Goal: Task Accomplishment & Management: Use online tool/utility

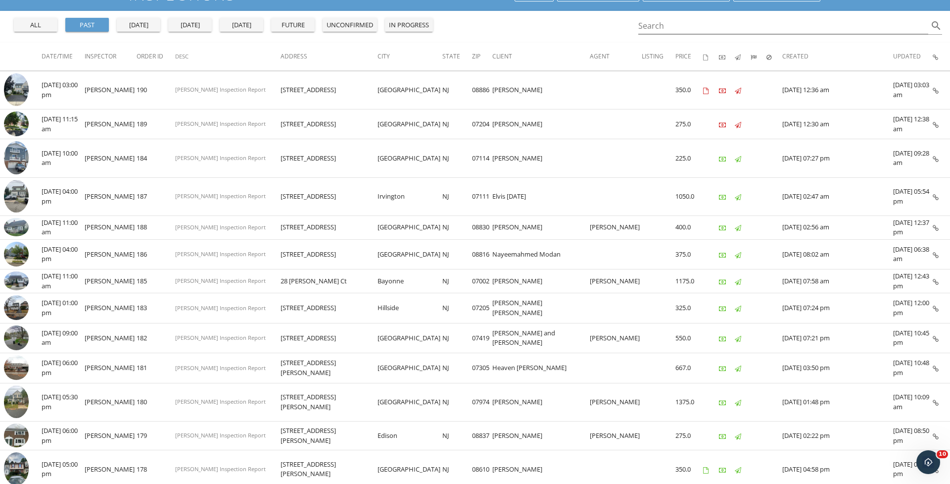
scroll to position [81, 0]
click at [131, 25] on div "yesterday" at bounding box center [139, 25] width 36 height 10
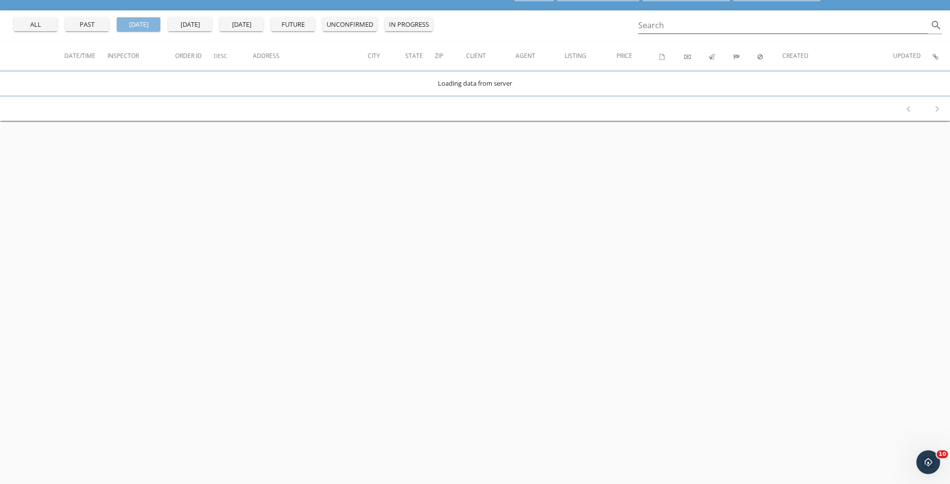
scroll to position [0, 0]
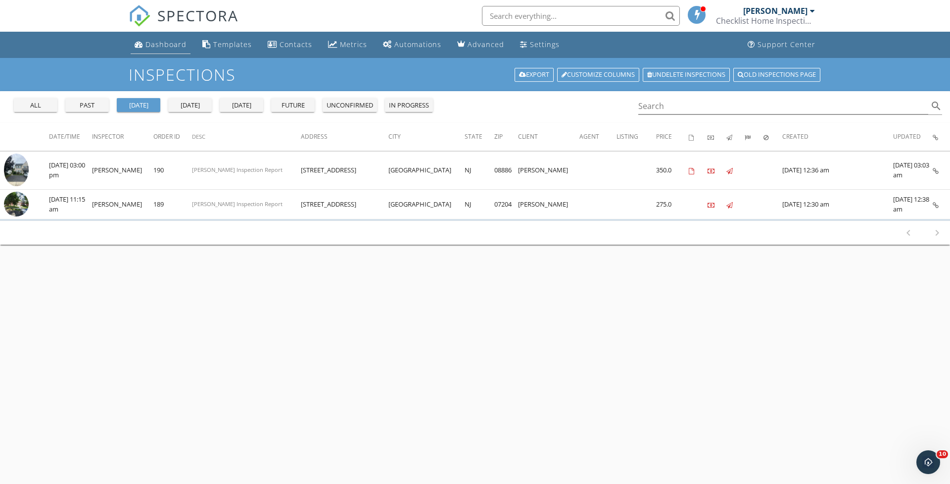
click at [146, 42] on div "Dashboard" at bounding box center [166, 44] width 41 height 9
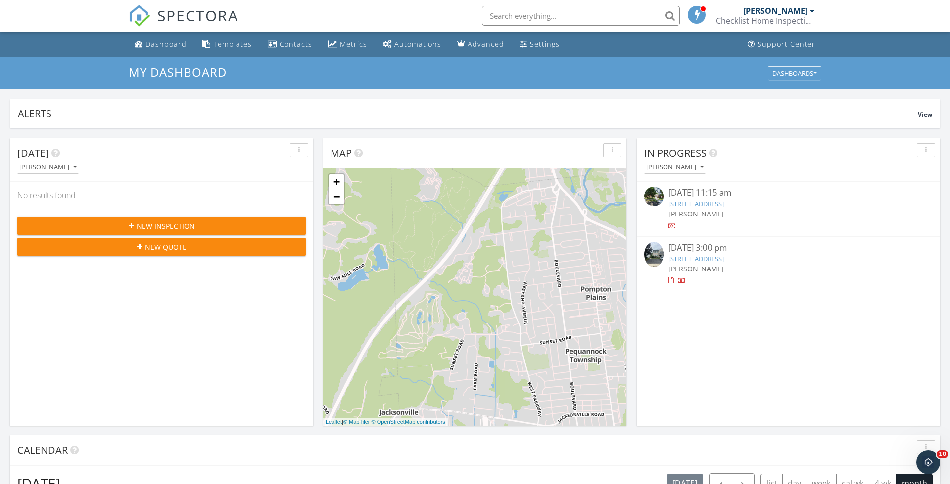
click at [715, 201] on link "44B W Roselle Ave, Roselle Park, NJ 07204" at bounding box center [696, 203] width 55 height 9
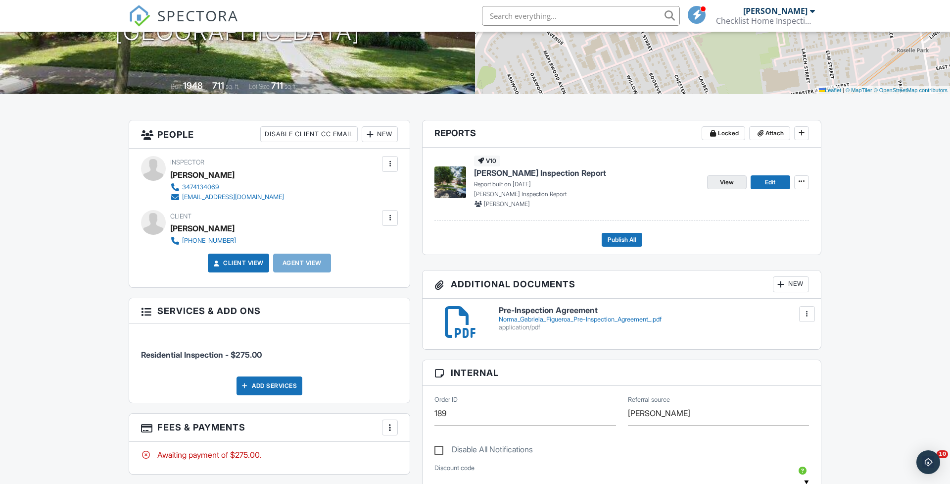
scroll to position [170, 0]
click at [725, 183] on span "View" at bounding box center [727, 182] width 14 height 10
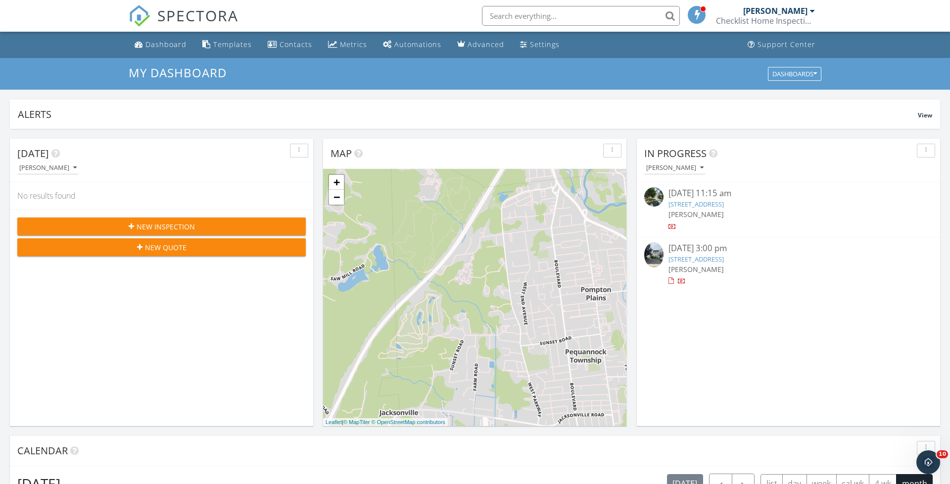
click at [686, 205] on link "44B W Roselle Ave, Roselle Park, NJ 07204" at bounding box center [696, 203] width 55 height 9
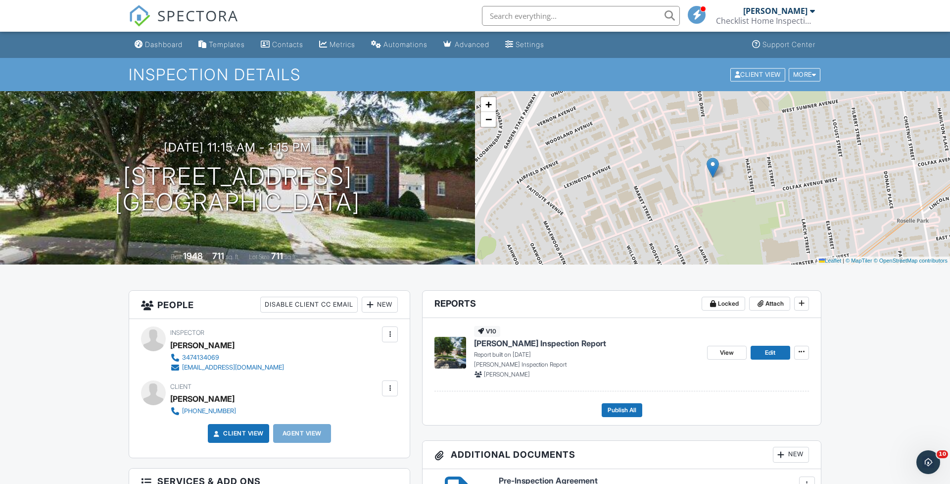
click at [716, 351] on link "View" at bounding box center [727, 352] width 40 height 14
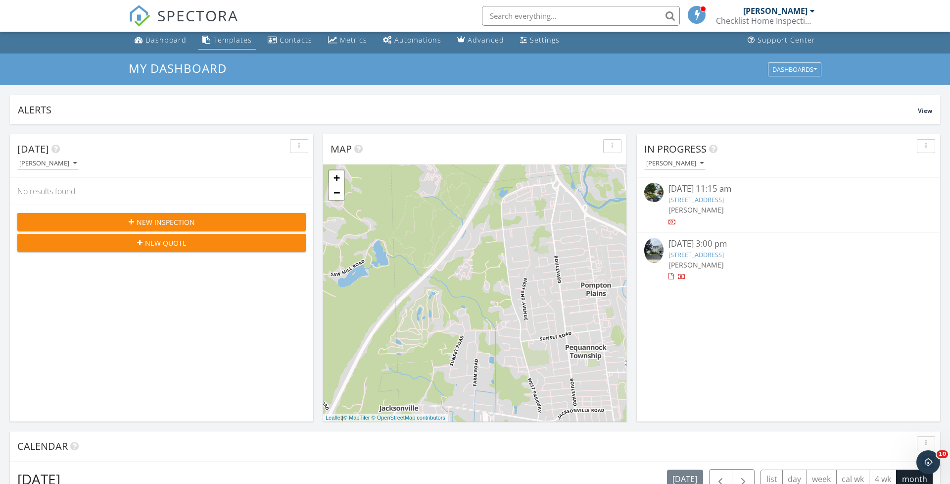
scroll to position [5, 0]
click at [218, 44] on link "Templates" at bounding box center [226, 40] width 57 height 18
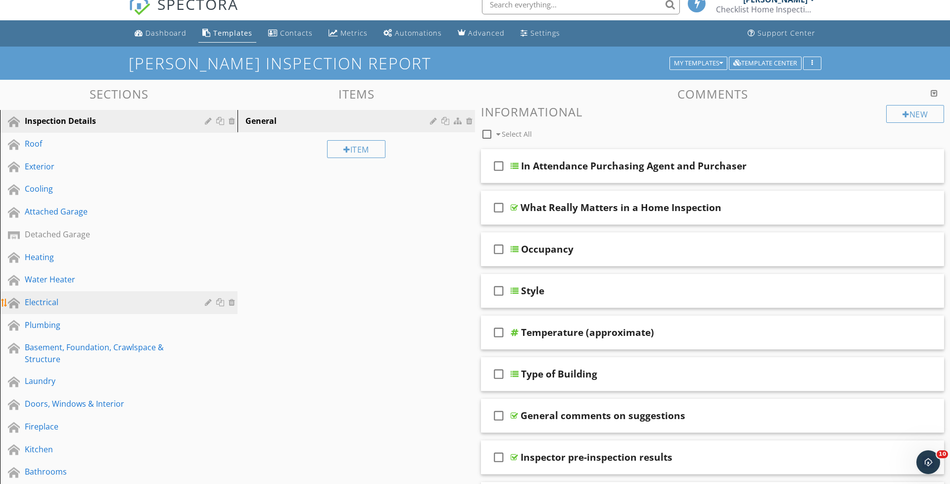
click at [45, 301] on div "Electrical" at bounding box center [108, 302] width 166 height 12
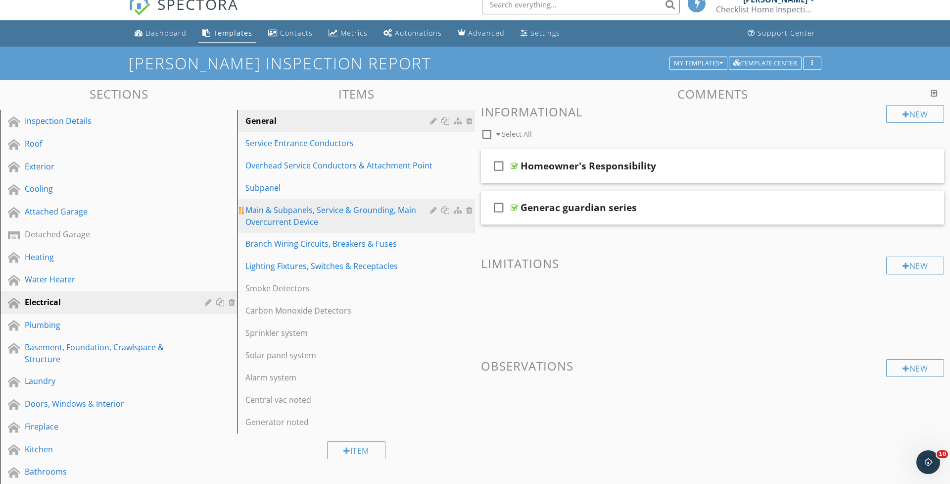
click at [270, 210] on div "Main & Subpanels, Service & Grounding, Main Overcurrent Device" at bounding box center [340, 216] width 188 height 24
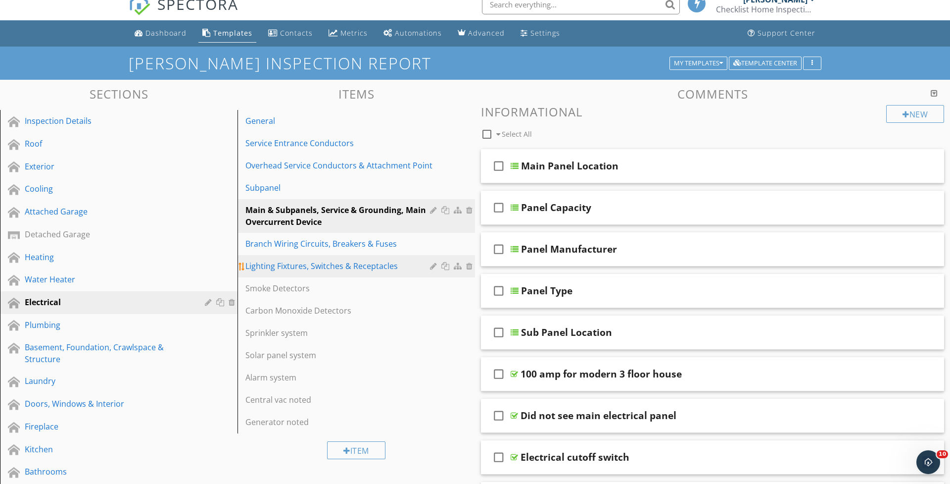
click at [267, 264] on div "Lighting Fixtures, Switches & Receptacles" at bounding box center [340, 266] width 188 height 12
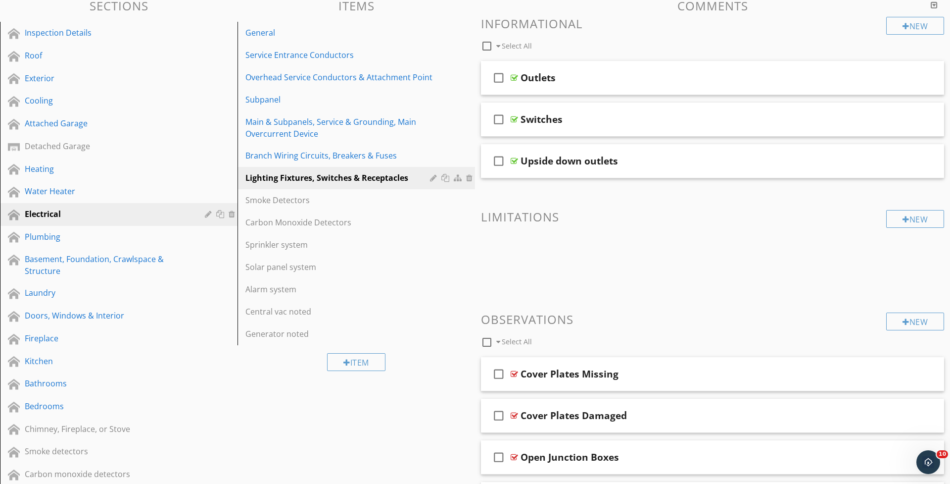
scroll to position [122, 0]
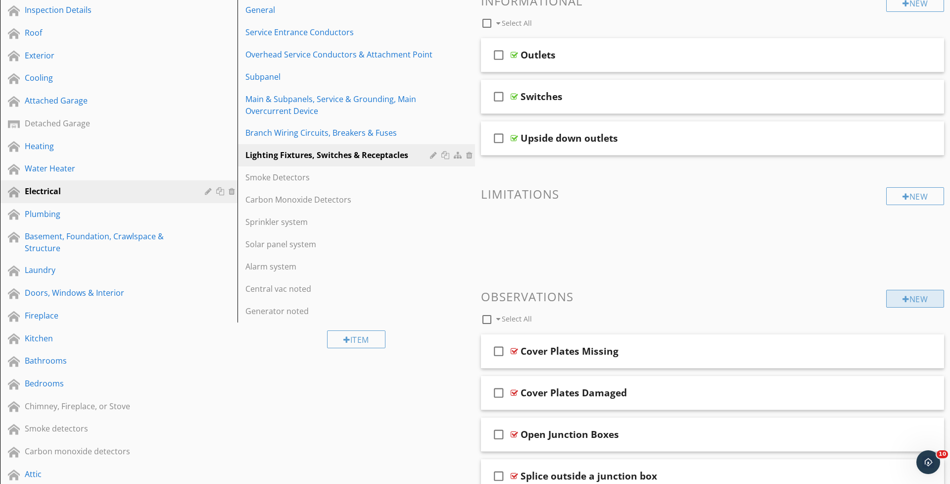
click at [908, 301] on div "New" at bounding box center [915, 299] width 58 height 18
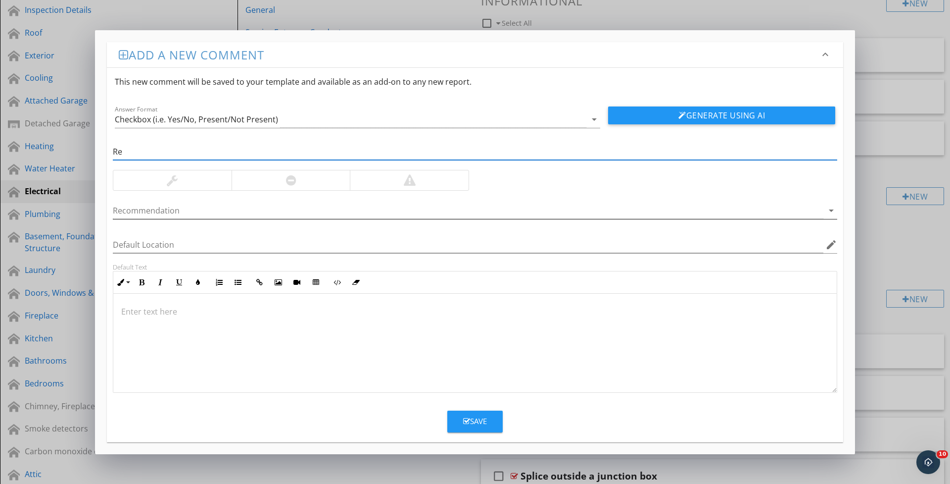
type input "R"
type input "Majority of receptacles throughout home testing as having an open ground"
click at [417, 186] on div at bounding box center [409, 180] width 119 height 20
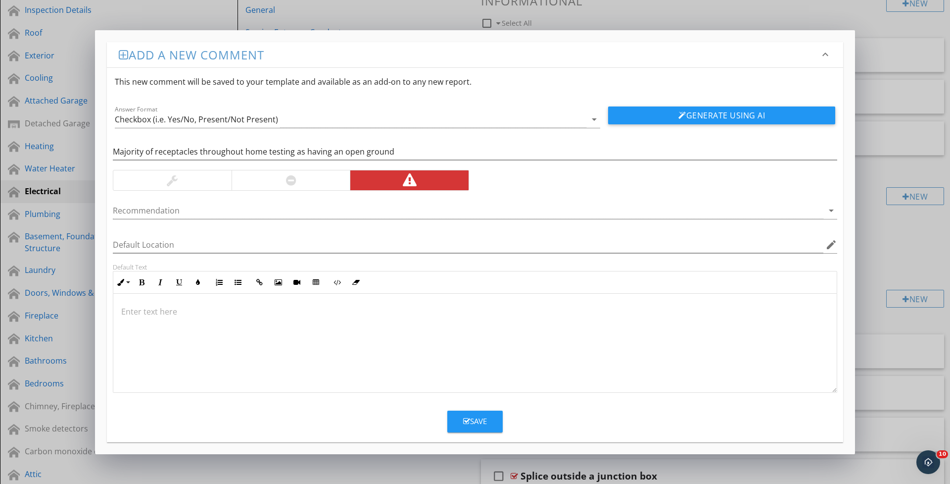
drag, startPoint x: 700, startPoint y: 108, endPoint x: 713, endPoint y: 116, distance: 14.9
click at [700, 108] on button "Generate Using AI" at bounding box center [721, 115] width 227 height 18
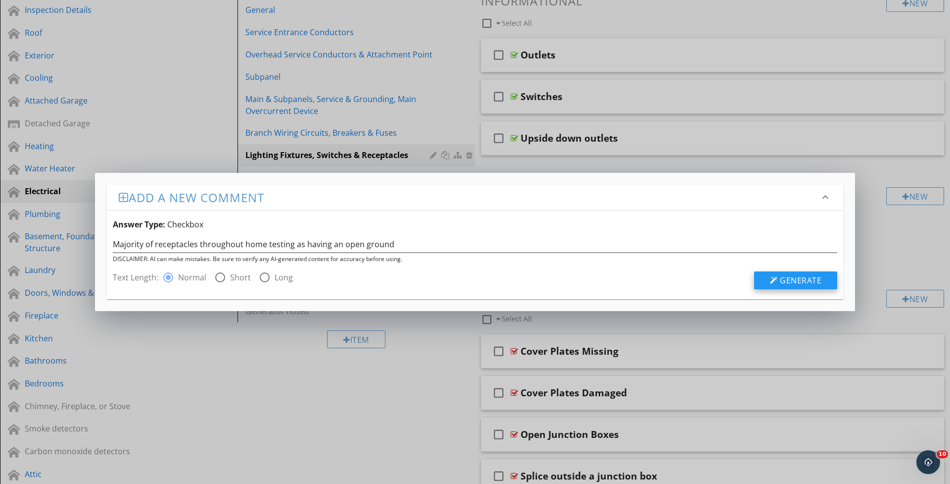
click at [781, 284] on span "Generate" at bounding box center [801, 280] width 42 height 11
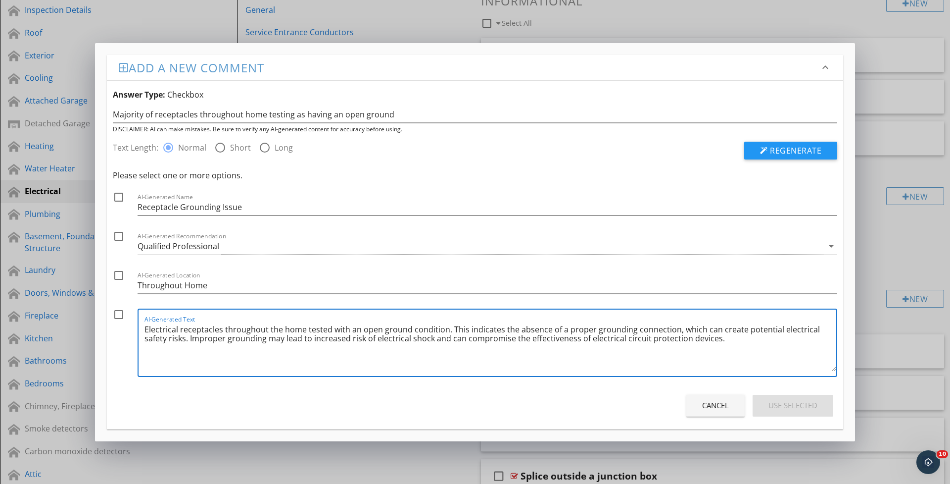
drag, startPoint x: 192, startPoint y: 340, endPoint x: 725, endPoint y: 344, distance: 533.1
click at [726, 344] on textarea "Electrical receptacles throughout the home tested with an open ground condition…" at bounding box center [491, 345] width 692 height 49
drag, startPoint x: 145, startPoint y: 330, endPoint x: 710, endPoint y: 336, distance: 564.8
click at [710, 336] on textarea "Electrical receptacles throughout the home tested with an open ground condition…" at bounding box center [491, 345] width 692 height 49
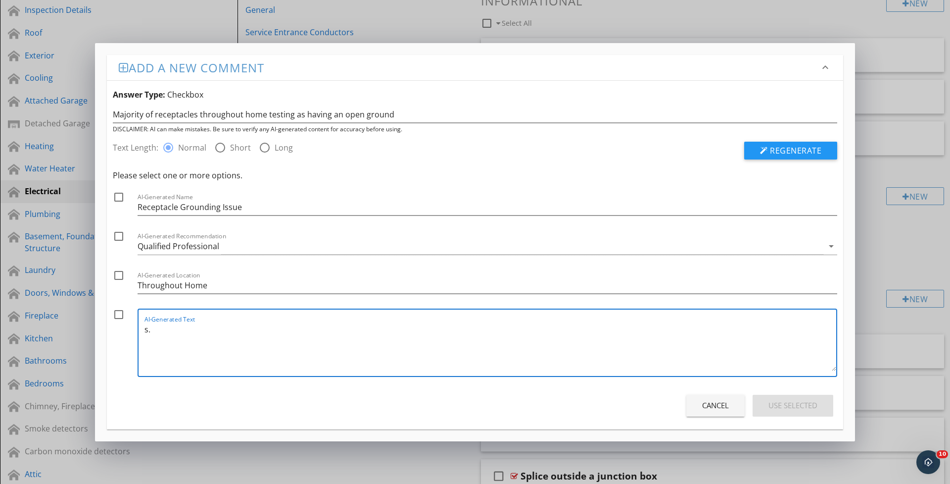
paste textarea "Inspector observed when testing outlets that a large majority of the outlets in…"
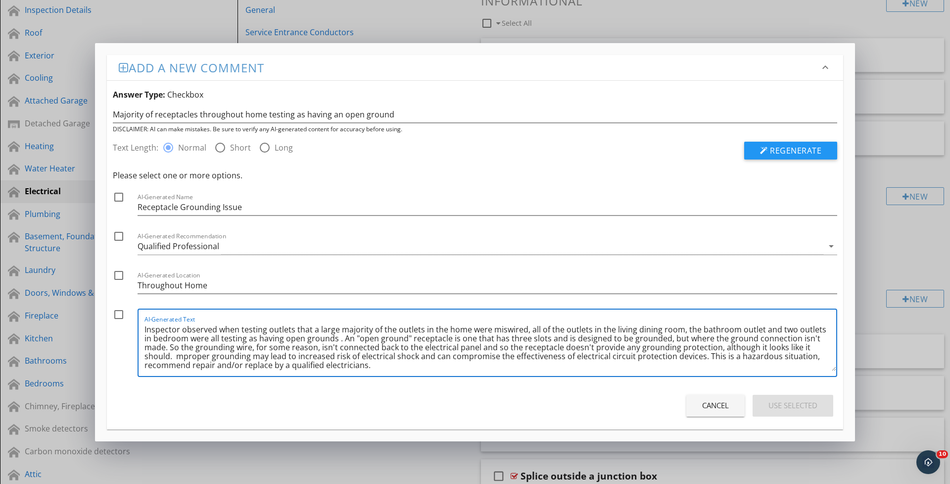
scroll to position [2, 0]
drag, startPoint x: 524, startPoint y: 327, endPoint x: 326, endPoint y: 332, distance: 198.0
click at [326, 332] on textarea "Inspector observed when testing outlets that a large majority of the outlets in…" at bounding box center [491, 345] width 692 height 49
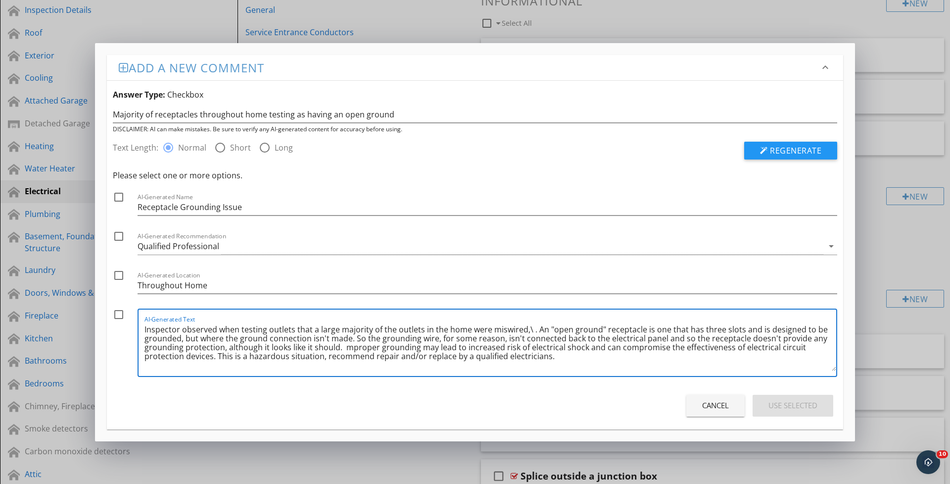
scroll to position [0, 0]
click at [501, 331] on textarea "Inspector observed when testing outlets that a large majority of the outlets in…" at bounding box center [491, 345] width 692 height 49
click at [504, 332] on textarea "Inspector observed when testing outlets that a large majority of the outlets in…" at bounding box center [491, 345] width 692 height 49
drag, startPoint x: 523, startPoint y: 354, endPoint x: 534, endPoint y: 357, distance: 11.4
click at [523, 354] on textarea "Inspector observed when testing outlets that a large majority of the outlets in…" at bounding box center [491, 345] width 692 height 49
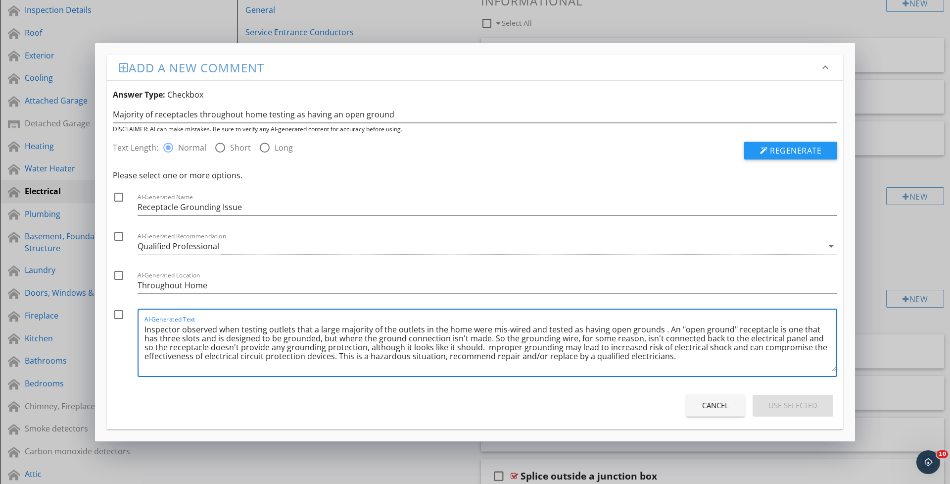
drag, startPoint x: 142, startPoint y: 329, endPoint x: 141, endPoint y: 307, distance: 22.3
click at [144, 329] on div "AI-Generated Text Inspector observed when testing outlets that a large majority…" at bounding box center [488, 342] width 700 height 68
type textarea "Inspector observed when testing outlets that a large majority of the outlets in…"
drag, startPoint x: 236, startPoint y: 205, endPoint x: 131, endPoint y: 202, distance: 105.5
click at [131, 202] on div "check_box_outline_blank AI-Generated Name Receptacle Grounding Issue" at bounding box center [475, 205] width 725 height 29
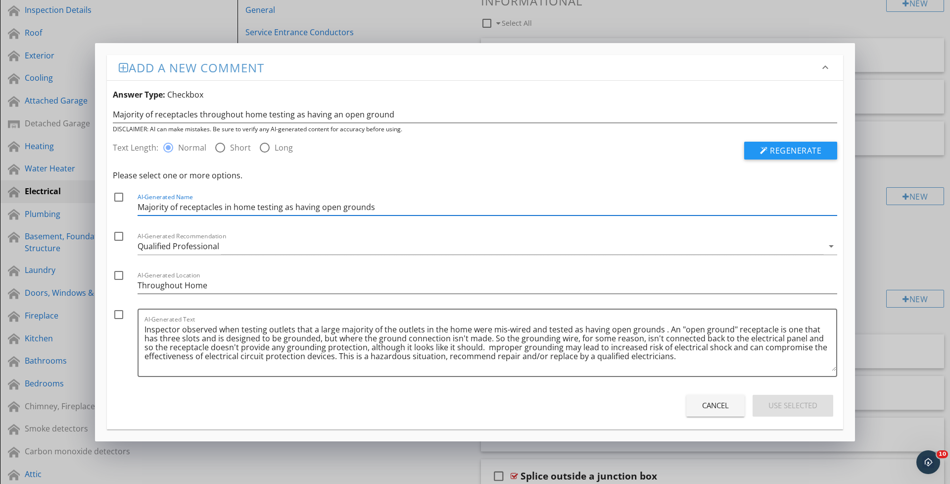
type input "Majority of receptacles in home testing as having open grounds"
click at [115, 188] on div "Please select one or more options. check_box_outline_blank AI-Generated Name Ma…" at bounding box center [475, 275] width 725 height 212
click at [118, 196] on div at bounding box center [118, 197] width 17 height 17
checkbox input "true"
click at [244, 246] on div "Qualified Professional" at bounding box center [481, 246] width 686 height 16
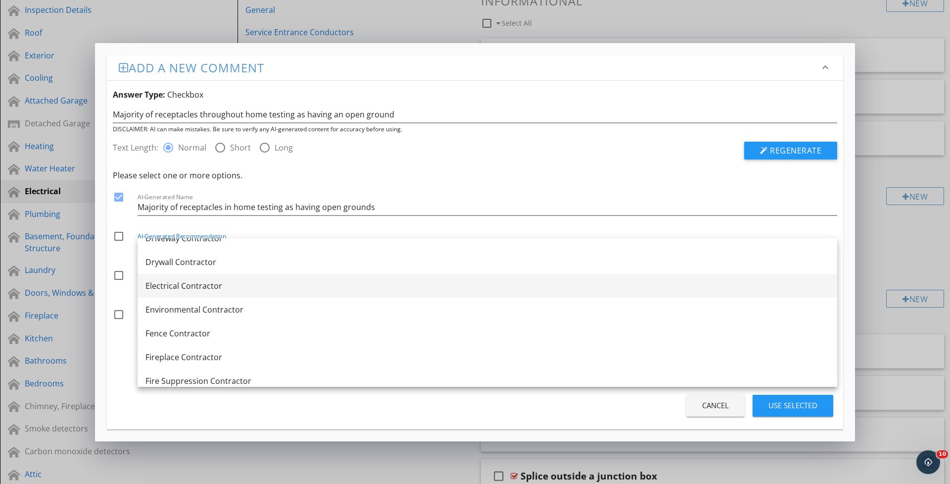
scroll to position [341, 0]
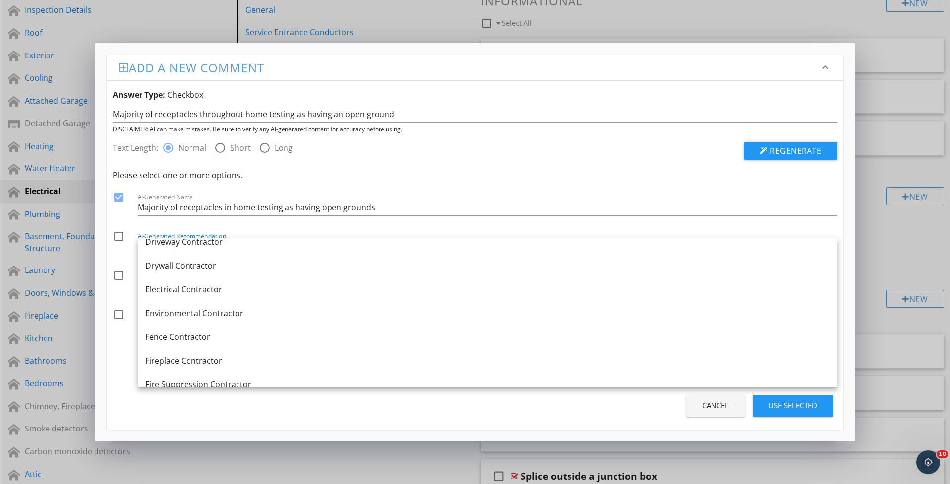
click at [164, 284] on div "Electrical Contractor" at bounding box center [488, 289] width 684 height 12
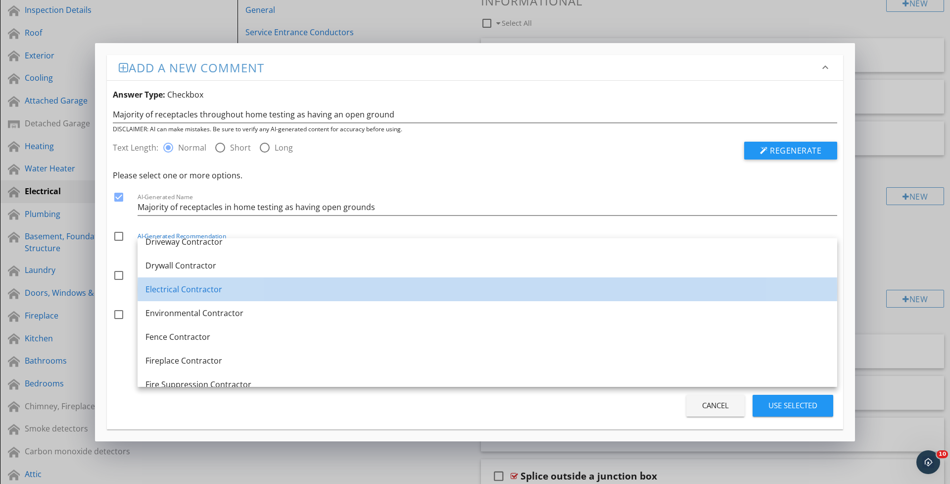
scroll to position [0, 0]
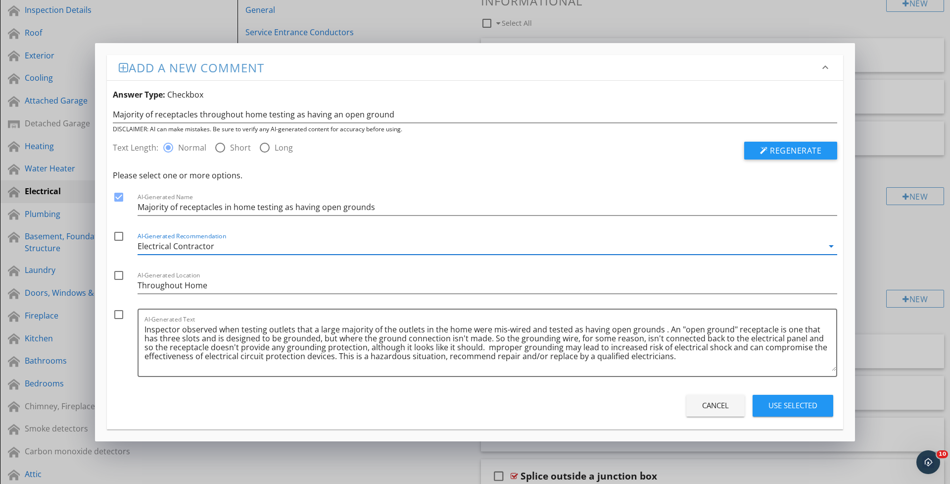
click at [122, 239] on div at bounding box center [118, 236] width 17 height 17
checkbox input "true"
drag, startPoint x: 118, startPoint y: 276, endPoint x: 119, endPoint y: 282, distance: 5.5
click at [118, 276] on div at bounding box center [118, 275] width 17 height 17
checkbox input "true"
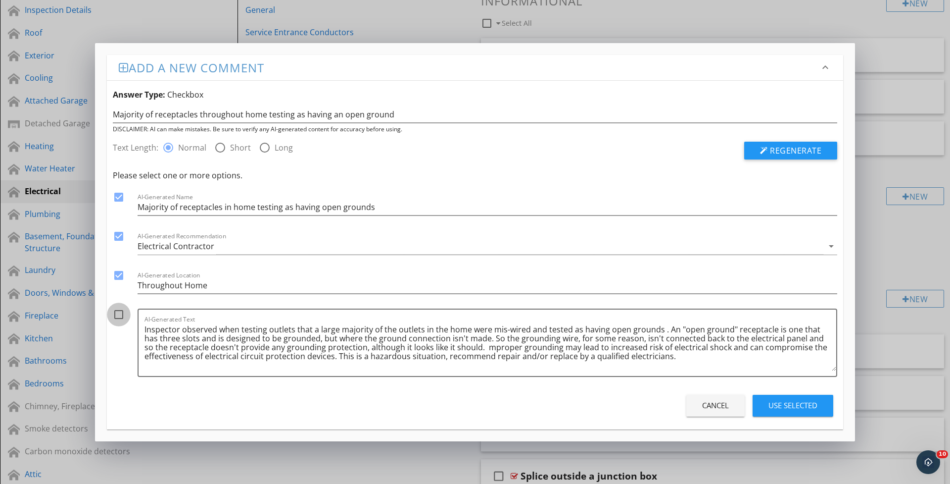
click at [117, 316] on div at bounding box center [118, 314] width 17 height 17
checkbox input "true"
click at [780, 399] on div "Use Selected" at bounding box center [793, 404] width 49 height 11
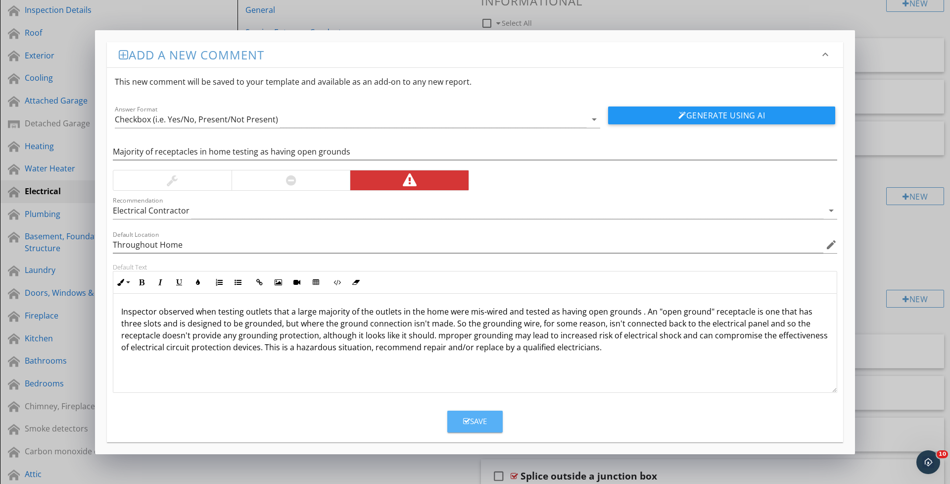
click at [481, 417] on div "Save" at bounding box center [475, 420] width 24 height 11
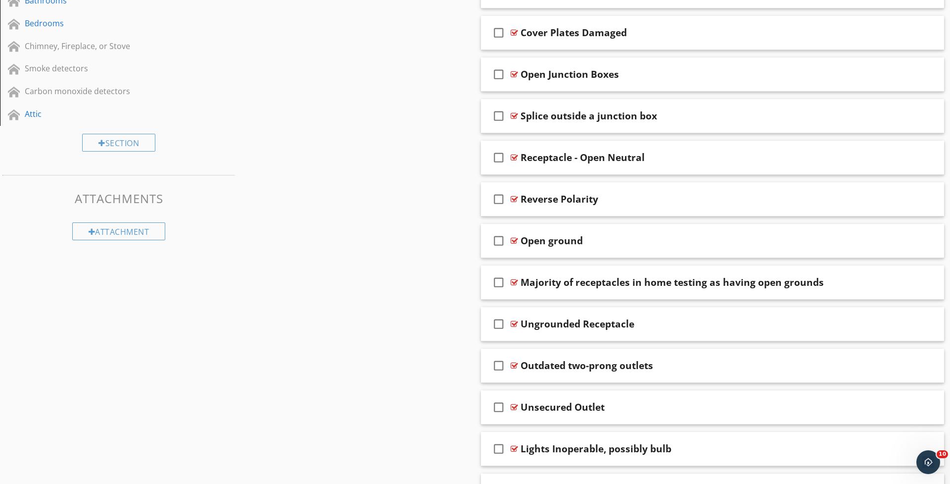
scroll to position [482, 0]
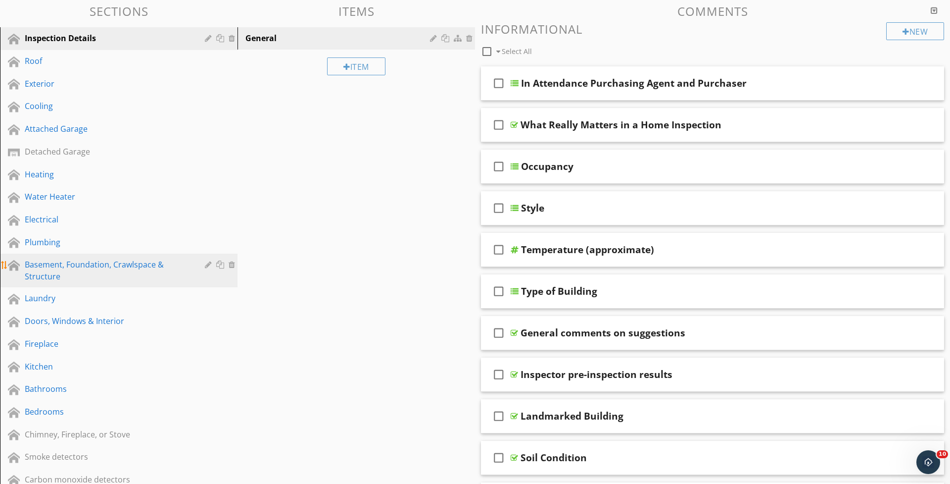
scroll to position [94, 0]
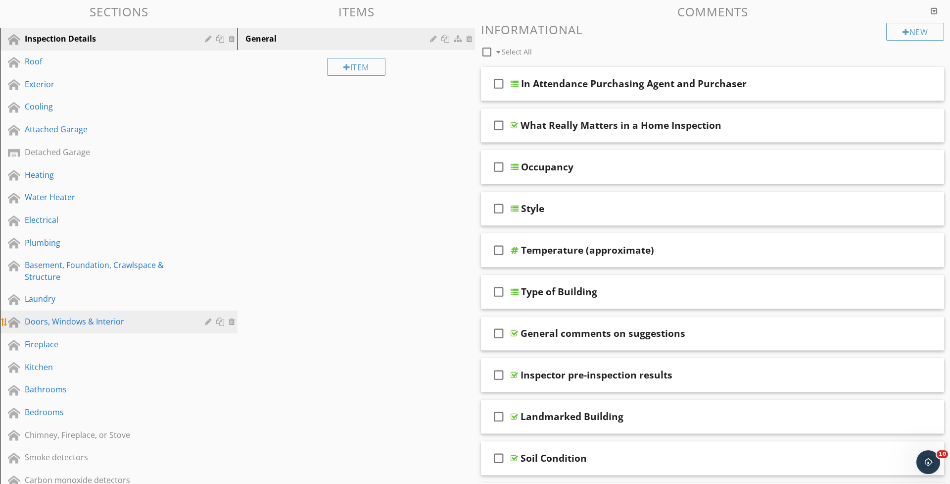
click at [85, 330] on link "Doors, Windows & Interior" at bounding box center [120, 321] width 235 height 23
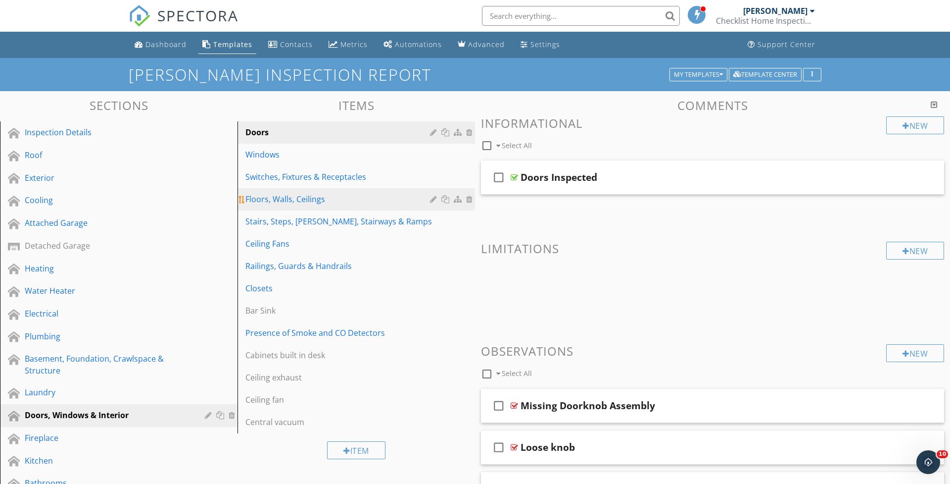
scroll to position [0, 0]
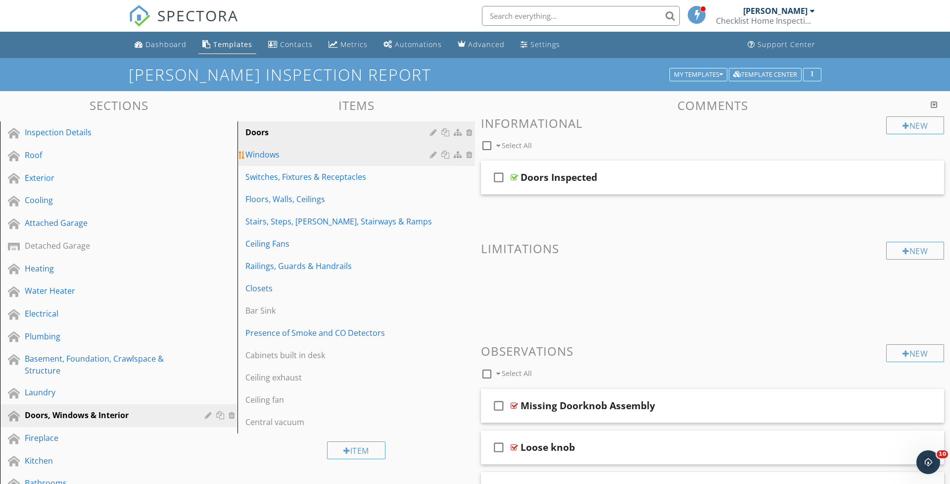
click at [272, 157] on div "Windows" at bounding box center [340, 154] width 188 height 12
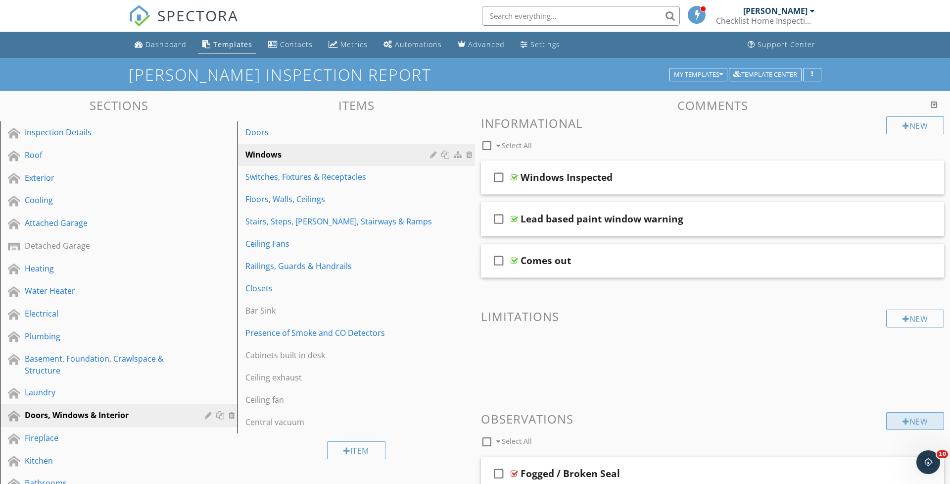
click at [918, 423] on div "New" at bounding box center [915, 421] width 58 height 18
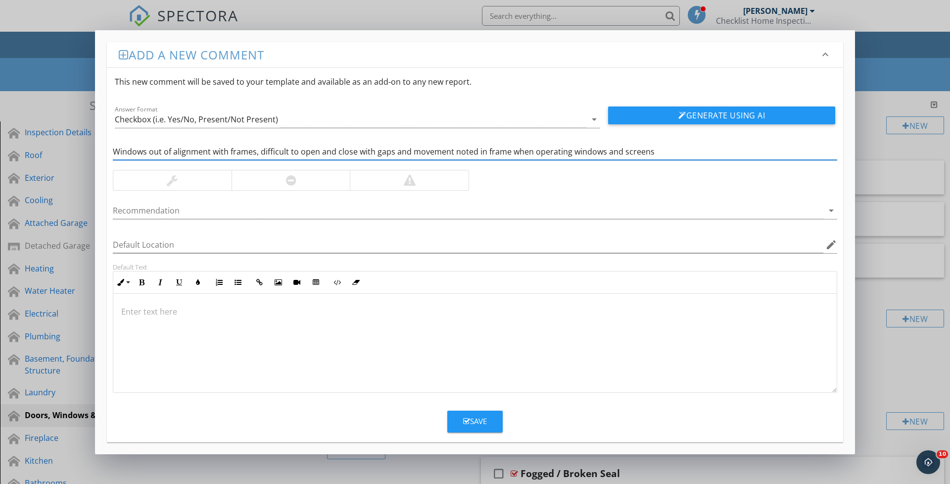
type input "Windows out of alignment with frames, difficult to open and close with gaps and…"
click at [302, 175] on div at bounding box center [291, 180] width 119 height 20
click at [670, 112] on button "Generate Using AI" at bounding box center [721, 115] width 227 height 18
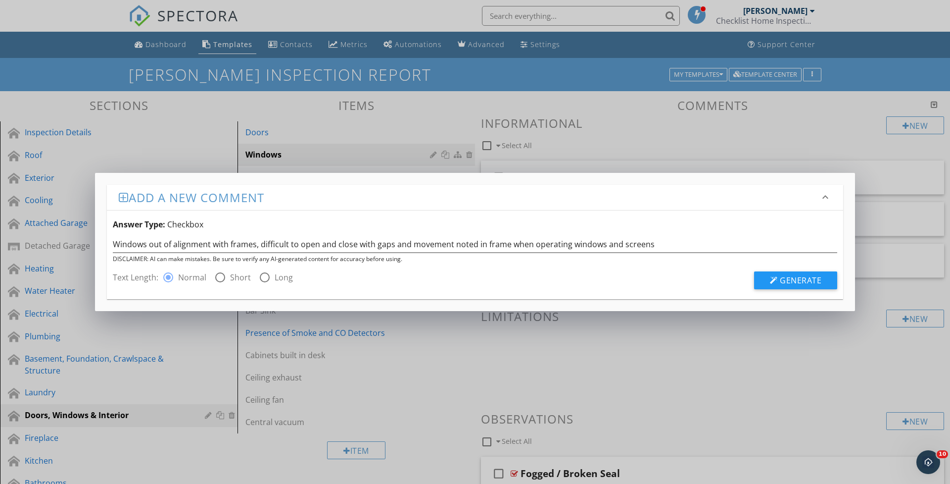
click at [266, 279] on div at bounding box center [264, 277] width 17 height 17
radio input "false"
radio input "true"
click at [812, 274] on button "Generate" at bounding box center [795, 280] width 83 height 18
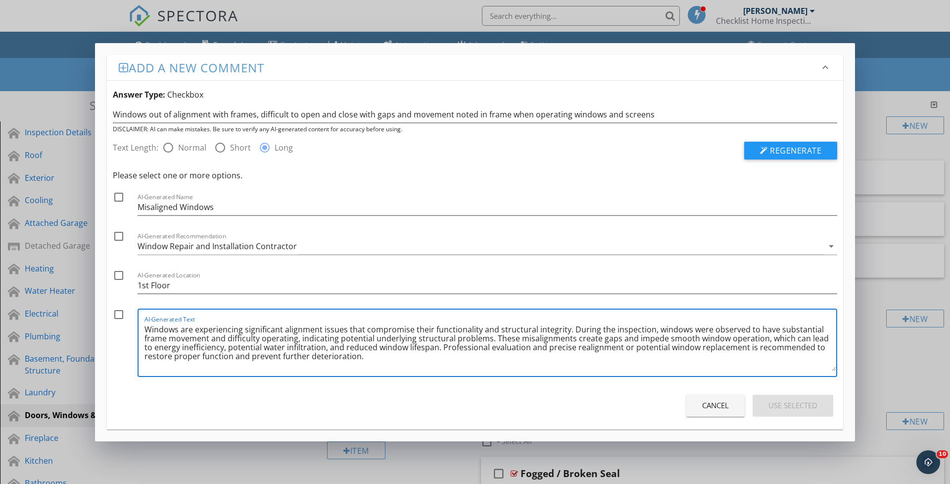
drag, startPoint x: 480, startPoint y: 329, endPoint x: 562, endPoint y: 329, distance: 81.7
click at [562, 329] on textarea "Windows are experiencing significant alignment issues that compromise their fun…" at bounding box center [491, 345] width 692 height 49
drag, startPoint x: 487, startPoint y: 329, endPoint x: 573, endPoint y: 328, distance: 86.1
click at [573, 328] on textarea "Windows are experiencing significant alignment issues that compromise their fun…" at bounding box center [491, 345] width 692 height 49
drag, startPoint x: 179, startPoint y: 340, endPoint x: 219, endPoint y: 339, distance: 39.6
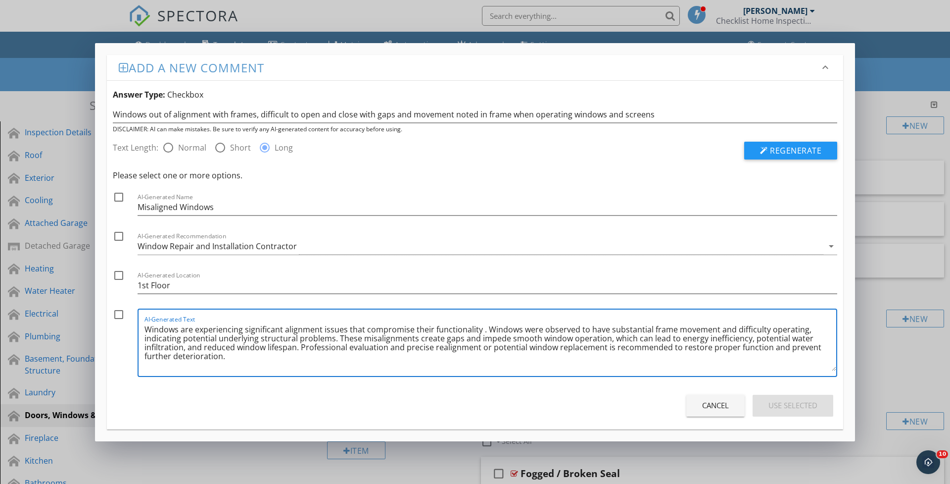
click at [183, 340] on textarea "Windows are experiencing significant alignment issues that compromise their fun…" at bounding box center [491, 345] width 692 height 49
click at [647, 330] on textarea "Windows are experiencing significant alignment issues that compromise their fun…" at bounding box center [491, 345] width 692 height 49
drag, startPoint x: 726, startPoint y: 331, endPoint x: 397, endPoint y: 340, distance: 328.8
click at [398, 340] on textarea "Windows are experiencing significant alignment issues that compromise their fun…" at bounding box center [491, 345] width 692 height 49
click at [200, 342] on textarea "Windows are experiencing significant alignment issues that compromise their fun…" at bounding box center [491, 345] width 692 height 49
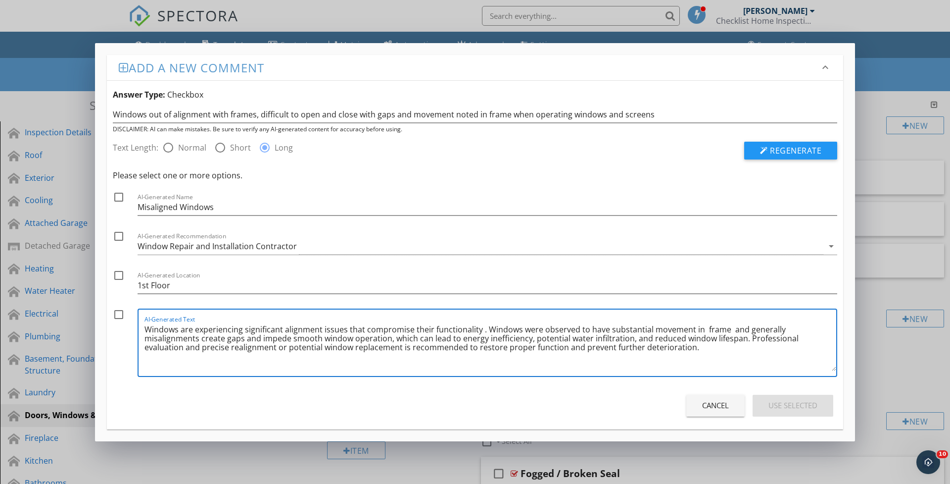
click at [199, 339] on textarea "Windows are experiencing significant alignment issues that compromise their fun…" at bounding box center [491, 345] width 692 height 49
click at [240, 339] on textarea "Windows are experiencing significant alignment issues that compromise their fun…" at bounding box center [491, 345] width 692 height 49
click at [310, 339] on textarea "Windows are experiencing significant alignment issues that compromise their fun…" at bounding box center [491, 345] width 692 height 49
click at [416, 340] on textarea "Windows are experiencing significant alignment issues that compromise their fun…" at bounding box center [491, 345] width 692 height 49
drag, startPoint x: 765, startPoint y: 334, endPoint x: 743, endPoint y: 353, distance: 28.4
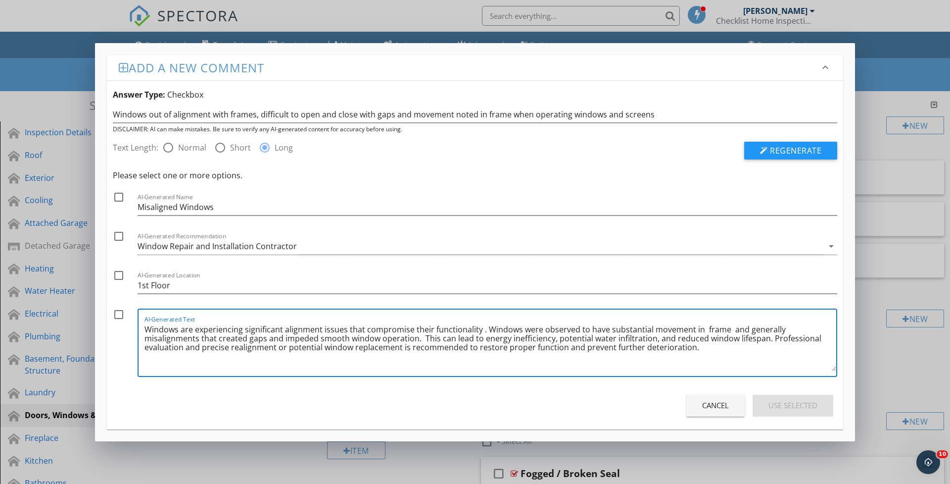
click at [743, 353] on textarea "Windows are experiencing significant alignment issues that compromise their fun…" at bounding box center [491, 345] width 692 height 49
type textarea "Windows are experiencing significant alignment issues that compromise their fun…"
click at [120, 240] on div at bounding box center [118, 236] width 17 height 17
checkbox input "true"
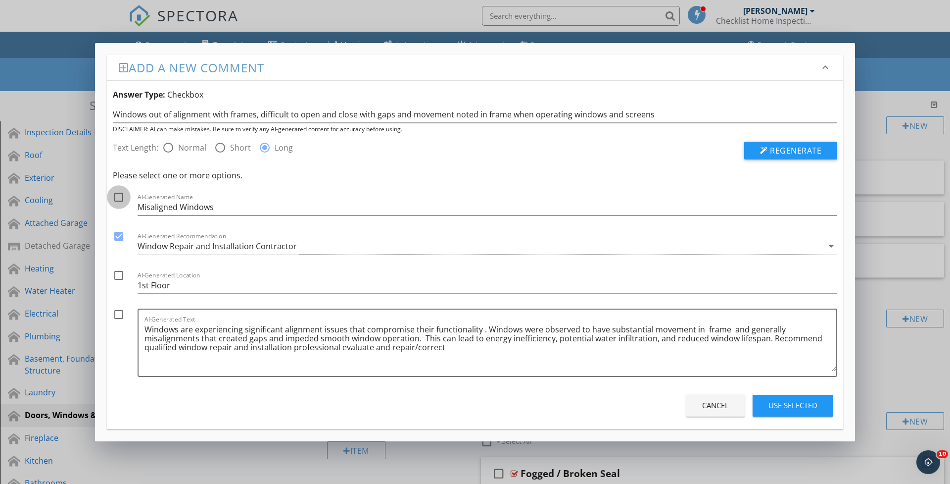
click at [119, 197] on div at bounding box center [118, 197] width 17 height 17
checkbox input "true"
click at [115, 313] on div at bounding box center [118, 314] width 17 height 17
checkbox input "true"
drag, startPoint x: 465, startPoint y: 351, endPoint x: 92, endPoint y: 313, distance: 375.2
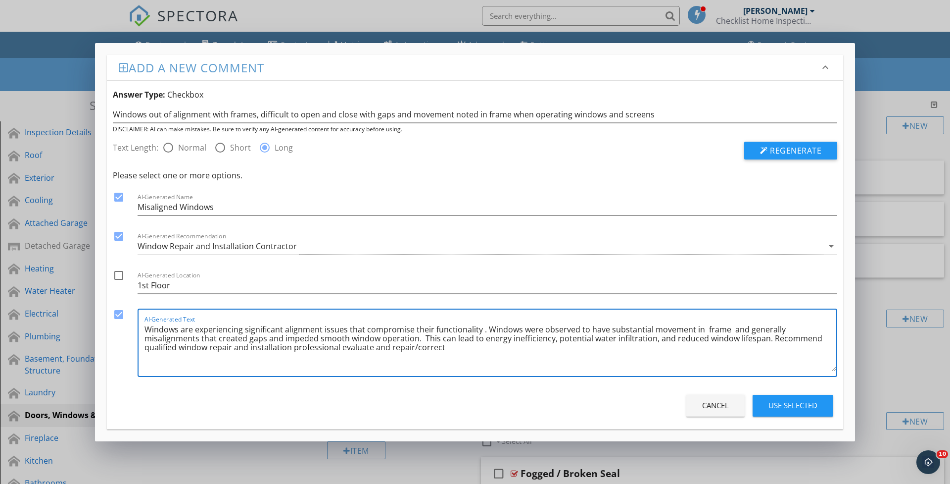
click at [92, 313] on div "Add a new comment keyboard_arrow_down Answer Type: Checkbox Windows out of alig…" at bounding box center [475, 242] width 950 height 484
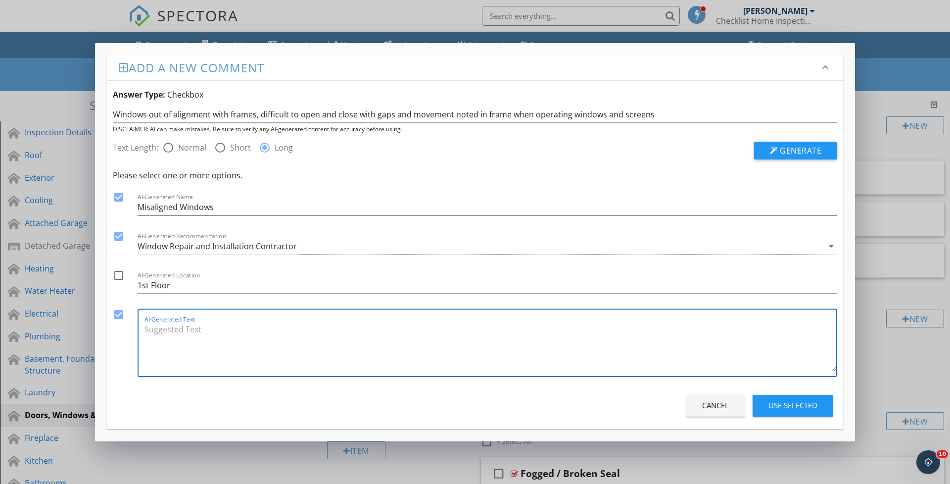
paste textarea "The windows in the home were experiencing significant alignment issues that com…"
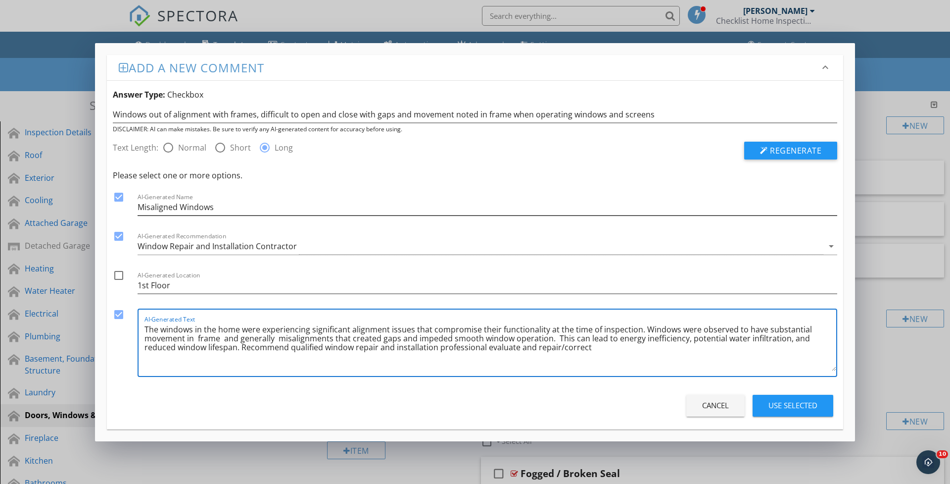
type textarea "The windows in the home were experiencing significant alignment issues that com…"
click at [237, 207] on input "Misaligned Windows" at bounding box center [488, 207] width 700 height 16
type input "Misaligned Windows throughout home"
click at [780, 409] on div "Use Selected" at bounding box center [793, 404] width 49 height 11
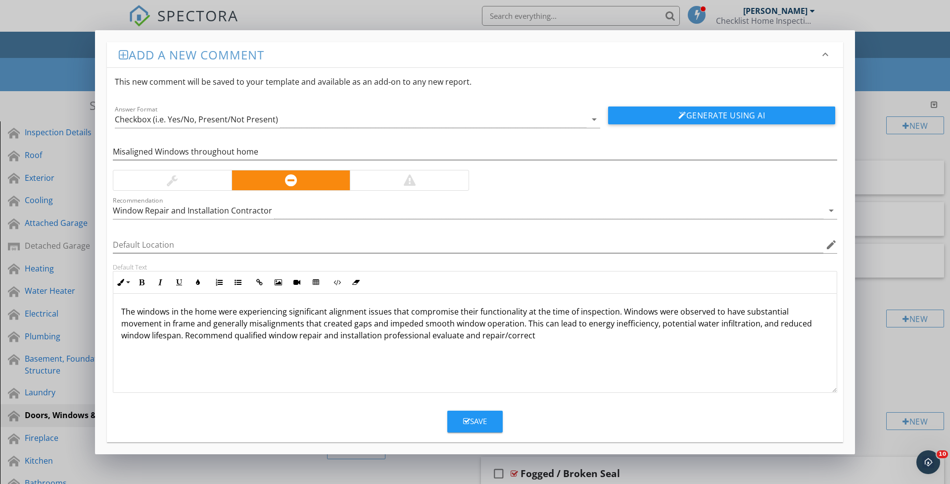
click at [476, 420] on div "Save" at bounding box center [475, 420] width 24 height 11
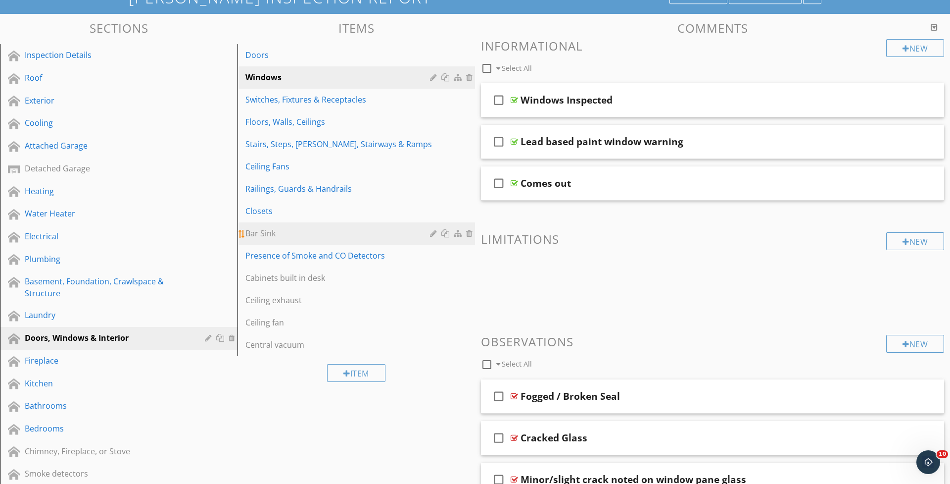
scroll to position [89, 0]
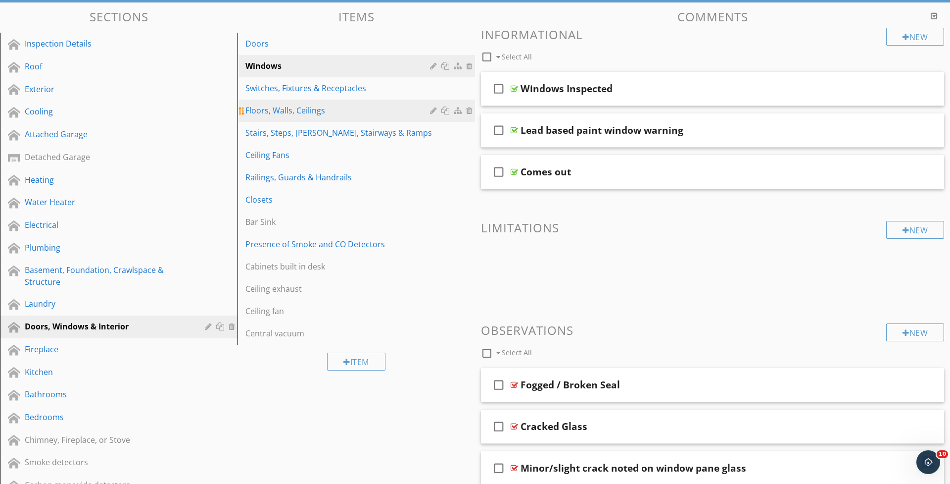
click at [301, 115] on div "Floors, Walls, Ceilings" at bounding box center [340, 110] width 188 height 12
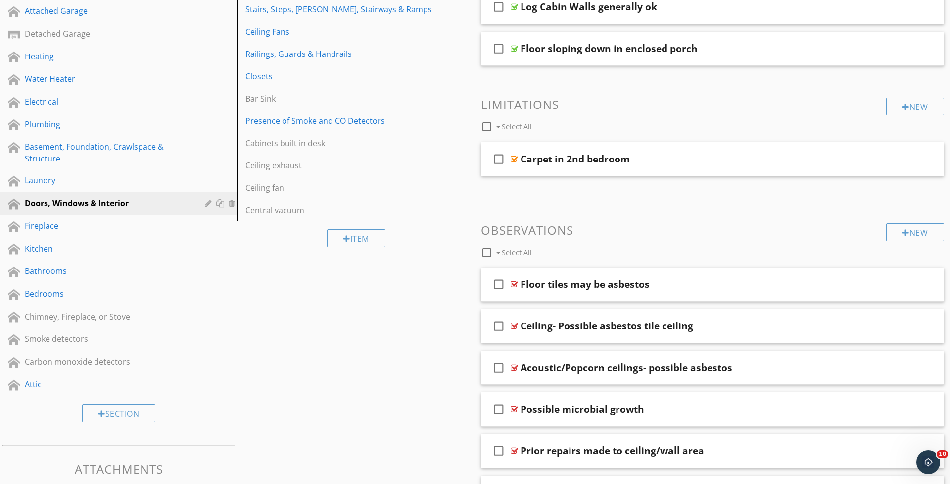
scroll to position [213, 0]
click at [909, 235] on div "New" at bounding box center [915, 231] width 58 height 18
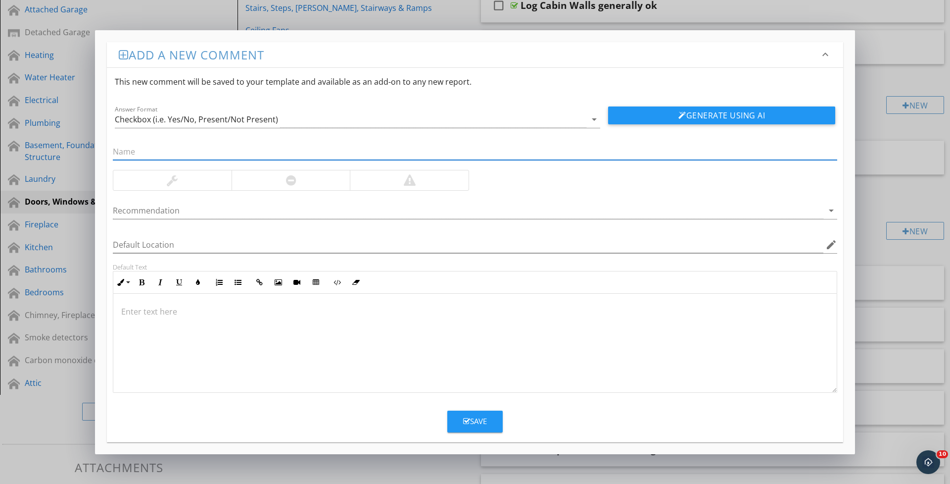
paste input "There was stains and cracking of the plaster on ceiling in living room indicati…"
drag, startPoint x: 295, startPoint y: 182, endPoint x: 300, endPoint y: 181, distance: 5.5
click at [295, 182] on div at bounding box center [291, 180] width 10 height 12
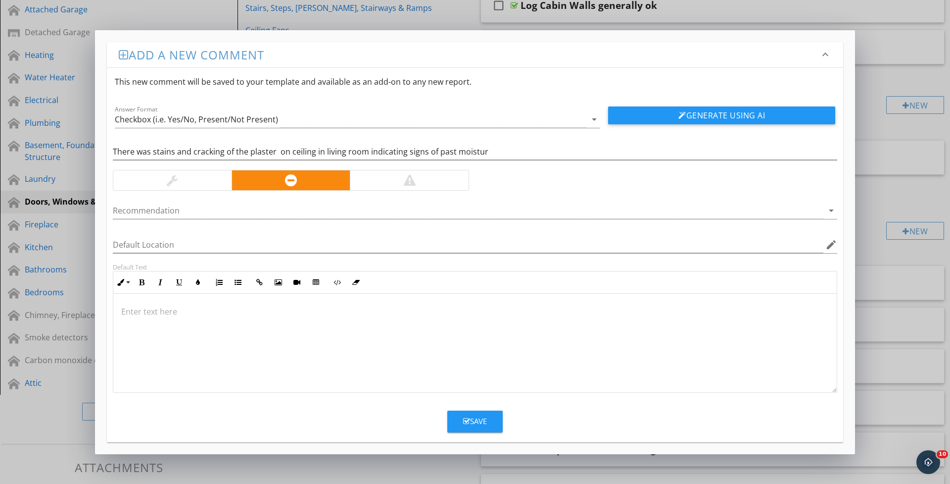
click at [194, 175] on div at bounding box center [172, 180] width 118 height 20
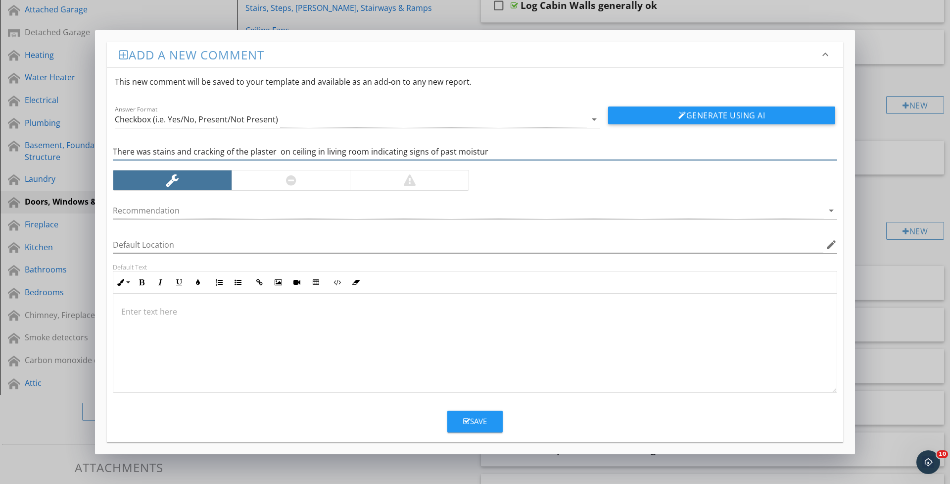
click at [498, 150] on input "There was stains and cracking of the plaster on ceiling in living room indicati…" at bounding box center [475, 152] width 725 height 16
click at [209, 215] on div at bounding box center [468, 210] width 711 height 16
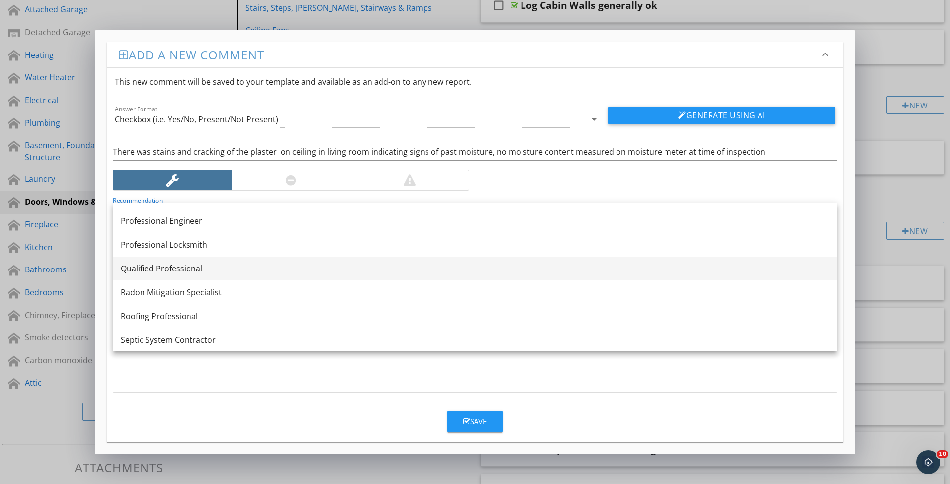
scroll to position [1085, 0]
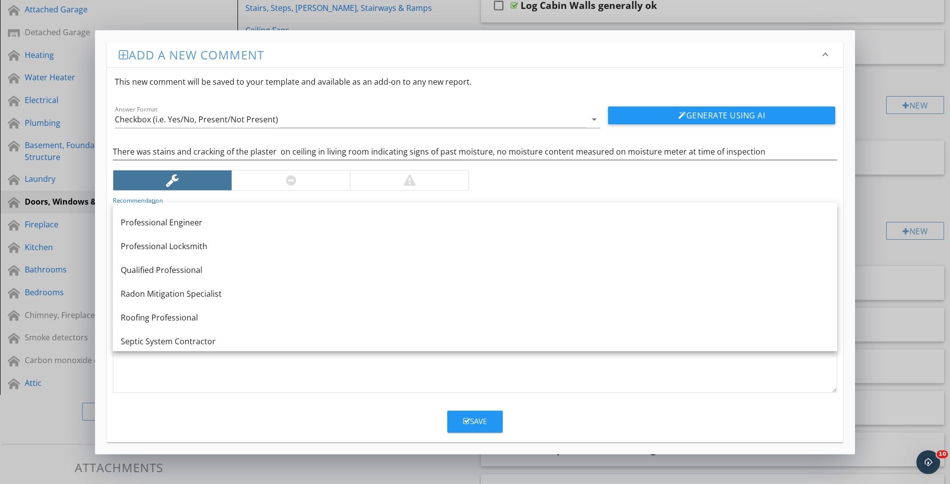
click at [204, 264] on div "Qualified Professional" at bounding box center [475, 270] width 709 height 12
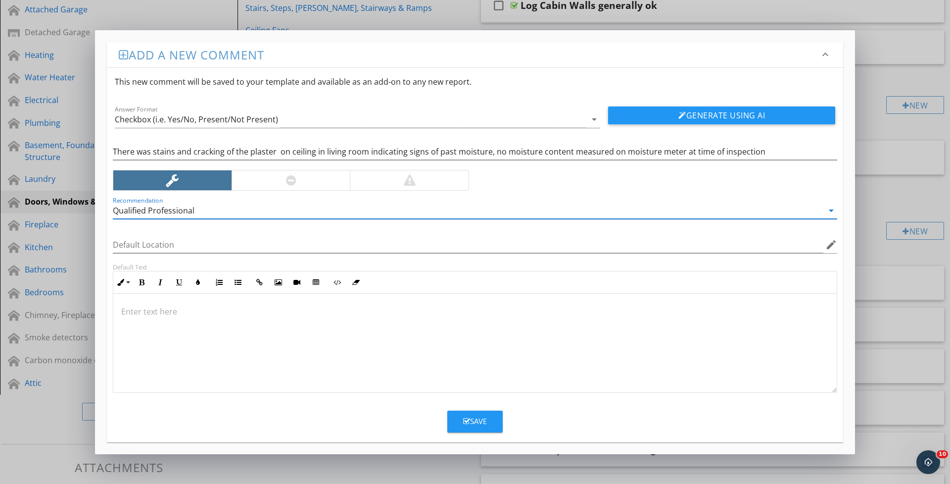
click at [313, 184] on div at bounding box center [291, 180] width 119 height 20
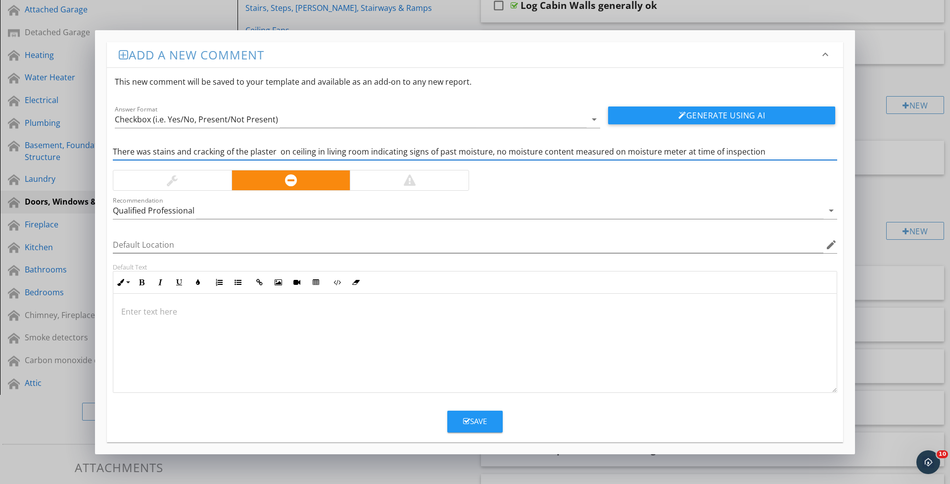
click at [761, 156] on input "There was stains and cracking of the plaster on ceiling in living room indicati…" at bounding box center [475, 152] width 725 height 16
type input "There was stains and cracking of the plaster on ceiling in living room indicati…"
click at [753, 111] on button "Generate Using AI" at bounding box center [721, 115] width 227 height 18
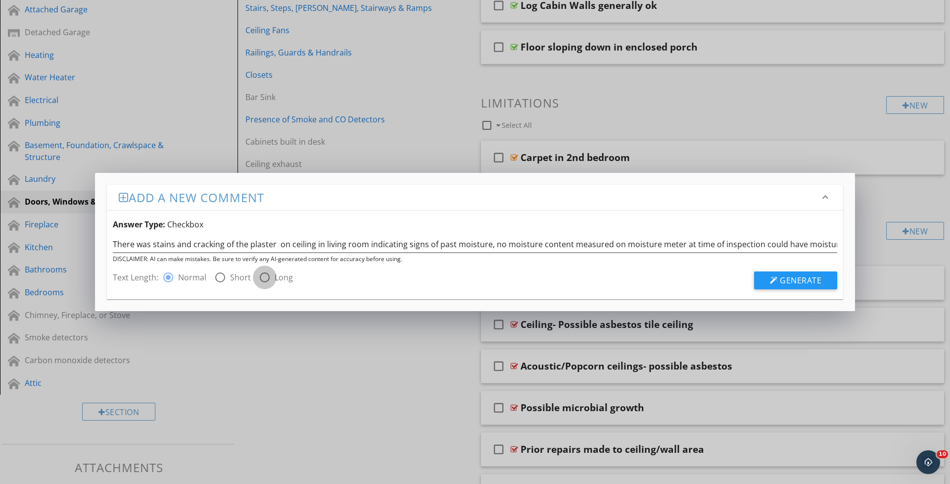
click at [262, 274] on div at bounding box center [264, 277] width 17 height 17
radio input "false"
radio input "true"
click at [796, 280] on span "Generate" at bounding box center [801, 280] width 42 height 11
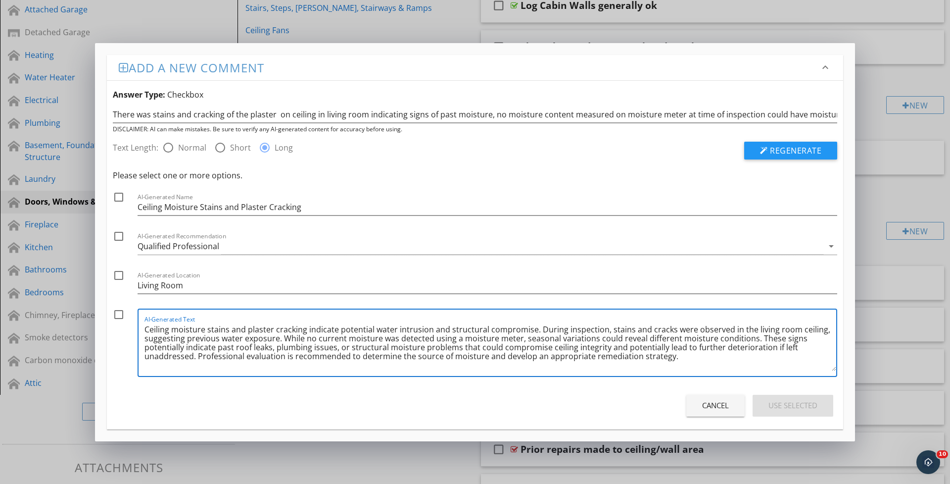
click at [535, 330] on textarea "Ceiling moisture stains and plaster cracking indicate potential water intrusion…" at bounding box center [491, 345] width 692 height 49
drag, startPoint x: 537, startPoint y: 330, endPoint x: 671, endPoint y: 357, distance: 137.0
click at [671, 357] on textarea "Ceiling moisture stains and plaster cracking indicate potential water intrusion…" at bounding box center [491, 345] width 692 height 49
click at [531, 304] on div "Please select one or more options. check_box_outline_blank AI-Generated Name Ce…" at bounding box center [475, 275] width 725 height 212
drag, startPoint x: 606, startPoint y: 348, endPoint x: 579, endPoint y: 379, distance: 41.1
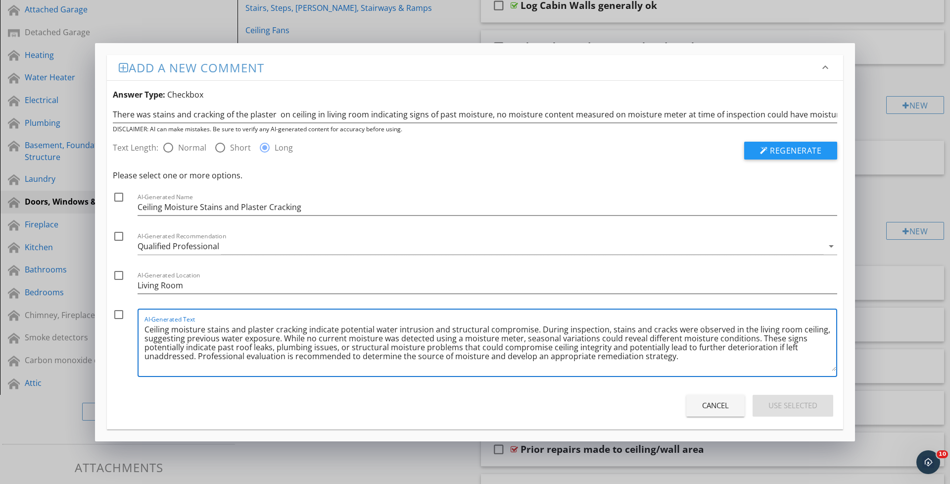
click at [579, 379] on div "check_box_outline_blank AI-Generated Text Ceiling moisture stains and plaster c…" at bounding box center [475, 344] width 725 height 73
drag, startPoint x: 270, startPoint y: 356, endPoint x: 248, endPoint y: 357, distance: 21.8
click at [249, 357] on textarea "Ceiling moisture stains and plaster cracking indicate potential water intrusion…" at bounding box center [491, 345] width 692 height 49
drag, startPoint x: 726, startPoint y: 359, endPoint x: 135, endPoint y: 324, distance: 591.5
click at [134, 324] on div "check_box_outline_blank AI-Generated Text Ceiling moisture stains and plaster c…" at bounding box center [475, 344] width 725 height 73
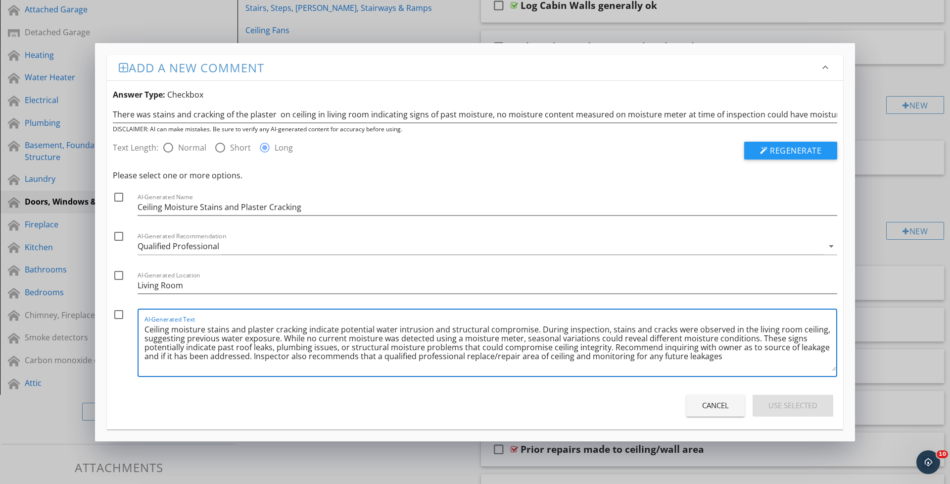
type textarea "Ceiling moisture stains and plaster cracking indicate potential water intrusion…"
drag, startPoint x: 116, startPoint y: 196, endPoint x: 125, endPoint y: 203, distance: 11.6
click at [116, 195] on div at bounding box center [118, 197] width 17 height 17
checkbox input "true"
drag, startPoint x: 120, startPoint y: 236, endPoint x: 123, endPoint y: 241, distance: 5.8
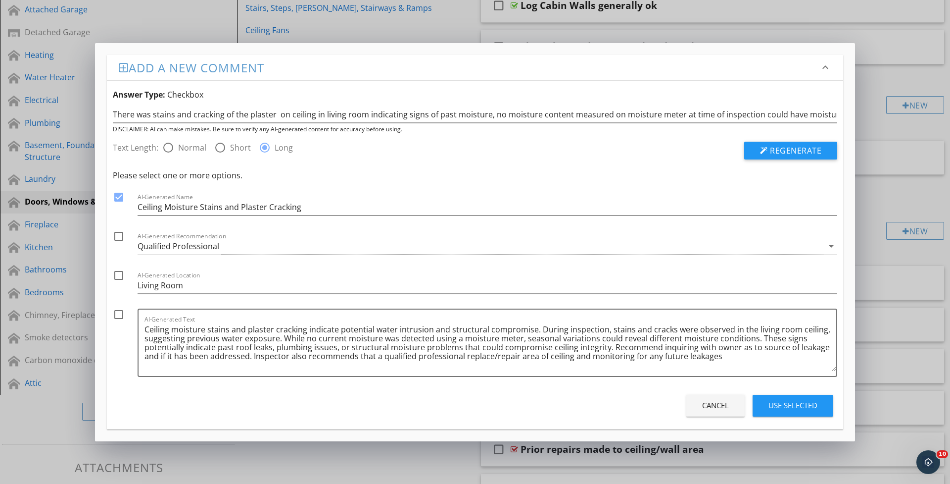
click at [120, 236] on div at bounding box center [118, 236] width 17 height 17
checkbox input "true"
drag, startPoint x: 117, startPoint y: 314, endPoint x: 195, endPoint y: 320, distance: 78.5
click at [117, 314] on div at bounding box center [118, 314] width 17 height 17
checkbox input "true"
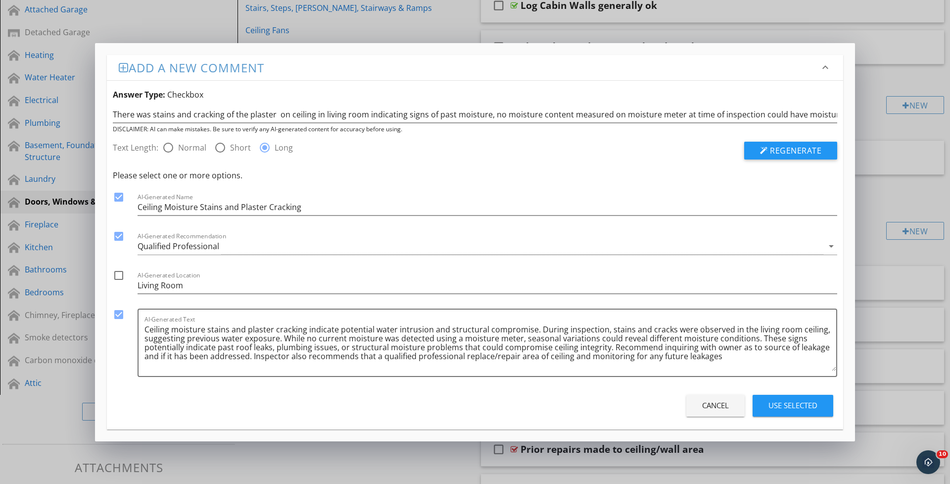
click at [790, 396] on button "Use Selected" at bounding box center [793, 405] width 81 height 22
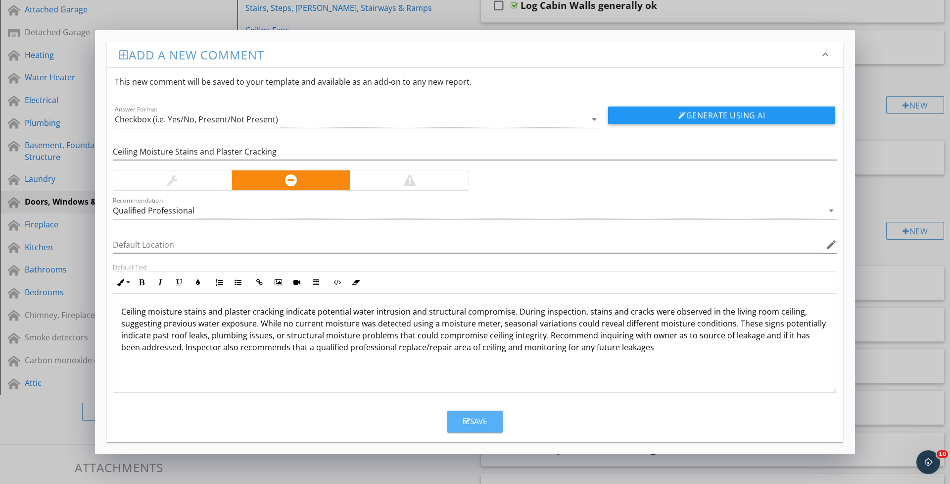
click at [478, 429] on button "Save" at bounding box center [474, 421] width 55 height 22
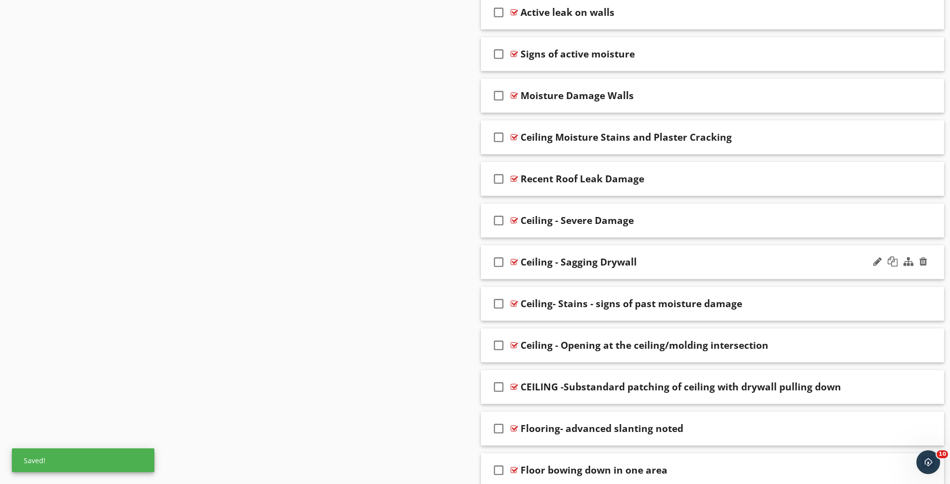
scroll to position [1068, 0]
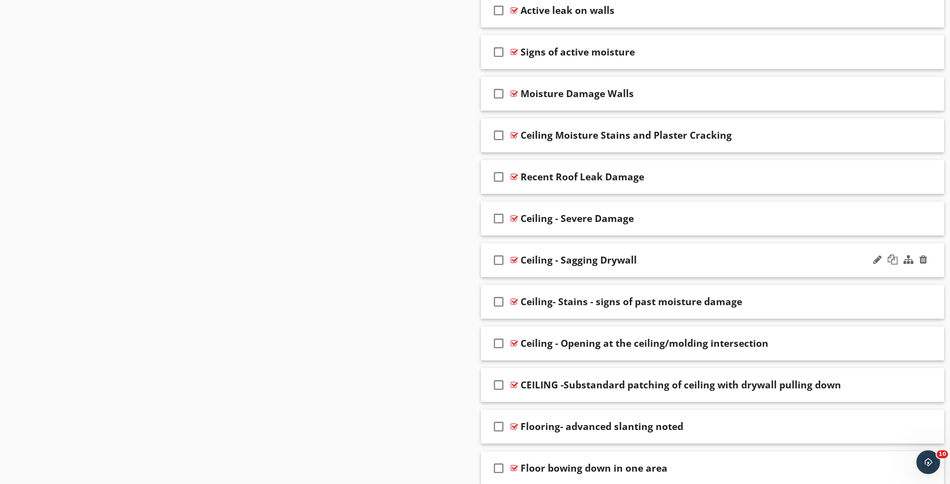
drag, startPoint x: 559, startPoint y: 312, endPoint x: 556, endPoint y: 248, distance: 63.4
drag, startPoint x: 571, startPoint y: 319, endPoint x: 573, endPoint y: 281, distance: 38.2
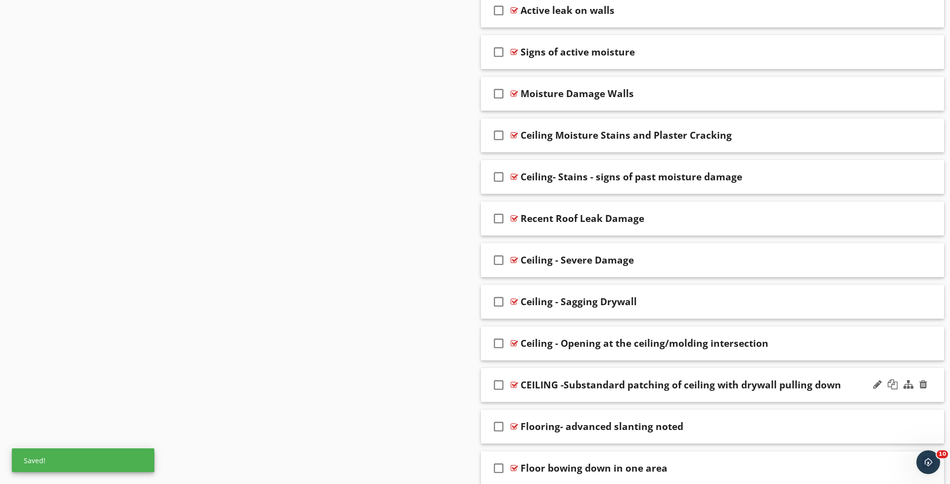
scroll to position [1063, 0]
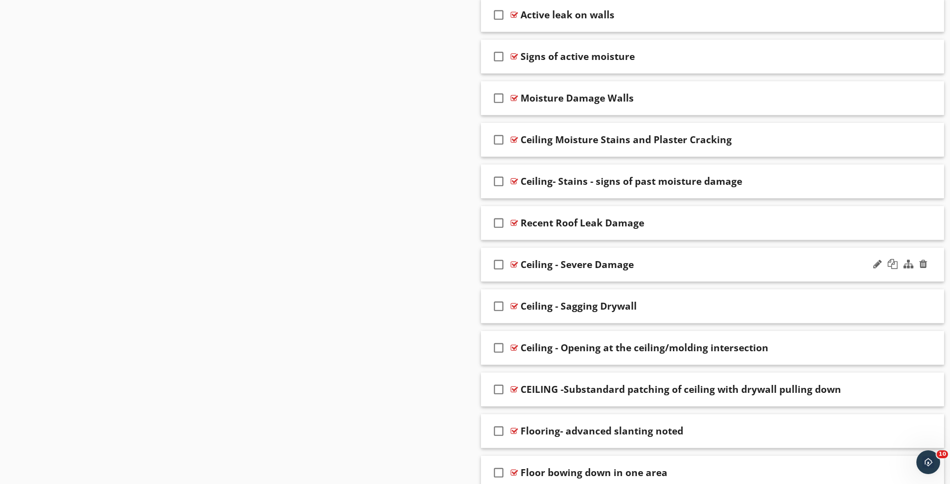
drag, startPoint x: 549, startPoint y: 318, endPoint x: 550, endPoint y: 254, distance: 63.9
drag, startPoint x: 603, startPoint y: 399, endPoint x: 595, endPoint y: 395, distance: 8.2
click at [594, 394] on div "check_box_outline_blank CEILING -Substandard patching of ceiling with drywall p…" at bounding box center [712, 389] width 463 height 34
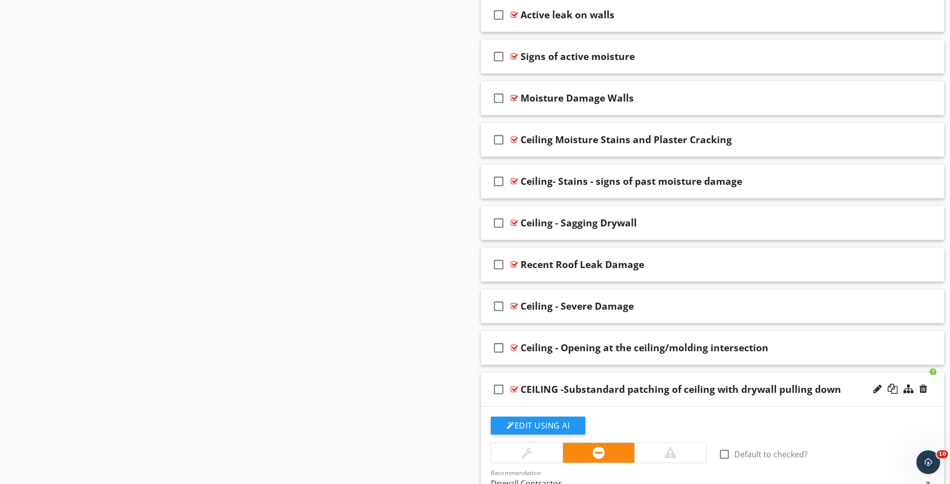
click at [594, 398] on div "check_box_outline_blank CEILING -Substandard patching of ceiling with drywall p…" at bounding box center [712, 389] width 463 height 34
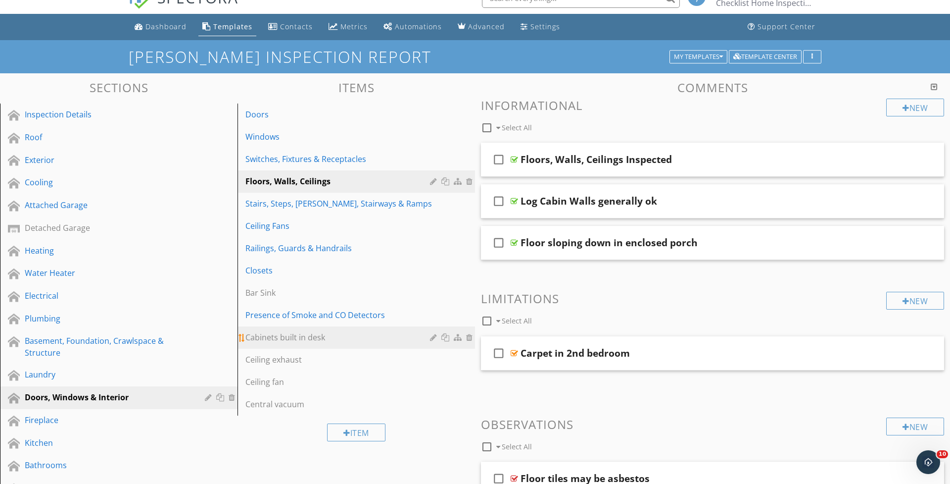
scroll to position [20, 0]
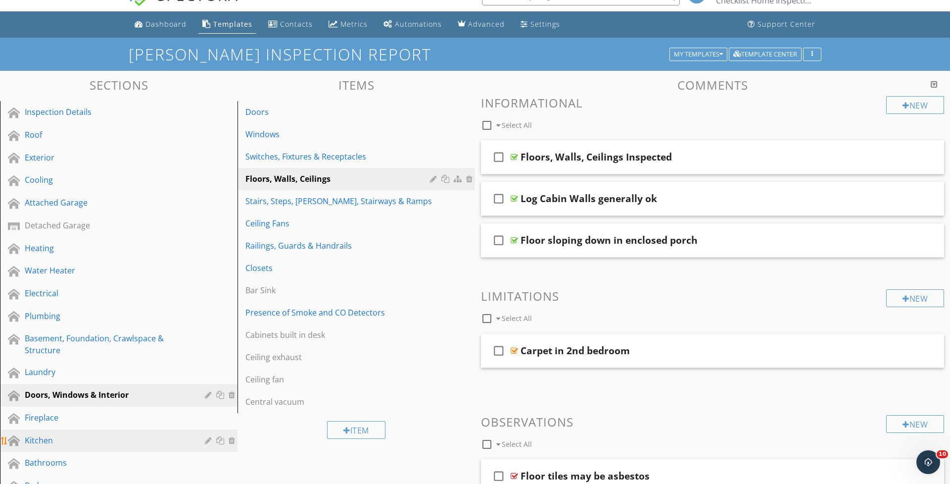
click at [43, 442] on div "Kitchen" at bounding box center [108, 440] width 166 height 12
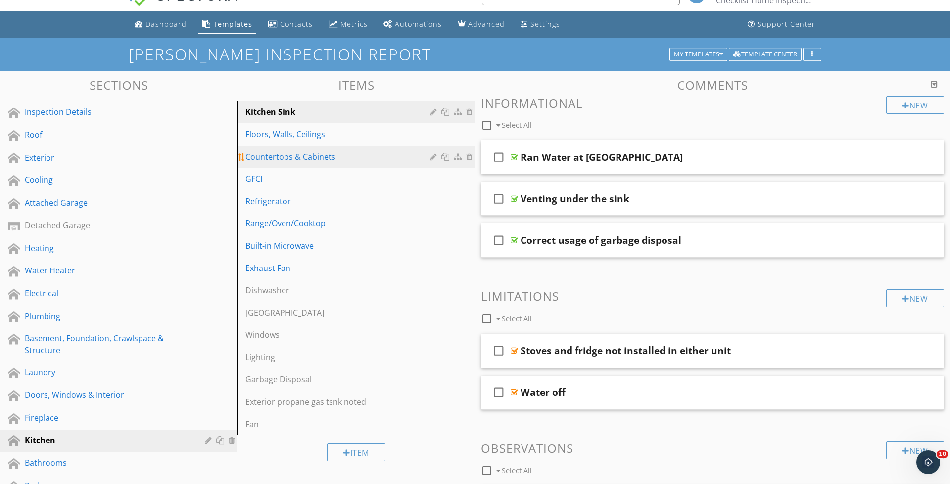
click at [278, 162] on link "Countertops & Cabinets" at bounding box center [358, 157] width 235 height 22
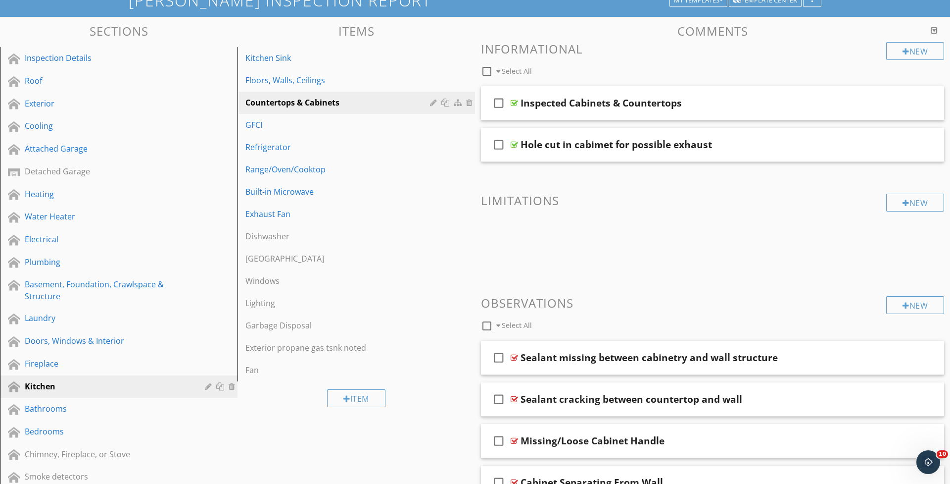
scroll to position [105, 0]
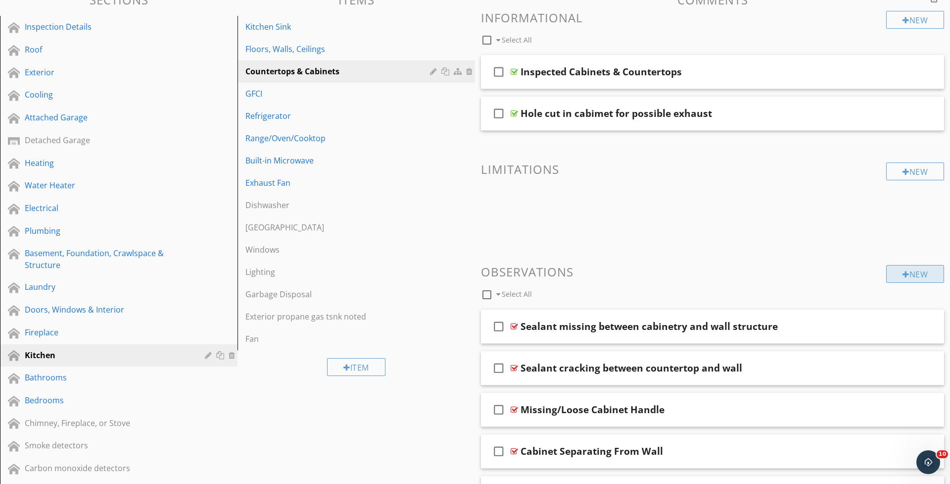
click at [905, 281] on div "New" at bounding box center [915, 274] width 58 height 18
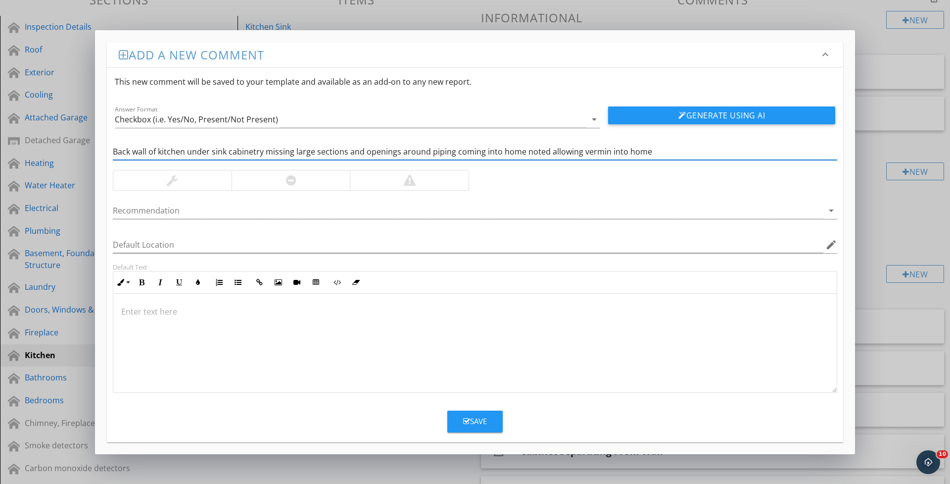
type input "Back wall of kitchen under sink cabinetry missing large sections and openings a…"
click at [284, 175] on div at bounding box center [291, 180] width 119 height 20
drag, startPoint x: 704, startPoint y: 118, endPoint x: 673, endPoint y: 144, distance: 41.1
click at [704, 118] on button "Generate Using AI" at bounding box center [721, 115] width 227 height 18
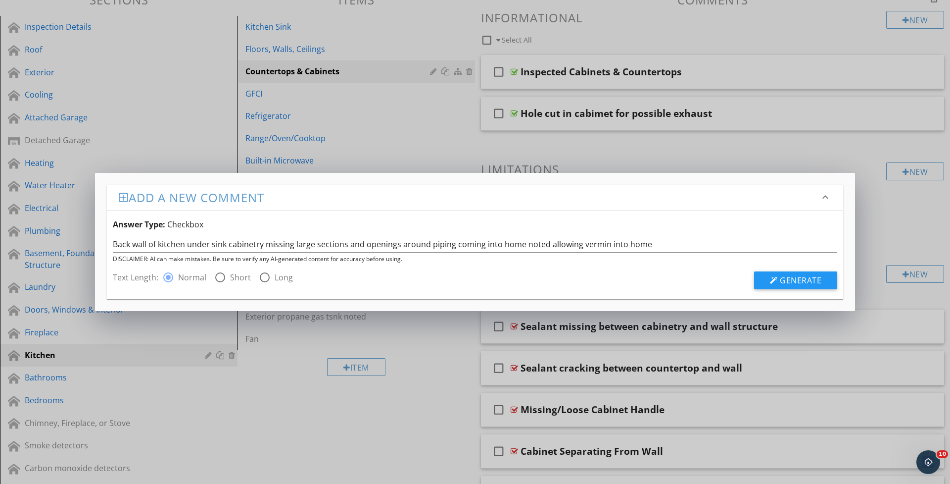
click at [263, 280] on div at bounding box center [264, 277] width 17 height 17
radio input "false"
radio input "true"
click at [813, 284] on span "Generate" at bounding box center [801, 280] width 42 height 11
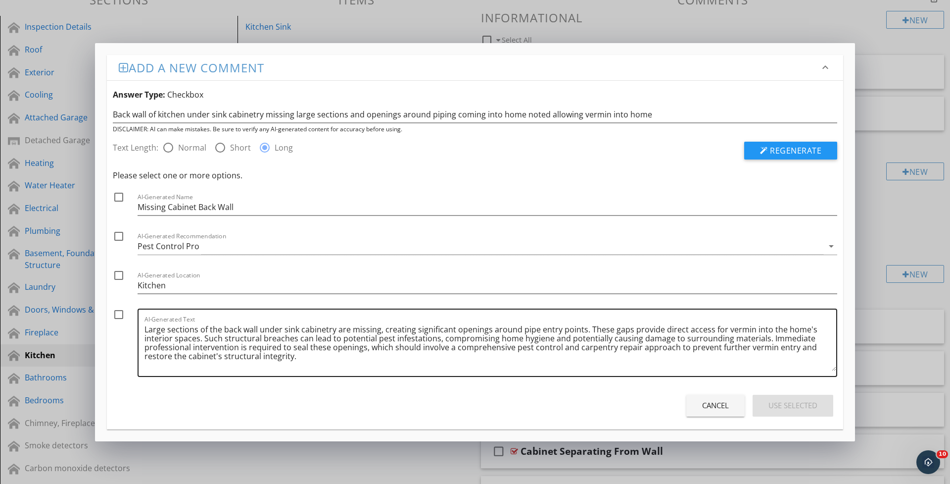
drag, startPoint x: 144, startPoint y: 330, endPoint x: 417, endPoint y: 341, distance: 273.5
click at [418, 341] on div "AI-Generated Text Large sections of the back wall under sink cabinetry are miss…" at bounding box center [488, 342] width 700 height 68
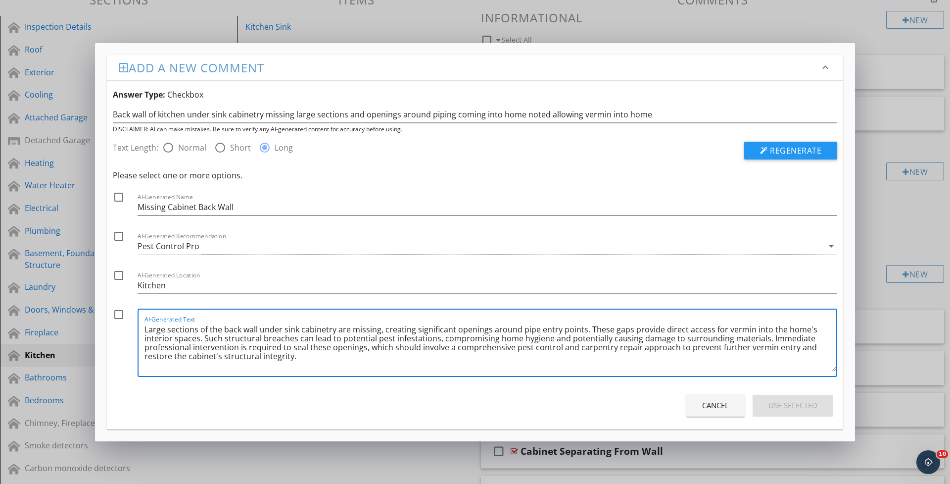
drag, startPoint x: 763, startPoint y: 338, endPoint x: 152, endPoint y: 315, distance: 610.7
click at [153, 315] on div "AI-Generated Text Large sections of the back wall under sink cabinetry are miss…" at bounding box center [491, 342] width 692 height 66
click at [246, 338] on textarea "Large sections of the back wall under sink cabinetry are missing, creating sign…" at bounding box center [491, 345] width 692 height 49
drag, startPoint x: 233, startPoint y: 205, endPoint x: 80, endPoint y: 199, distance: 153.1
click at [80, 199] on div "Add a new comment keyboard_arrow_down Answer Type: Checkbox Back wall of kitche…" at bounding box center [475, 242] width 950 height 484
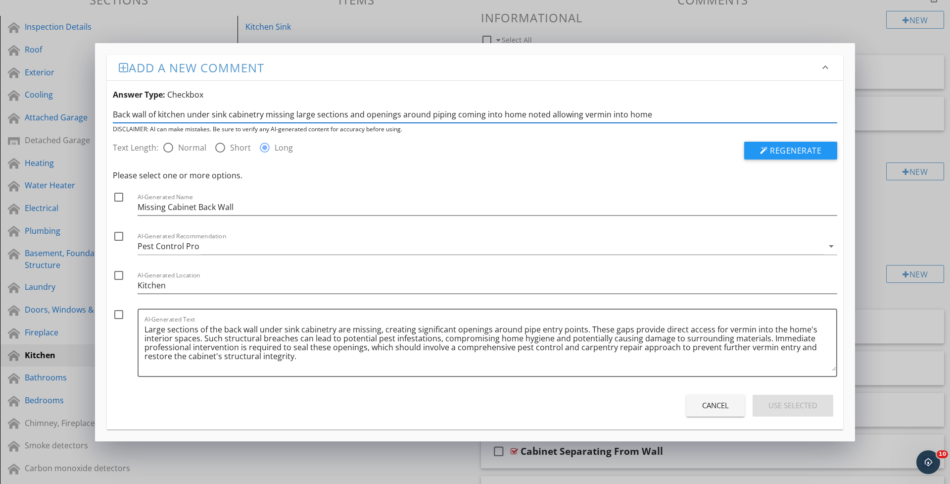
drag, startPoint x: 640, startPoint y: 117, endPoint x: 29, endPoint y: 129, distance: 611.4
click at [29, 129] on div "Add a new comment keyboard_arrow_down Answer Type: Checkbox Back wall of kitche…" at bounding box center [475, 242] width 950 height 484
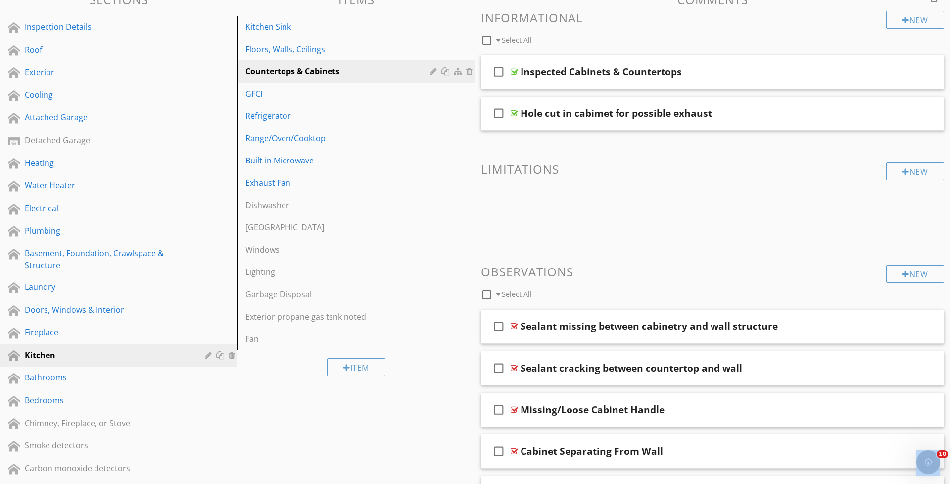
click at [29, 129] on div at bounding box center [475, 242] width 950 height 484
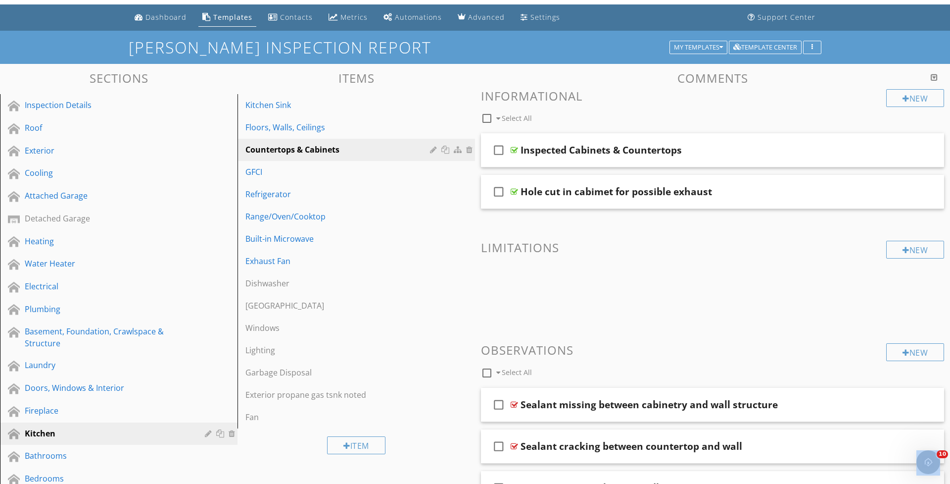
scroll to position [22, 0]
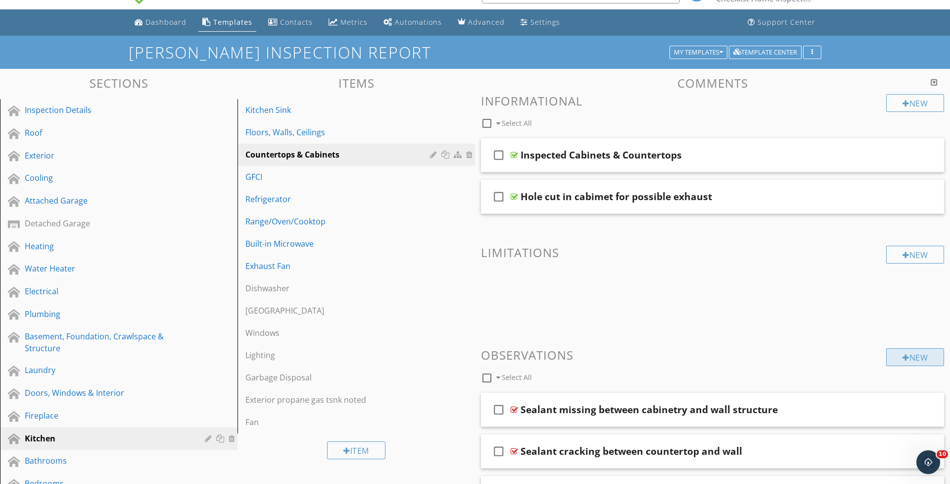
click at [905, 353] on div at bounding box center [906, 357] width 7 height 8
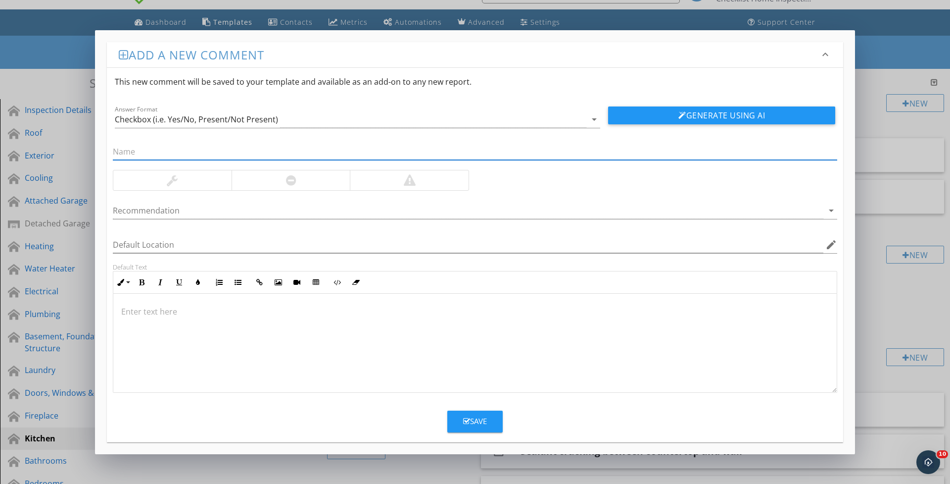
paste input "Inspector observed microbial growth on flooring and walls of under sink cabinet…"
type input "Inspector observed microbial growth on flooring and walls of under sink cabinet…"
click at [409, 186] on div at bounding box center [409, 180] width 119 height 20
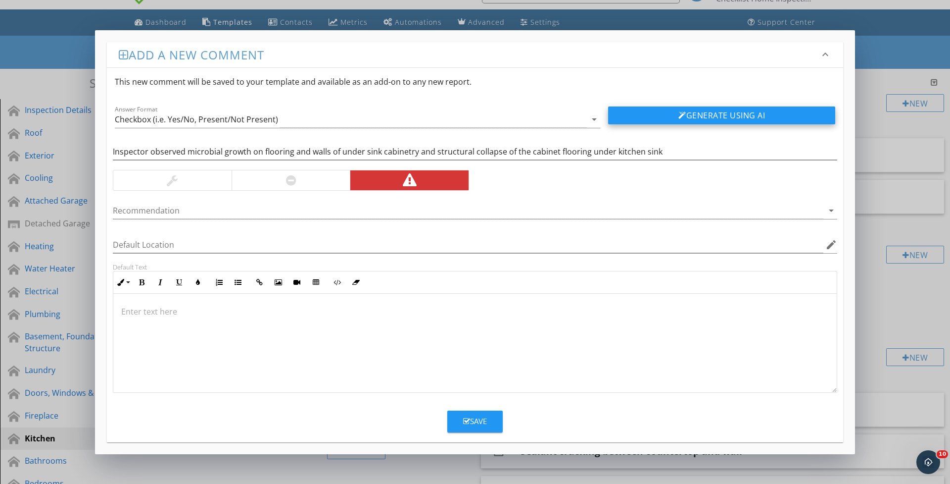
click at [687, 120] on button "Generate Using AI" at bounding box center [721, 115] width 227 height 18
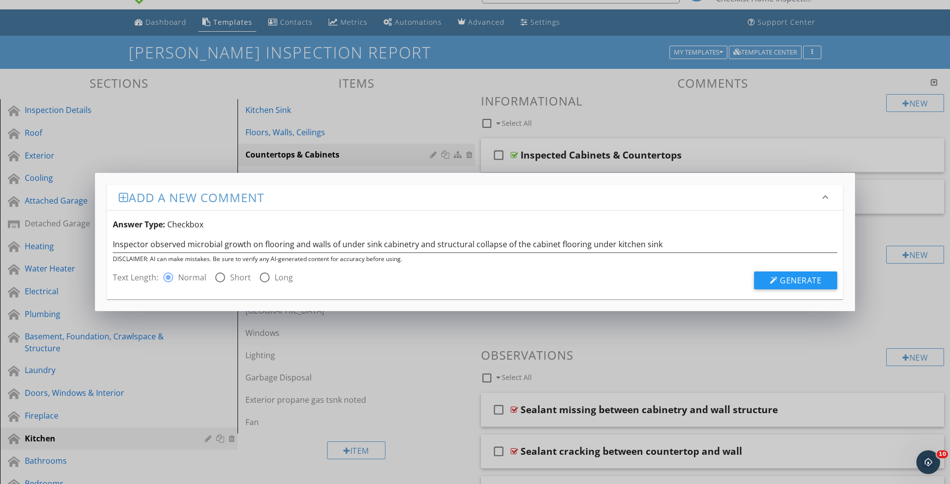
click at [256, 277] on div at bounding box center [264, 277] width 17 height 17
radio input "false"
radio input "true"
click at [777, 277] on div at bounding box center [774, 280] width 8 height 8
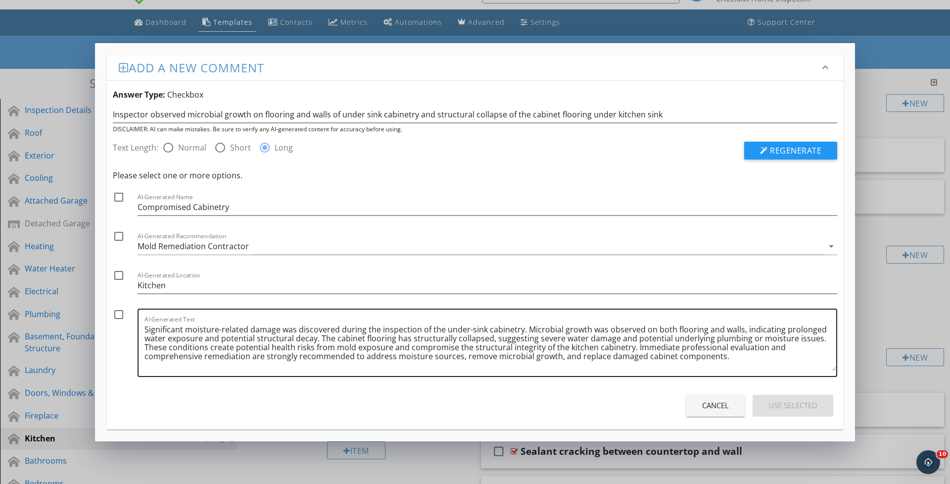
drag, startPoint x: 137, startPoint y: 343, endPoint x: 246, endPoint y: 351, distance: 108.7
click at [246, 351] on div "check_box_outline_blank AI-Generated Text Significant moisture-related damage w…" at bounding box center [475, 344] width 725 height 73
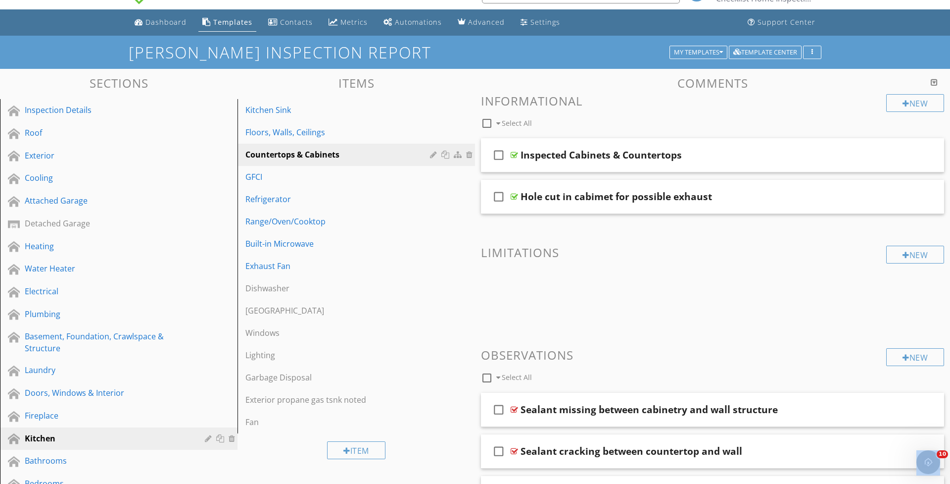
drag, startPoint x: 885, startPoint y: 100, endPoint x: 731, endPoint y: 60, distance: 158.9
click at [883, 100] on div "Add a new comment keyboard_arrow_down Answer Type: Checkbox Inspector observed …" at bounding box center [475, 242] width 950 height 484
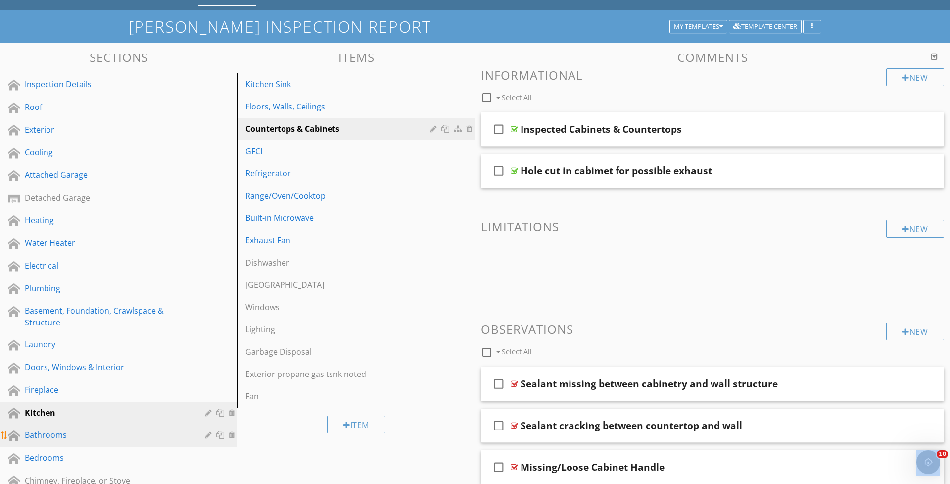
scroll to position [65, 0]
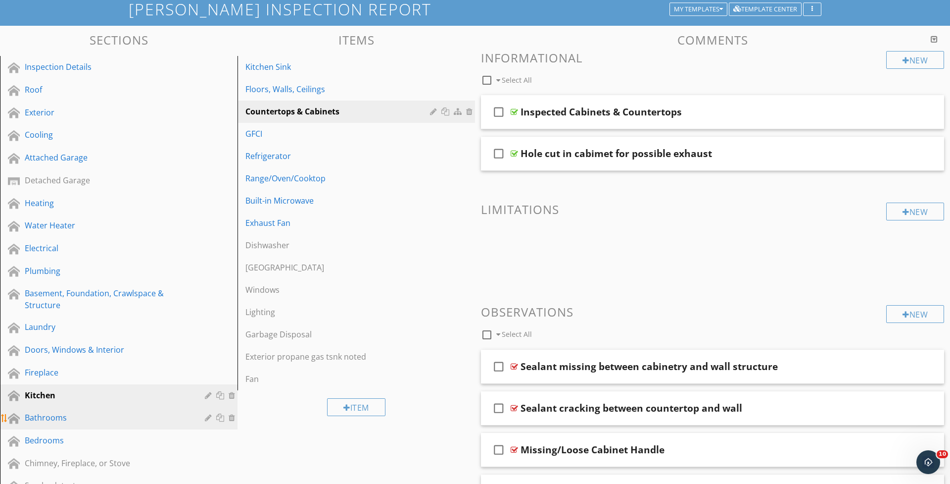
click at [37, 416] on div "Bathrooms" at bounding box center [108, 417] width 166 height 12
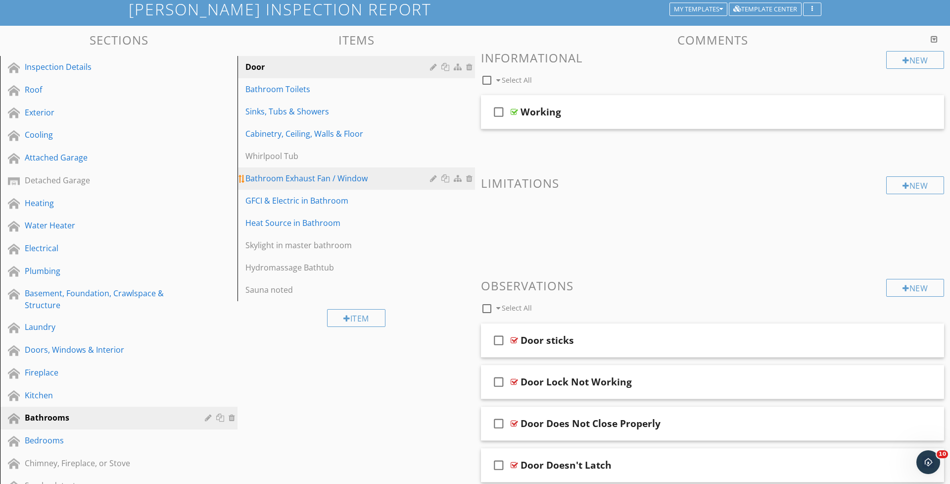
click at [323, 184] on div "Bathroom Exhaust Fan / Window" at bounding box center [340, 178] width 188 height 12
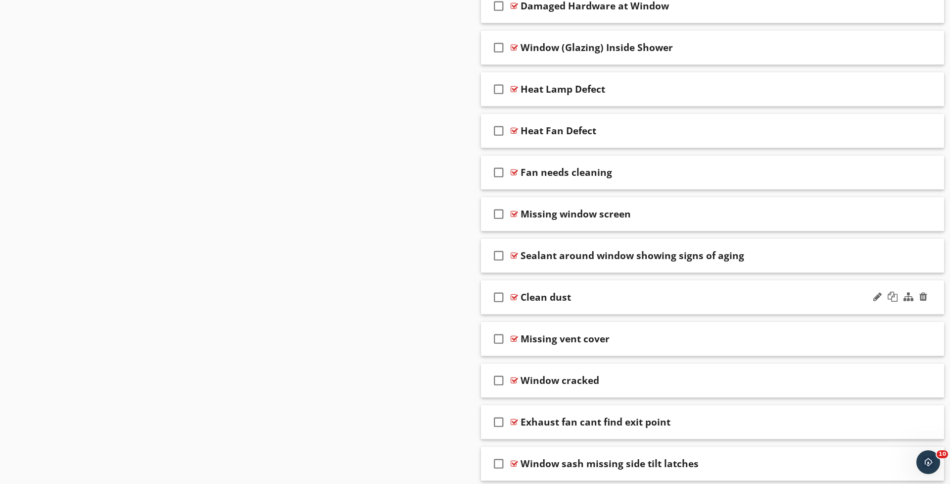
scroll to position [1094, 0]
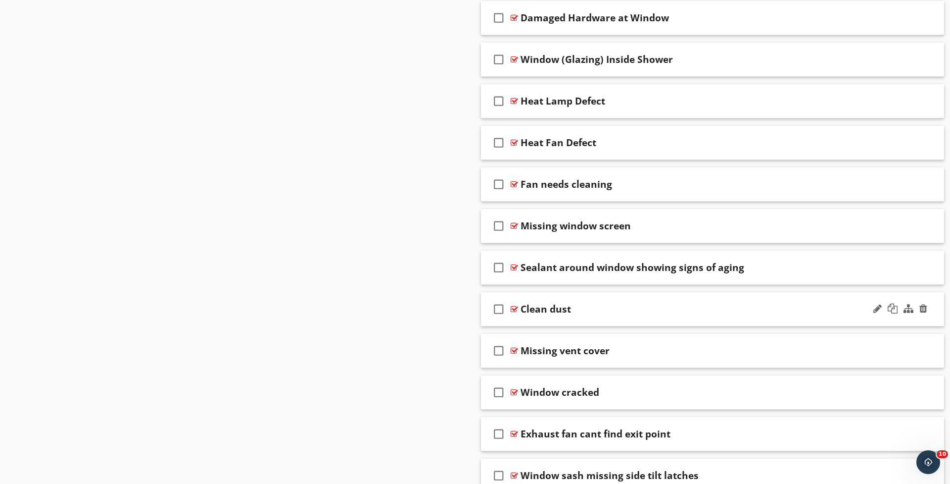
click at [516, 319] on div "check_box_outline_blank Clean dust" at bounding box center [712, 309] width 463 height 34
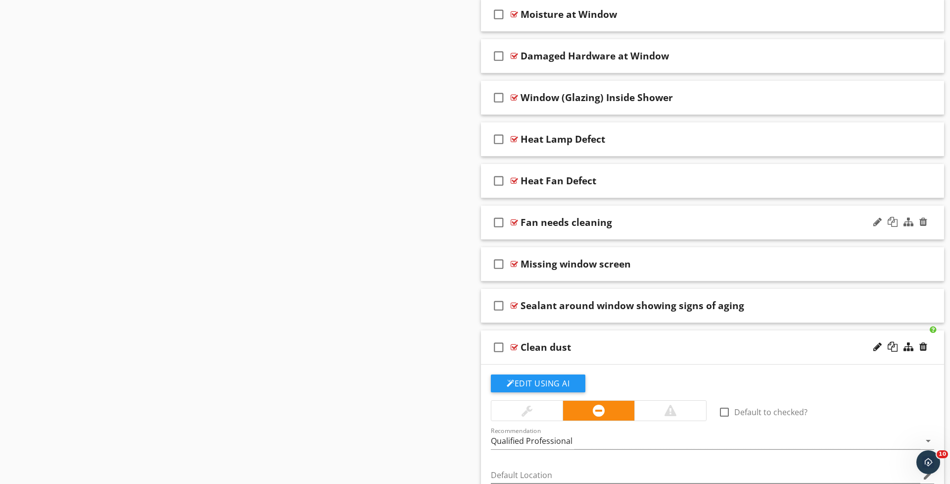
scroll to position [1057, 0]
click at [526, 237] on div "check_box_outline_blank Fan needs cleaning" at bounding box center [712, 222] width 463 height 34
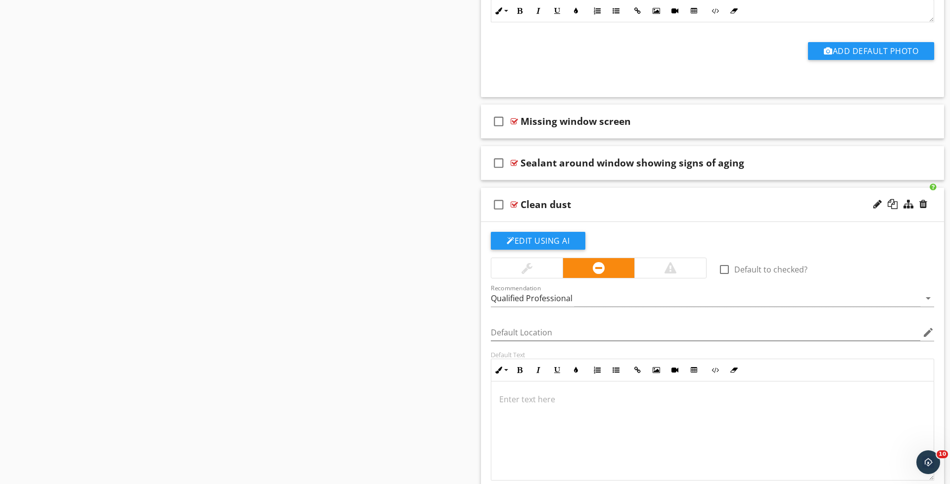
scroll to position [1533, 0]
click at [926, 202] on div at bounding box center [924, 203] width 8 height 10
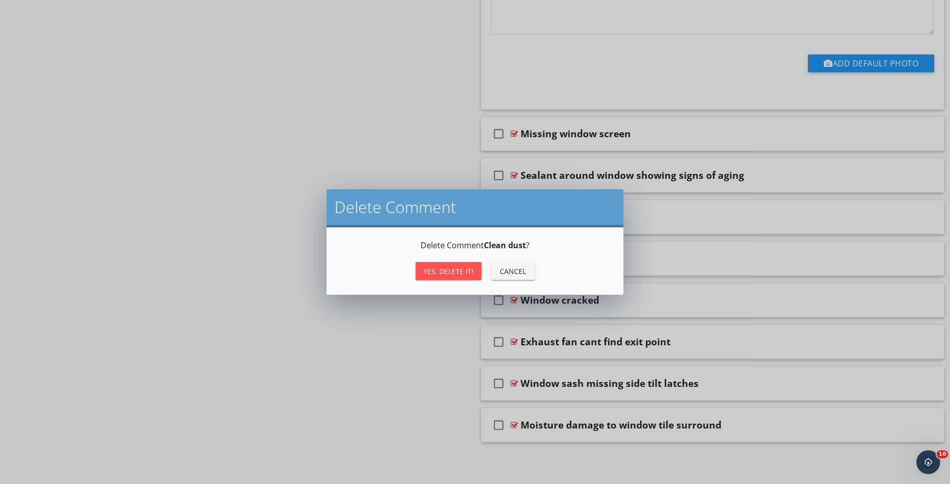
scroll to position [1519, 0]
click at [441, 269] on div "Yes, Delete it!" at bounding box center [449, 271] width 50 height 10
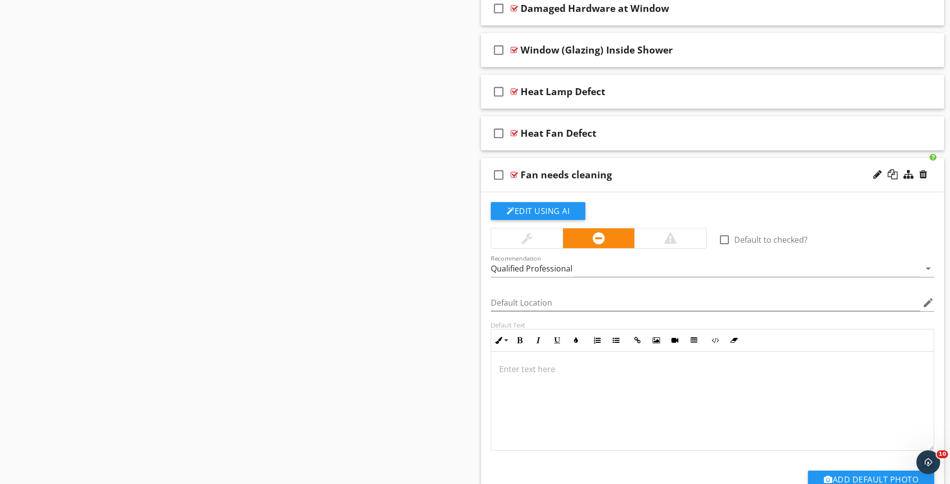
scroll to position [1076, 0]
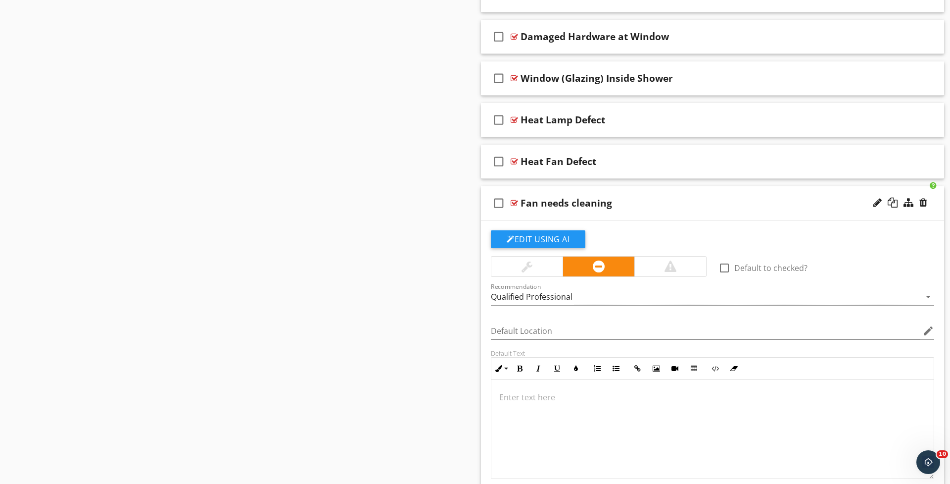
click at [522, 266] on div at bounding box center [527, 266] width 11 height 12
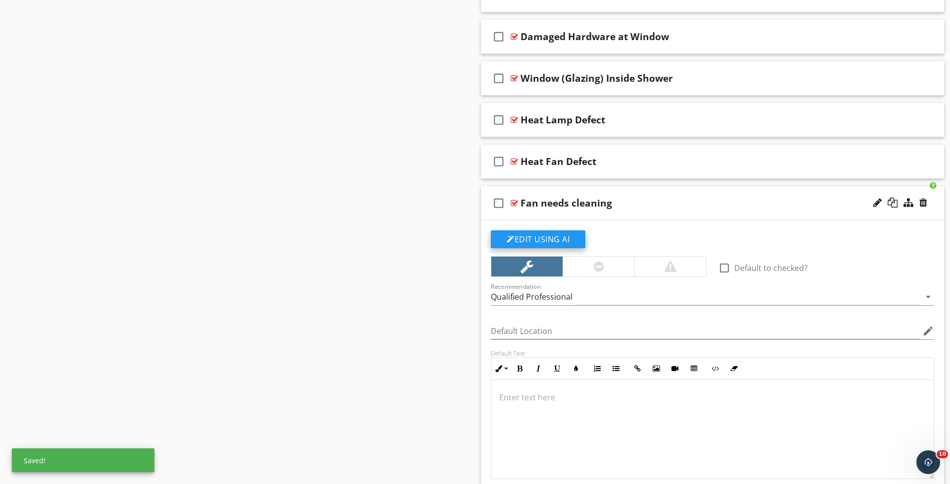
click at [532, 237] on button "Edit Using AI" at bounding box center [538, 239] width 95 height 18
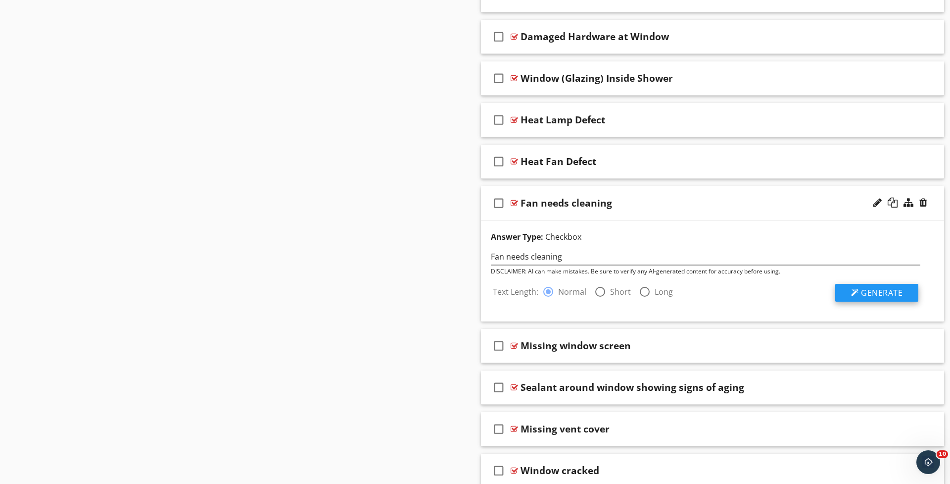
click at [859, 294] on div at bounding box center [855, 293] width 8 height 8
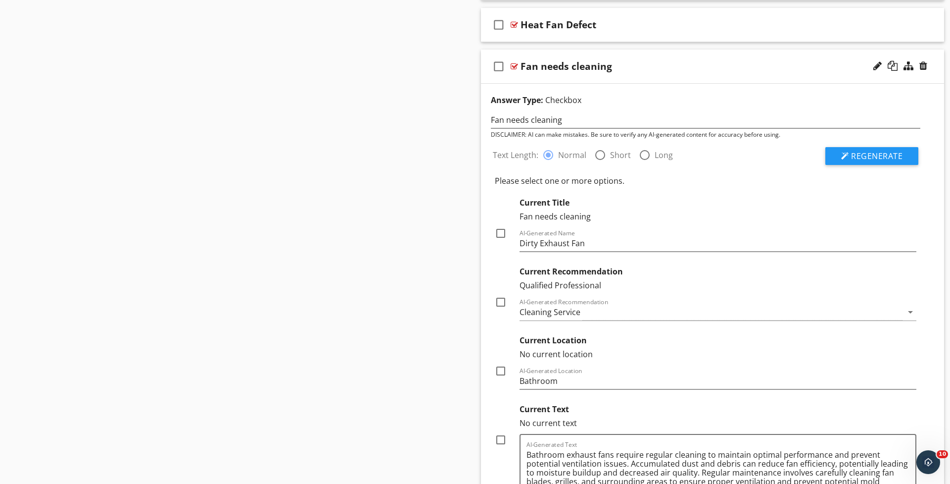
scroll to position [1213, 0]
click at [503, 230] on div at bounding box center [500, 232] width 17 height 17
checkbox input "true"
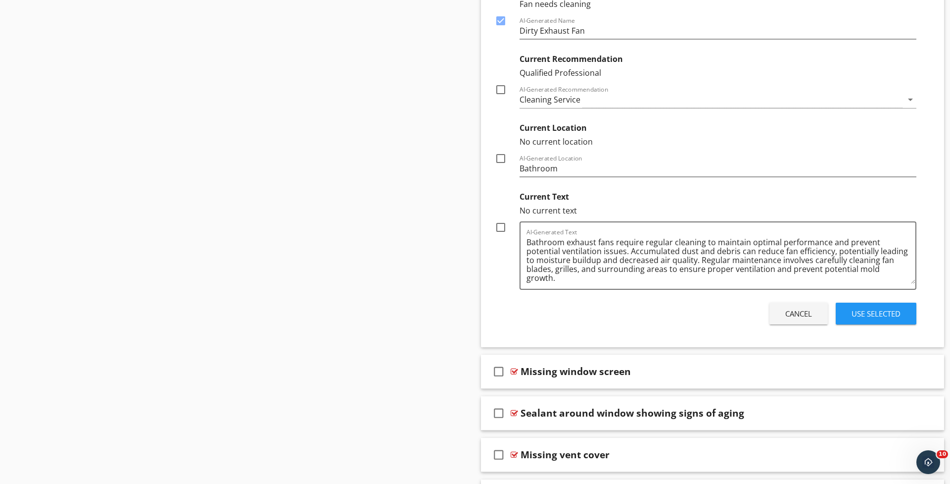
scroll to position [1426, 0]
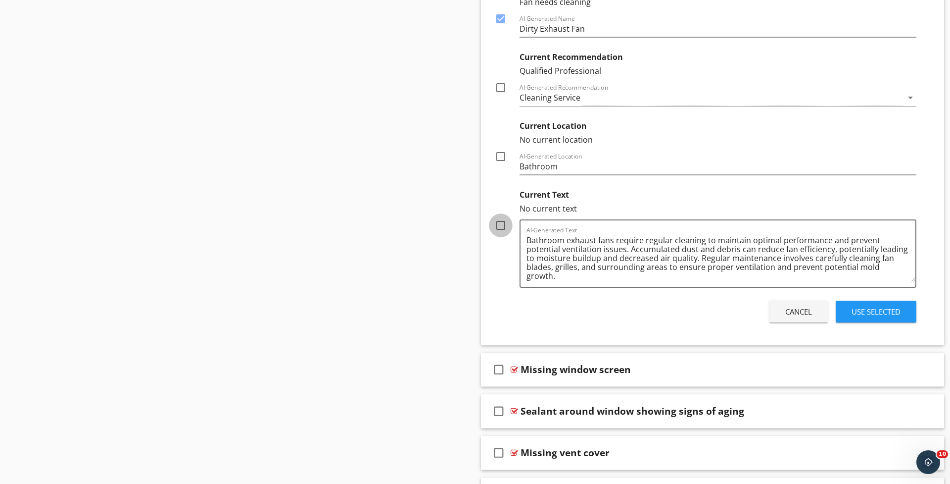
click at [503, 224] on div at bounding box center [500, 225] width 17 height 17
checkbox input "true"
click at [592, 98] on div "Cleaning Service" at bounding box center [711, 98] width 383 height 16
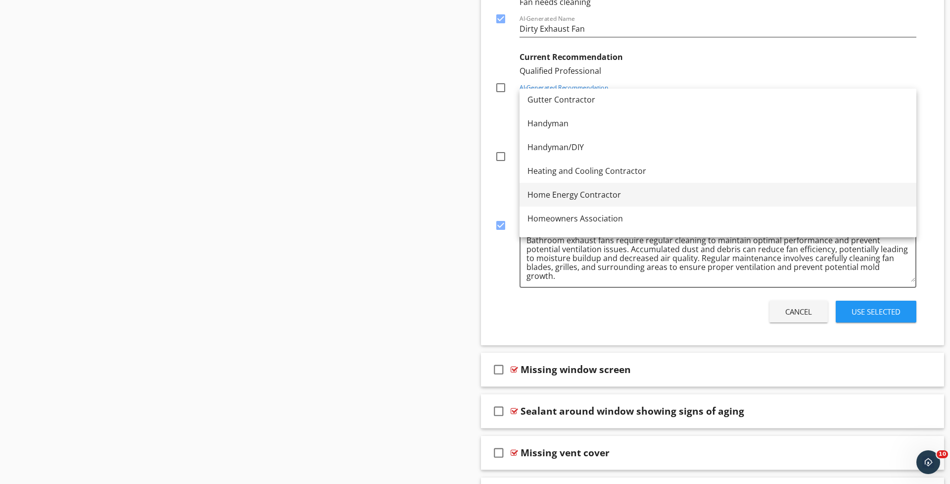
scroll to position [609, 0]
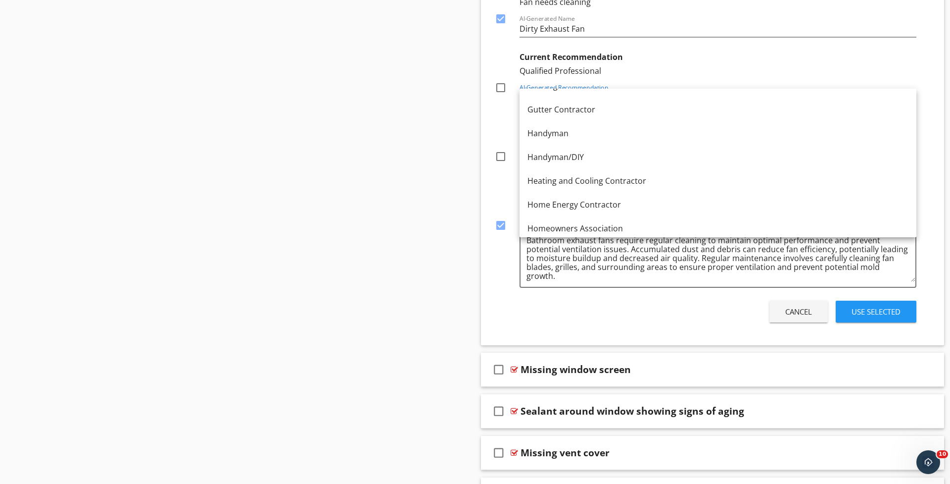
click at [571, 156] on div "Handyman/DIY" at bounding box center [718, 157] width 381 height 12
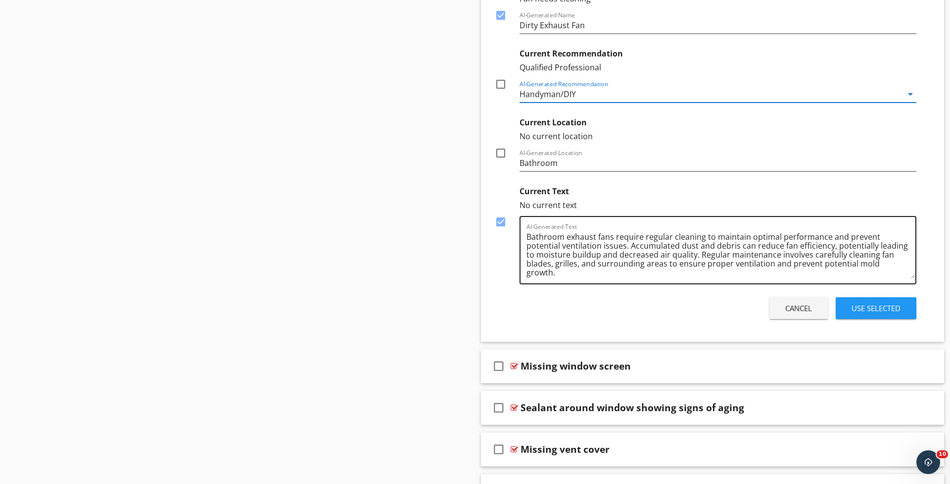
scroll to position [1429, 0]
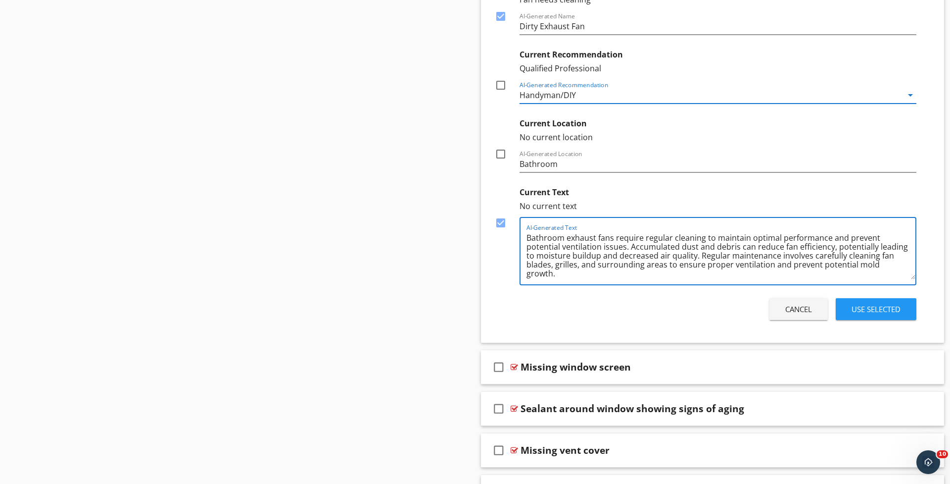
drag, startPoint x: 902, startPoint y: 263, endPoint x: 530, endPoint y: 221, distance: 375.1
click at [530, 221] on div "AI-Generated Text Bathroom exhaust fans require regular cleaning to maintain op…" at bounding box center [721, 251] width 389 height 66
click at [506, 153] on div at bounding box center [500, 154] width 17 height 17
checkbox input "true"
click at [502, 88] on div at bounding box center [500, 85] width 17 height 17
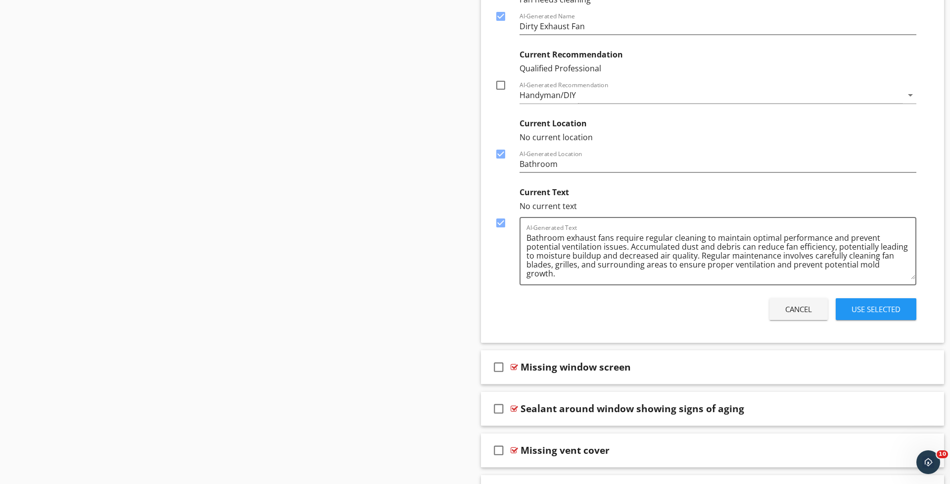
checkbox input "true"
click at [857, 303] on div "Use Selected" at bounding box center [876, 308] width 49 height 11
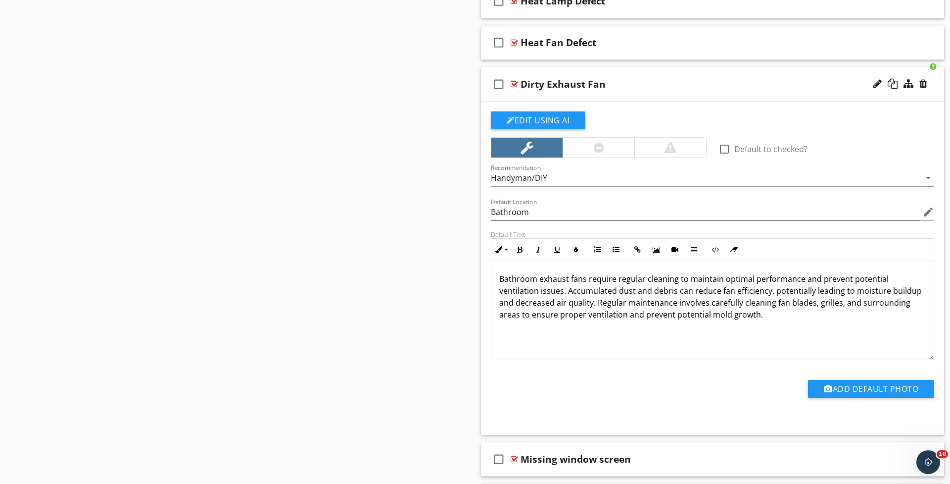
click at [637, 91] on div "check_box_outline_blank Dirty Exhaust Fan" at bounding box center [712, 84] width 463 height 34
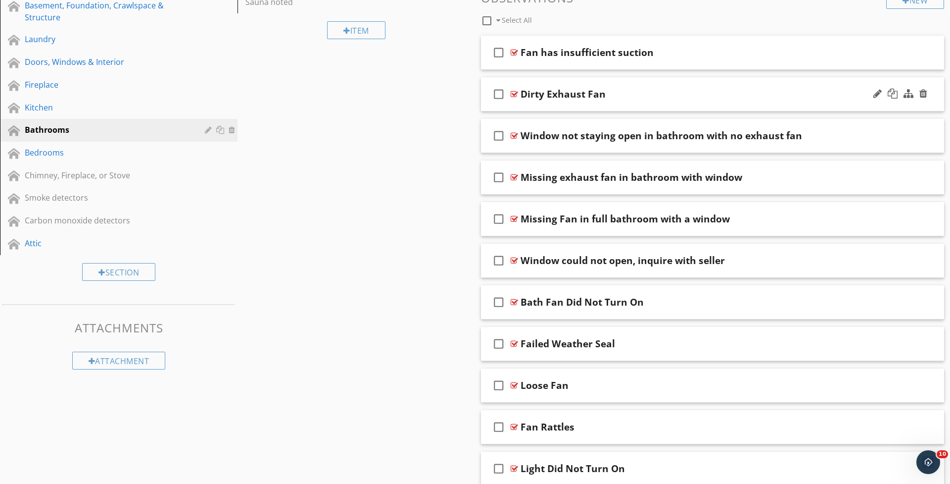
scroll to position [359, 0]
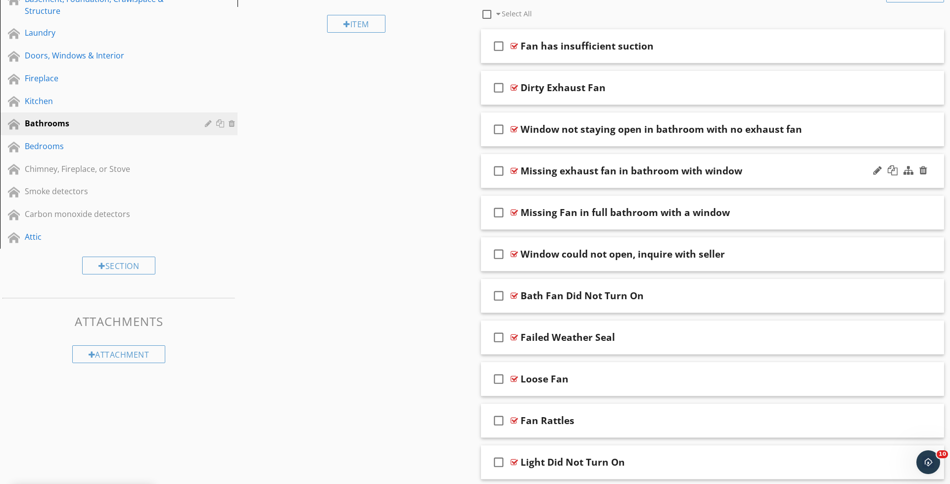
click at [558, 180] on div "check_box_outline_blank Missing exhaust fan in bathroom with window" at bounding box center [712, 171] width 463 height 34
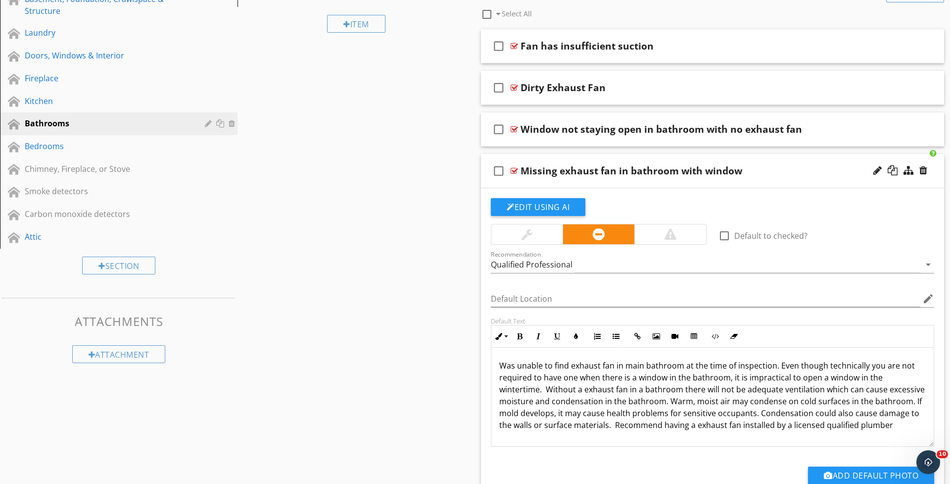
click at [560, 178] on div "check_box_outline_blank Missing exhaust fan in bathroom with window" at bounding box center [712, 171] width 463 height 34
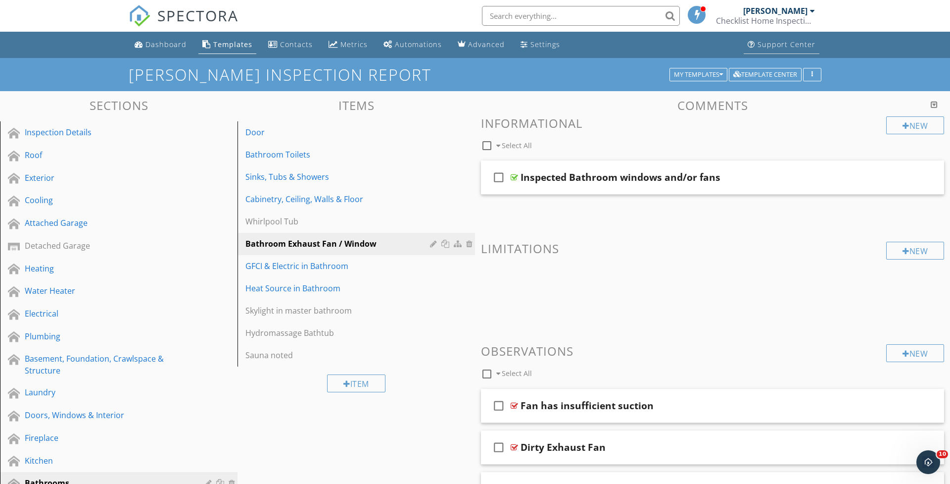
scroll to position [0, 0]
click at [814, 11] on div at bounding box center [812, 11] width 5 height 8
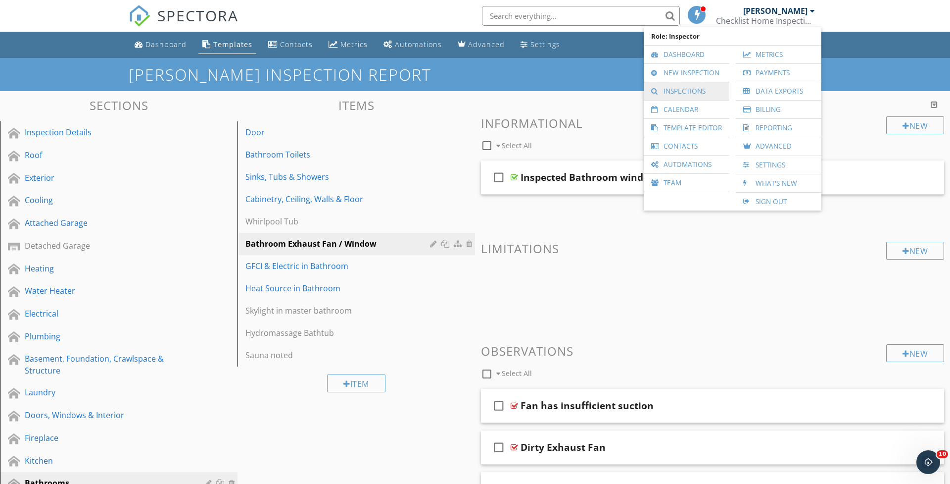
click at [664, 96] on link "Inspections" at bounding box center [687, 91] width 76 height 18
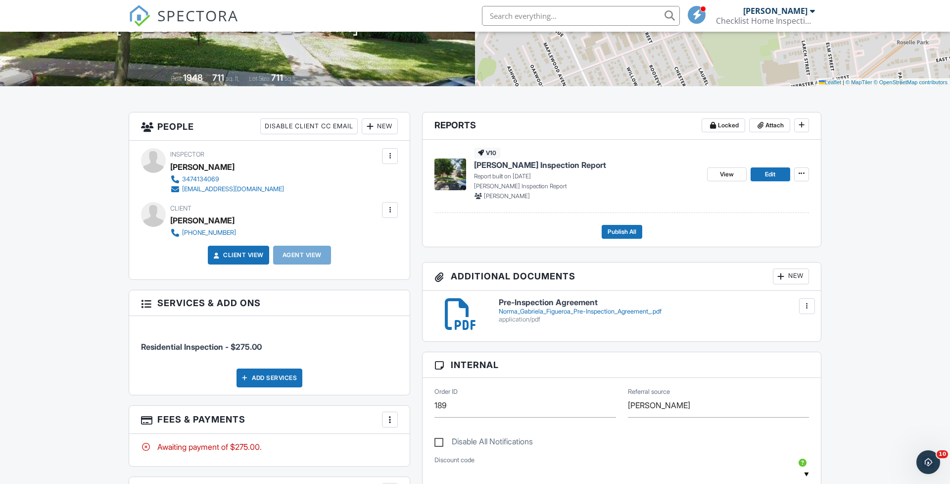
scroll to position [178, 0]
click at [370, 128] on div at bounding box center [370, 126] width 10 height 10
click at [395, 180] on li "Client's Agent" at bounding box center [416, 181] width 98 height 25
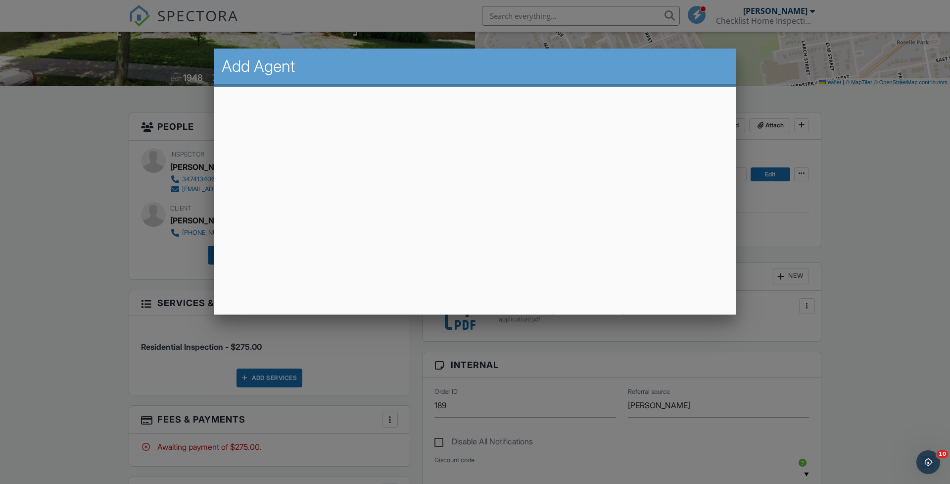
click at [799, 222] on div at bounding box center [475, 253] width 950 height 604
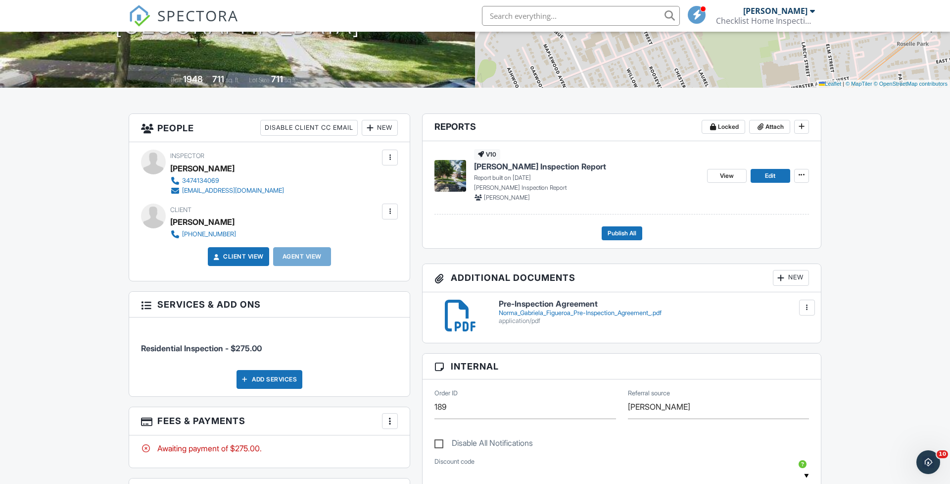
scroll to position [177, 0]
click at [375, 129] on div "New" at bounding box center [380, 128] width 36 height 16
click at [384, 180] on li "Client's Agent" at bounding box center [416, 182] width 98 height 25
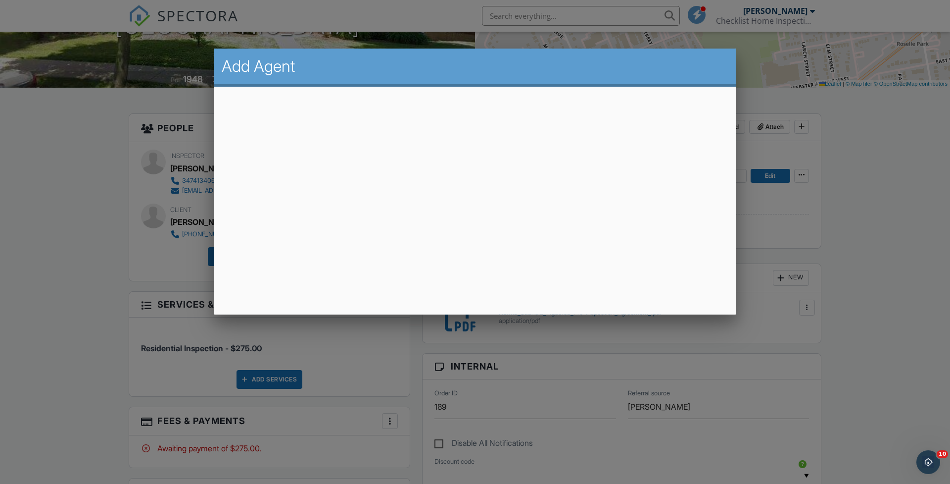
click at [853, 143] on div at bounding box center [475, 253] width 950 height 604
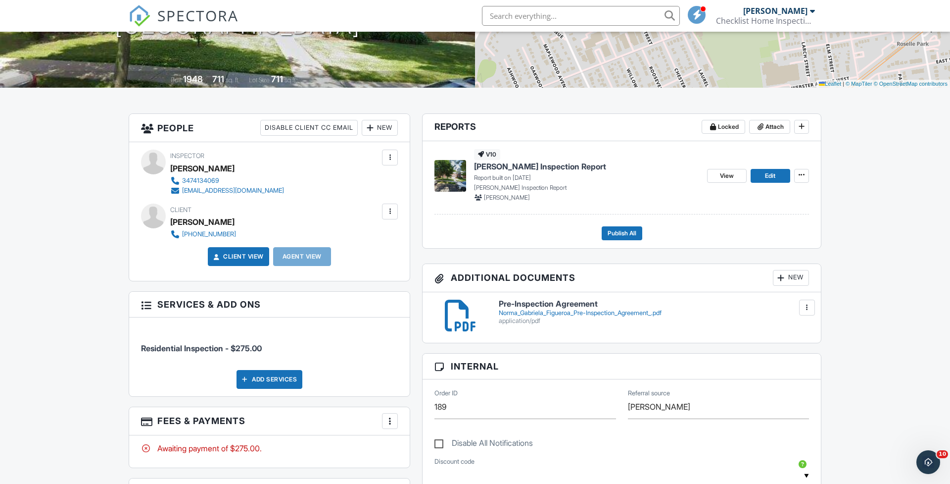
click at [371, 129] on div at bounding box center [370, 128] width 10 height 10
drag, startPoint x: 404, startPoint y: 180, endPoint x: 392, endPoint y: 177, distance: 12.1
click at [404, 180] on li "Client's Agent" at bounding box center [416, 182] width 98 height 25
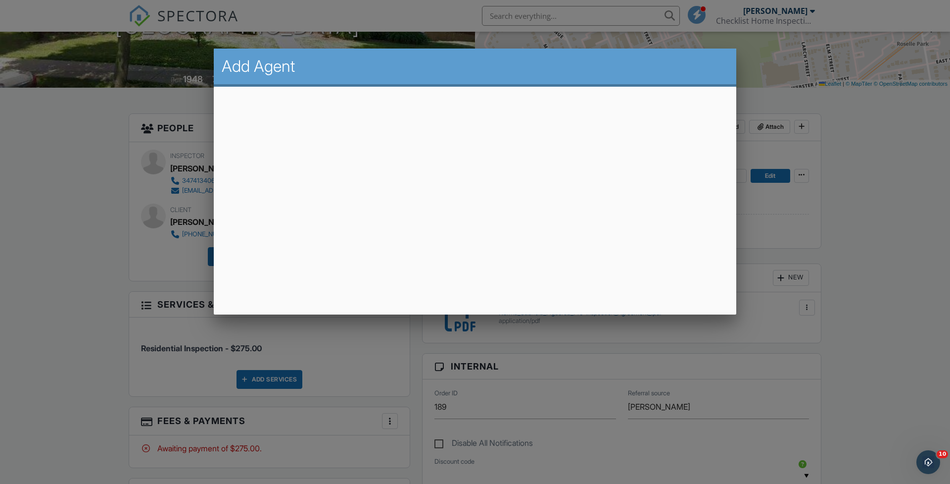
click at [830, 131] on div at bounding box center [475, 253] width 950 height 604
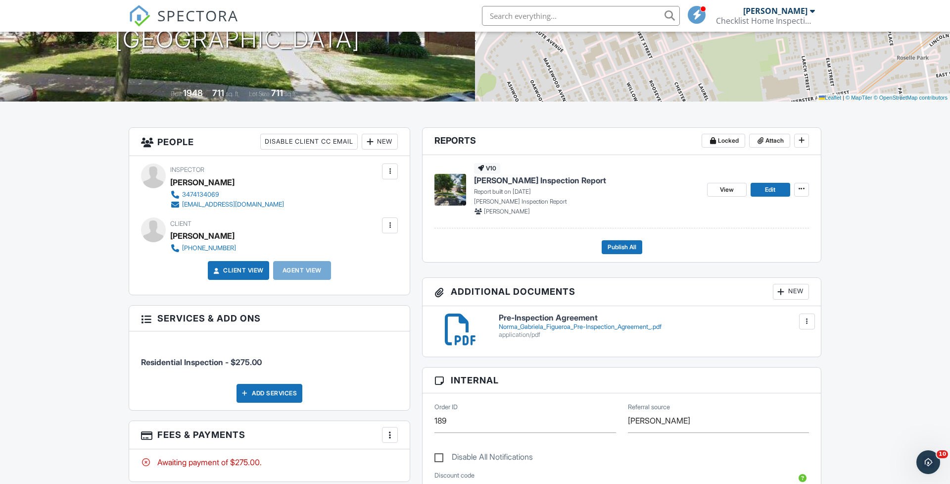
scroll to position [165, 0]
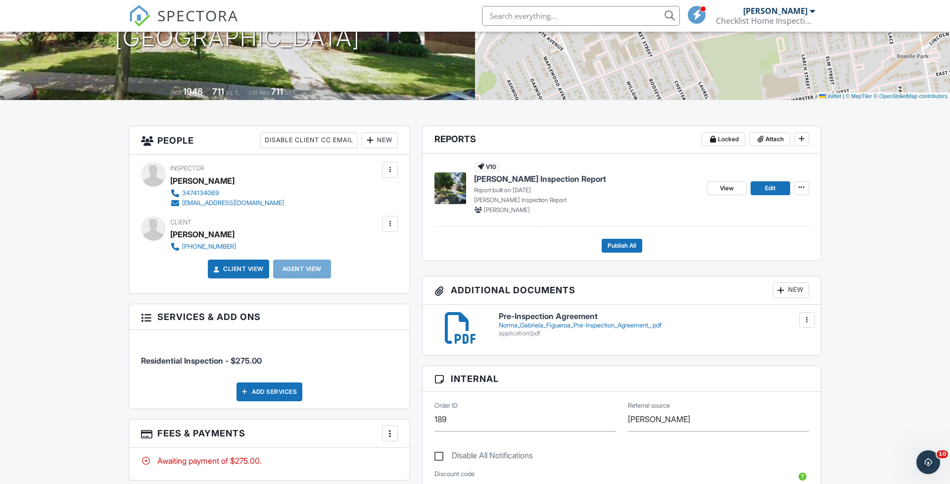
click at [394, 220] on div at bounding box center [390, 224] width 10 height 10
click at [374, 142] on div at bounding box center [370, 140] width 10 height 10
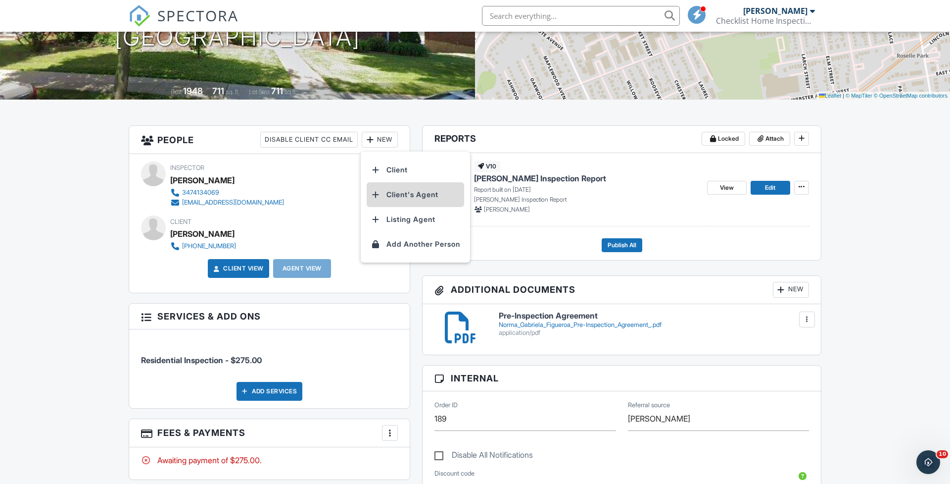
click at [398, 198] on li "Client's Agent" at bounding box center [416, 194] width 98 height 25
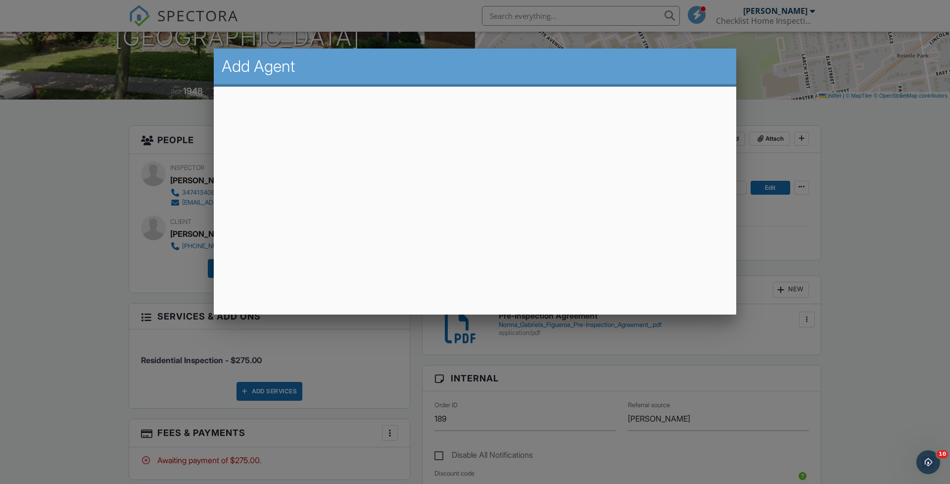
click at [861, 203] on div at bounding box center [475, 253] width 950 height 604
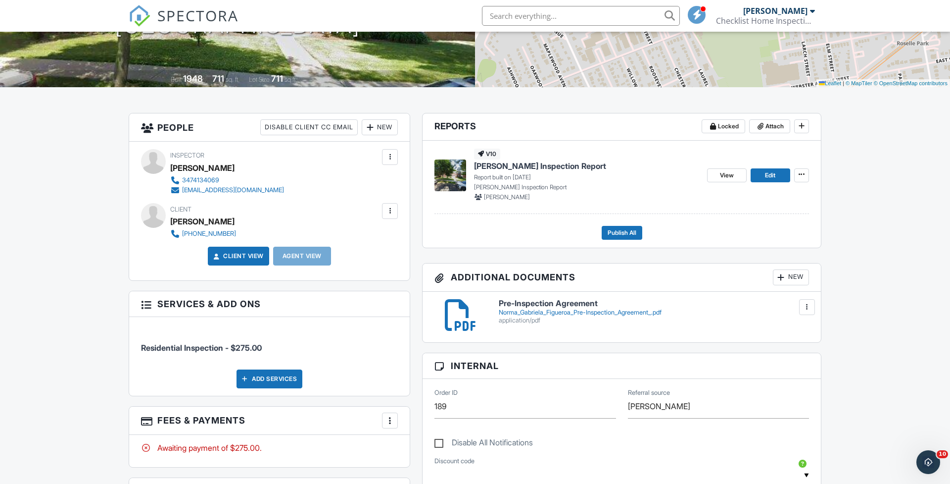
scroll to position [183, 0]
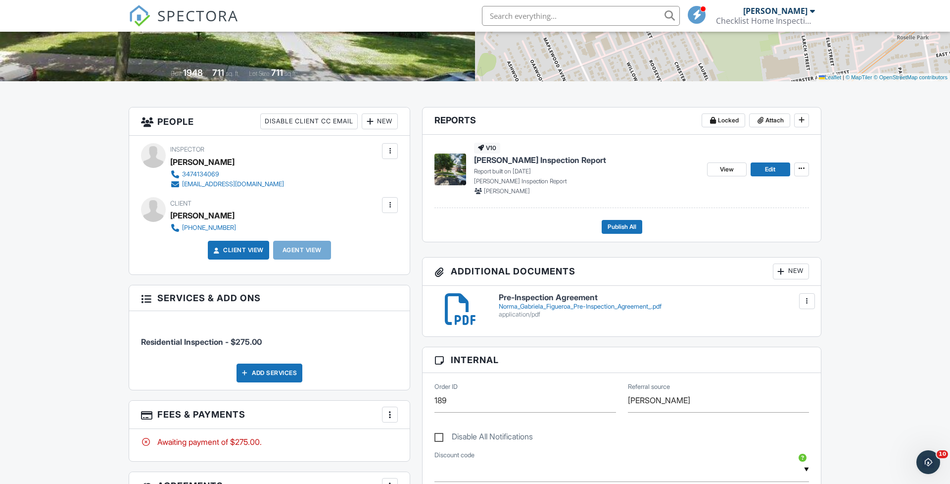
click at [386, 120] on div "New" at bounding box center [380, 121] width 36 height 16
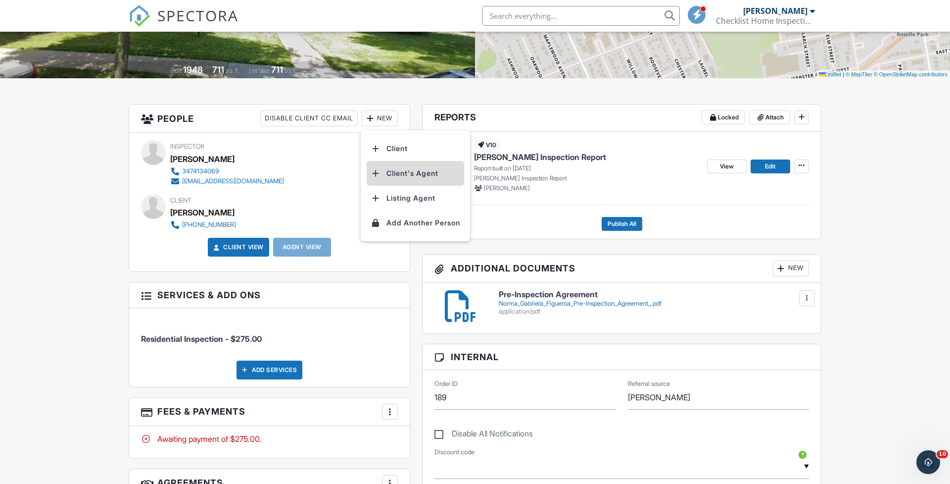
click at [386, 172] on li "Client's Agent" at bounding box center [416, 173] width 98 height 25
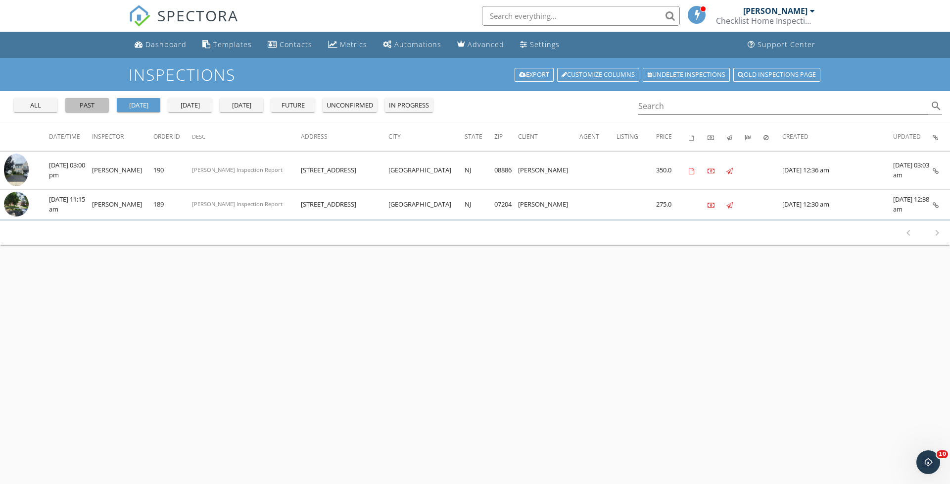
click at [85, 110] on button "past" at bounding box center [87, 105] width 44 height 14
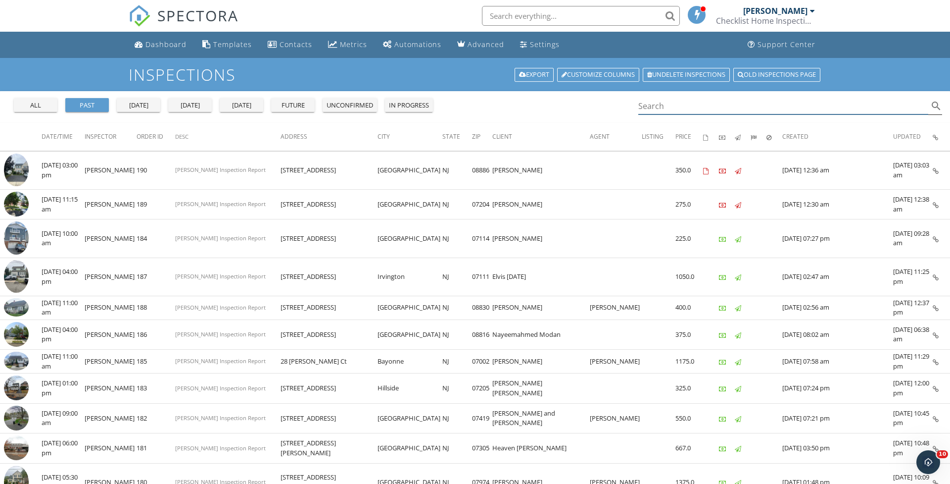
click at [670, 113] on input "Search" at bounding box center [783, 106] width 290 height 16
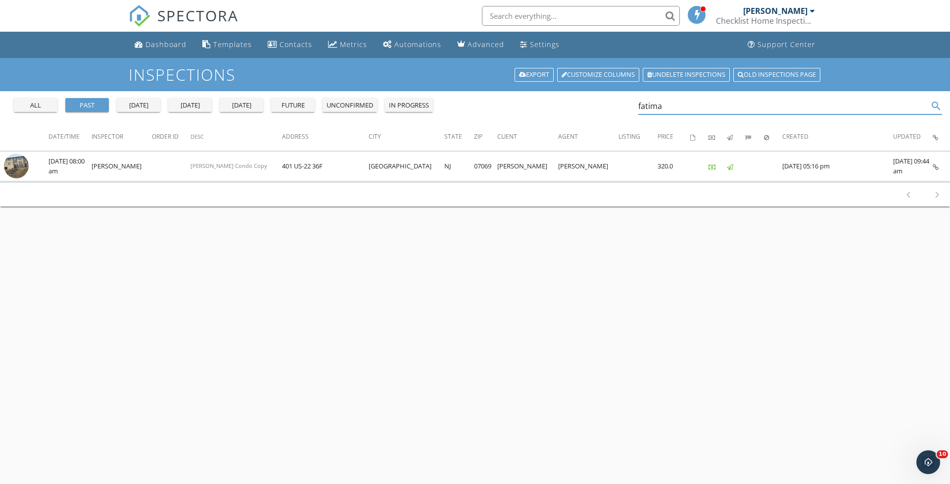
type input "Fatima"
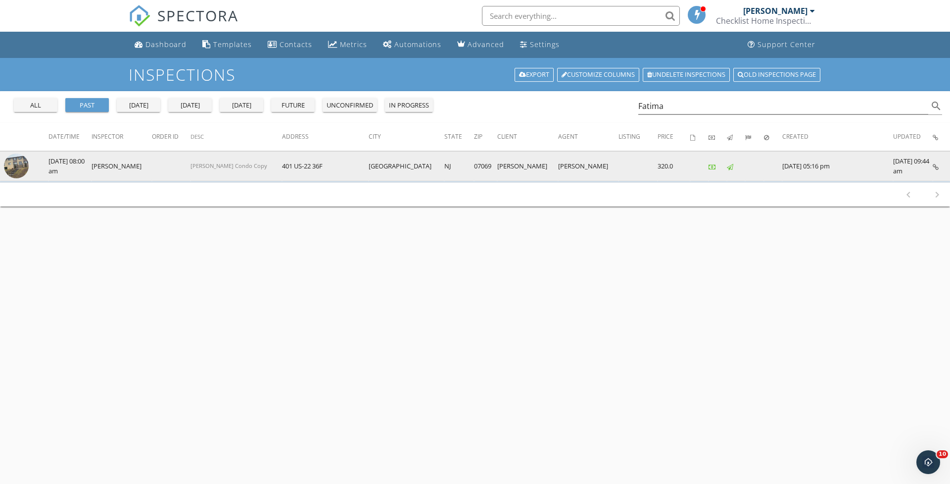
drag, startPoint x: 642, startPoint y: 125, endPoint x: 10, endPoint y: 173, distance: 633.4
click at [10, 173] on img at bounding box center [16, 165] width 25 height 25
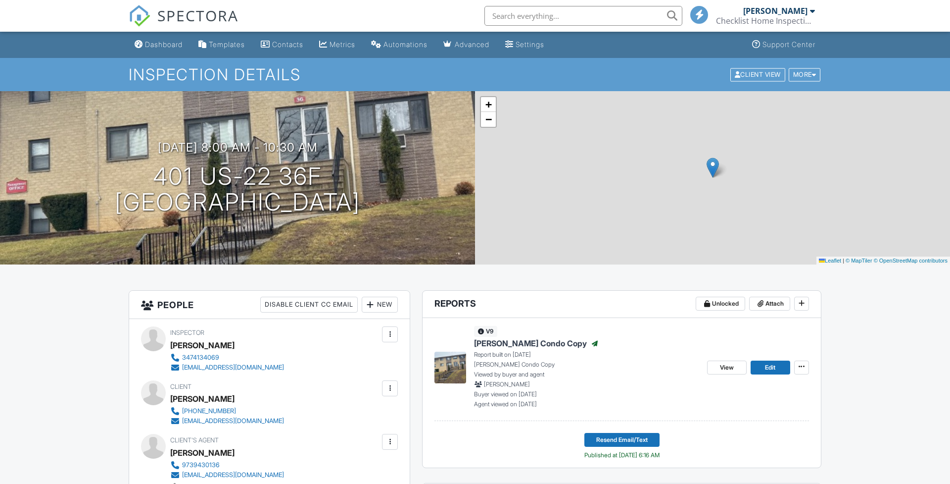
drag, startPoint x: 0, startPoint y: 0, endPoint x: 390, endPoint y: 187, distance: 432.6
click at [390, 437] on div at bounding box center [390, 442] width 10 height 10
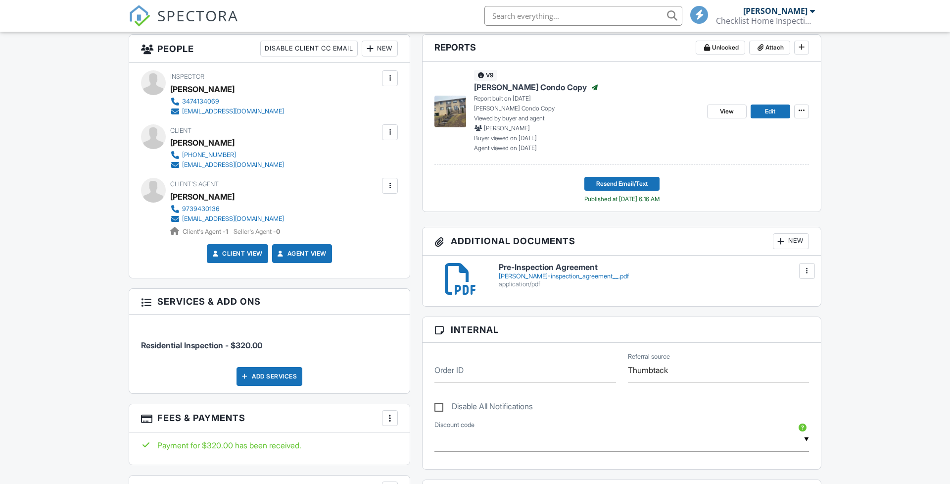
click at [390, 187] on div at bounding box center [390, 186] width 10 height 10
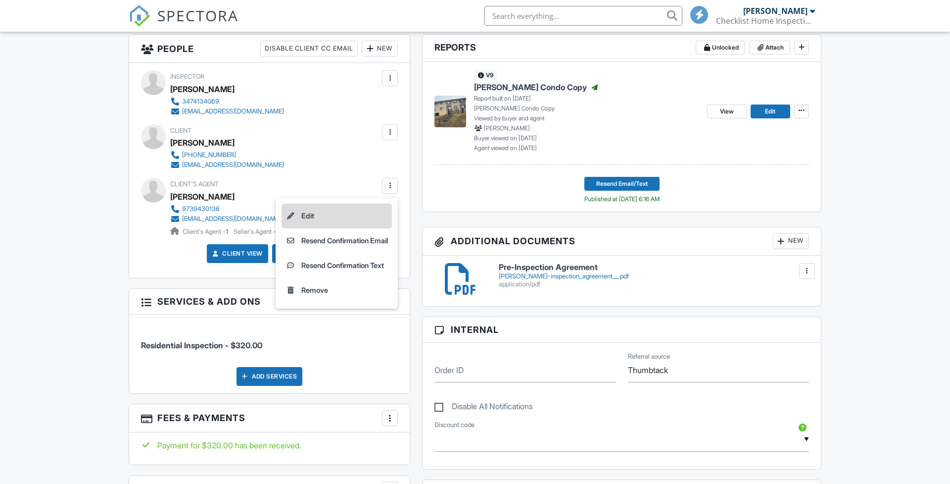
click at [311, 209] on li "Edit" at bounding box center [337, 215] width 110 height 25
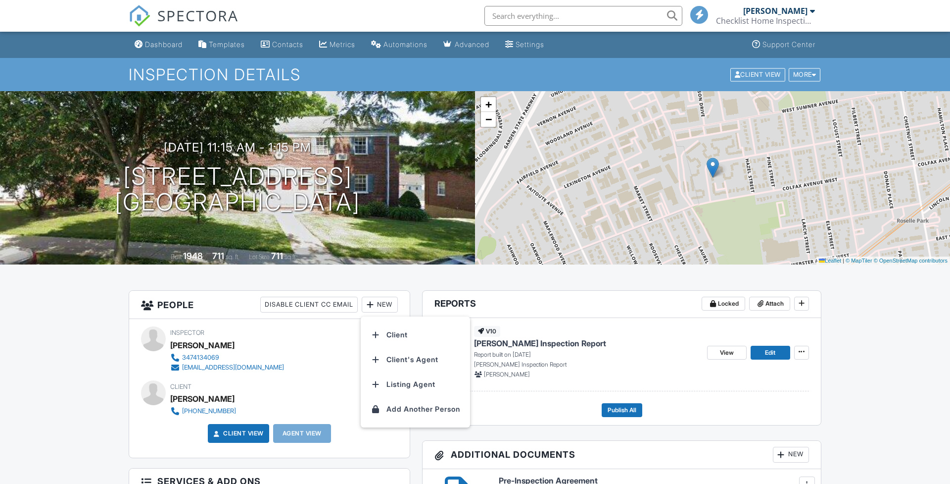
click at [378, 303] on div "New" at bounding box center [380, 304] width 36 height 16
click at [405, 356] on li "Client's Agent" at bounding box center [416, 359] width 98 height 25
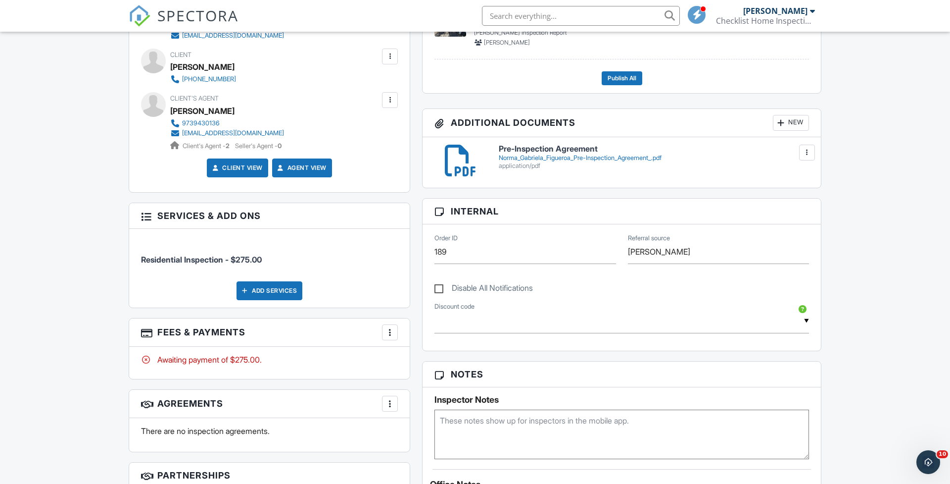
scroll to position [356, 0]
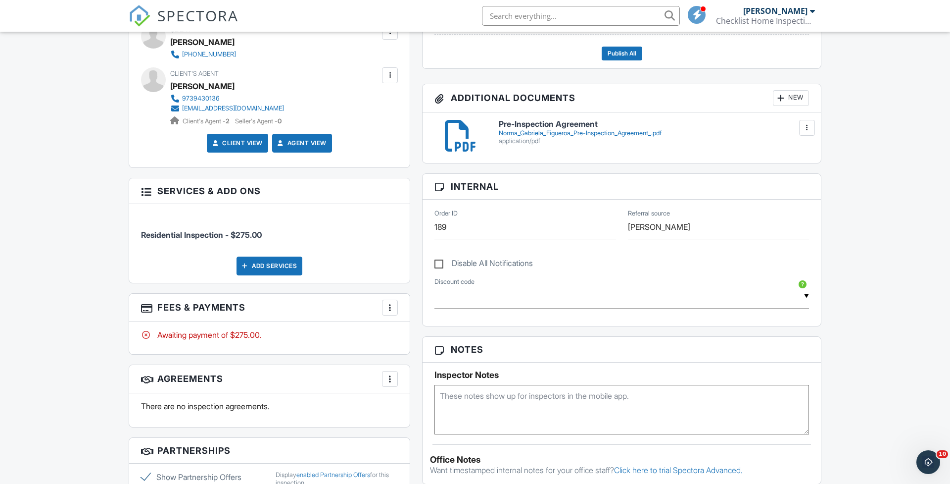
click at [385, 311] on div "More" at bounding box center [390, 307] width 16 height 16
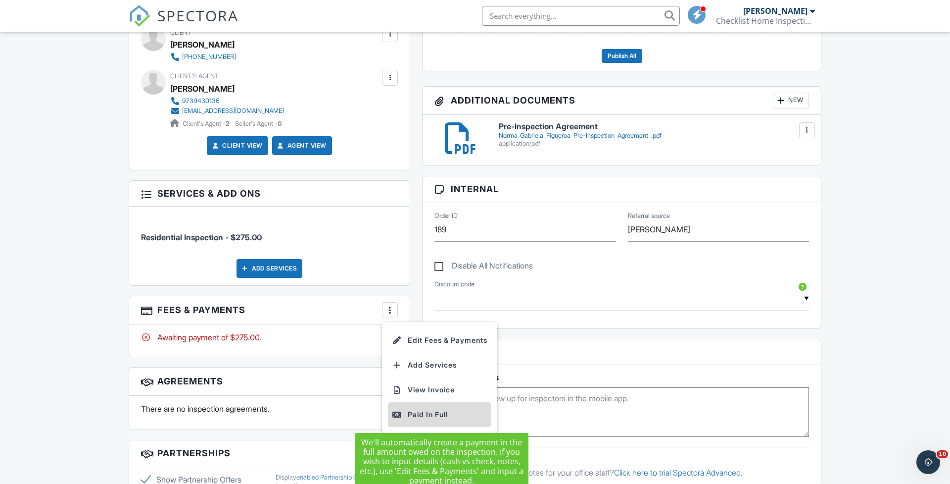
scroll to position [356, 0]
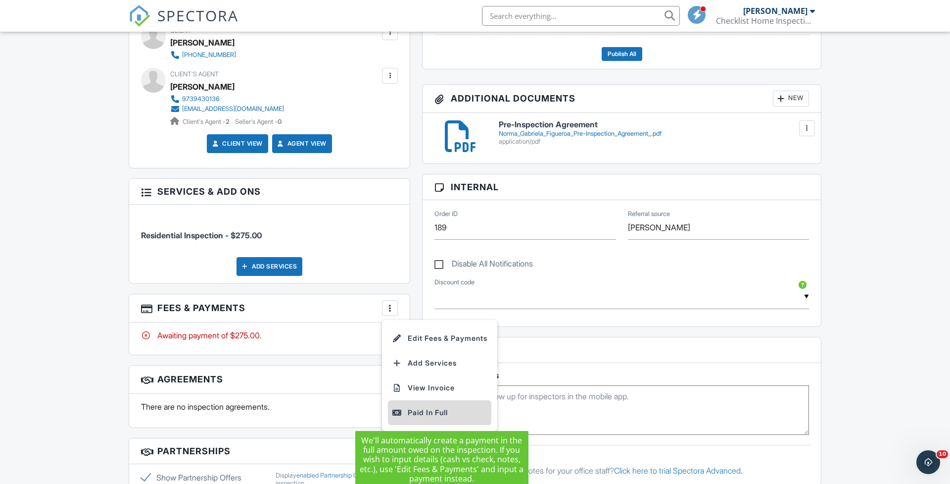
click at [412, 409] on div "Paid In Full" at bounding box center [440, 412] width 96 height 12
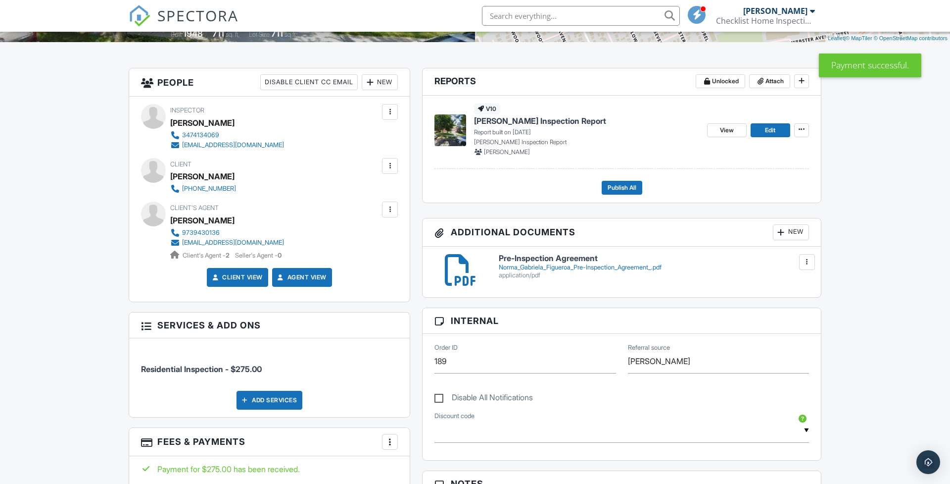
scroll to position [163, 0]
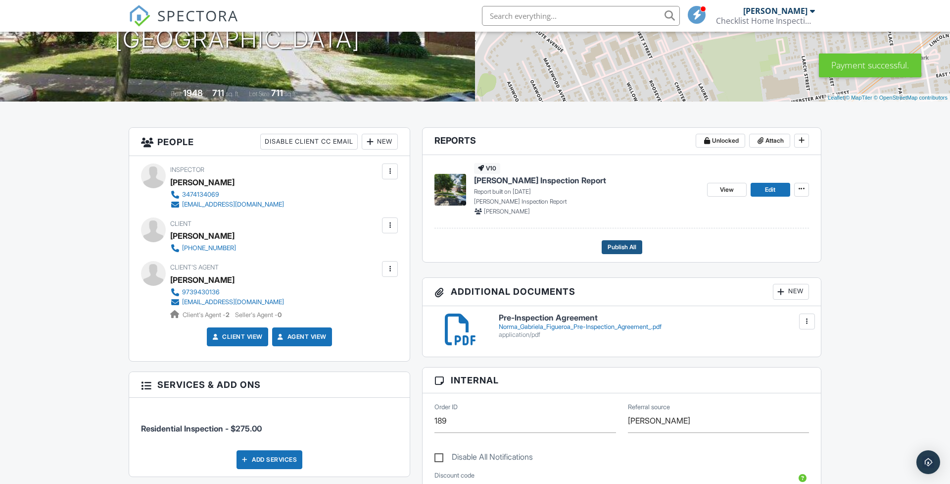
click at [605, 246] on button "Publish All" at bounding box center [622, 247] width 41 height 14
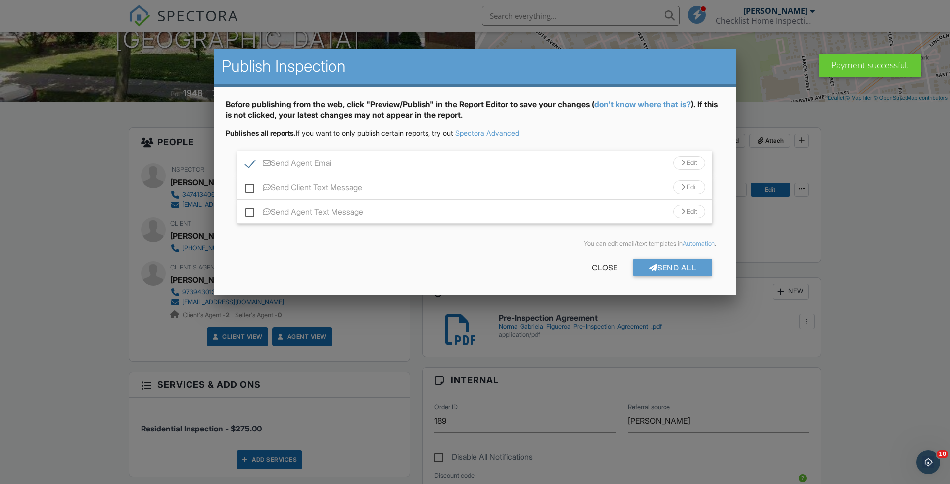
scroll to position [0, 0]
click at [654, 264] on div "Send All" at bounding box center [673, 267] width 79 height 18
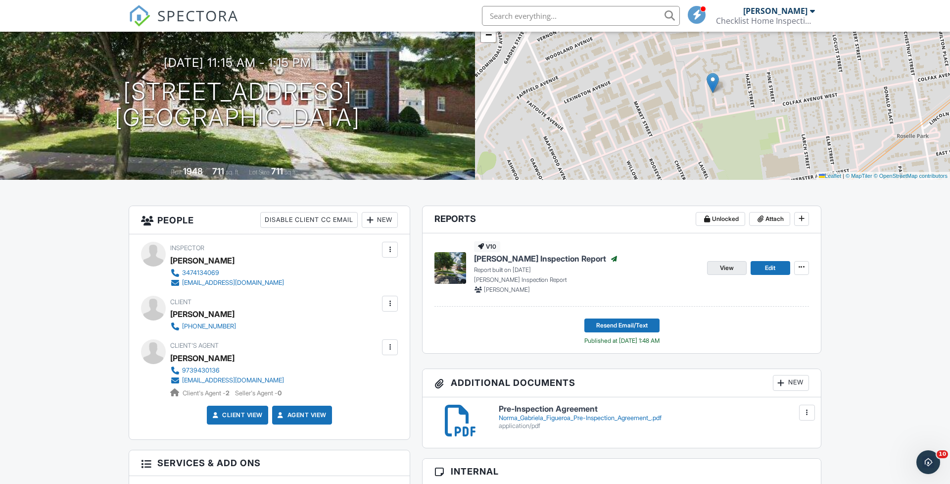
scroll to position [85, 0]
click at [723, 267] on span "View" at bounding box center [727, 267] width 14 height 10
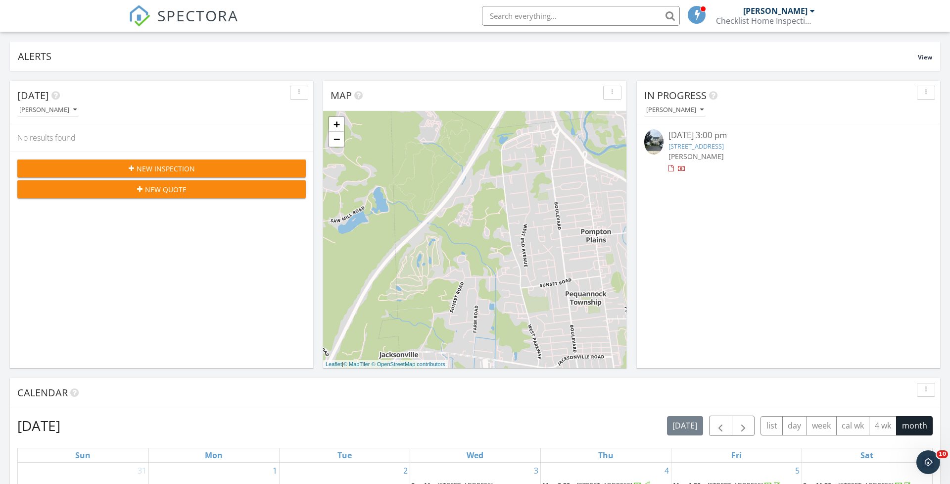
click at [718, 144] on link "109 Revere Rd, Greenwich Township, NJ 08886" at bounding box center [696, 146] width 55 height 9
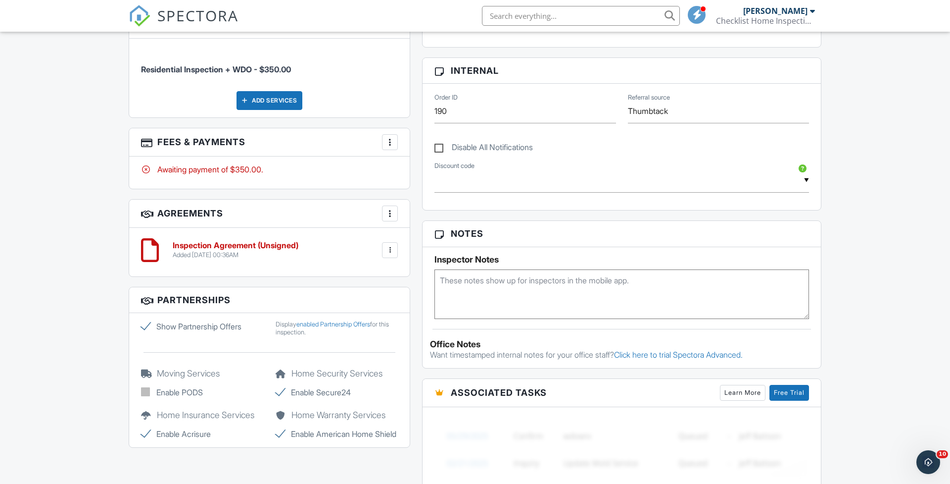
click at [389, 251] on div at bounding box center [390, 250] width 10 height 10
click at [366, 323] on li "Delete" at bounding box center [364, 326] width 56 height 25
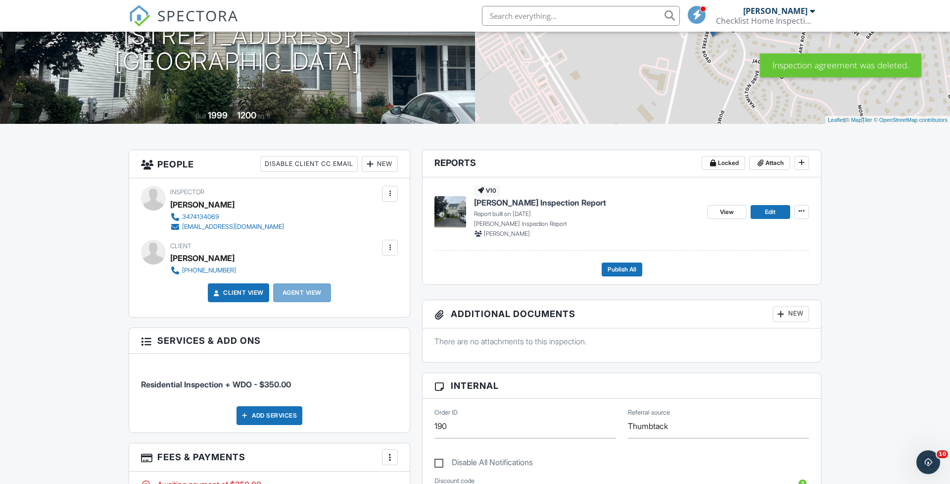
scroll to position [136, 0]
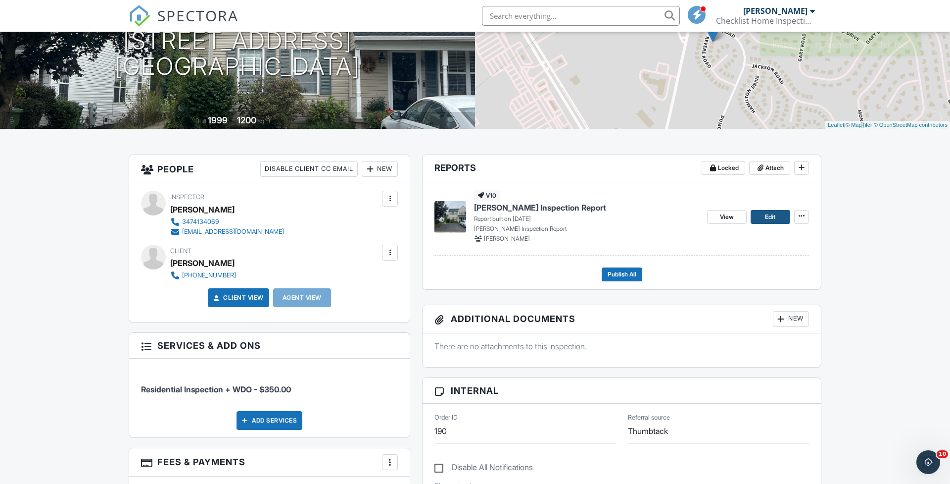
click at [774, 218] on span "Edit" at bounding box center [770, 217] width 10 height 10
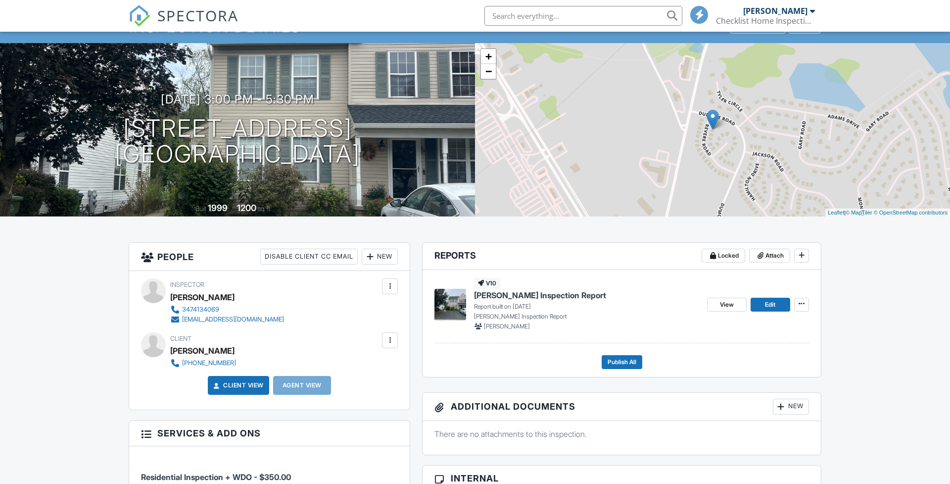
click at [723, 306] on div "v10 Troy Inspection Report Report built on 09/27/2025 Troy Inspection Report Tr…" at bounding box center [622, 306] width 375 height 73
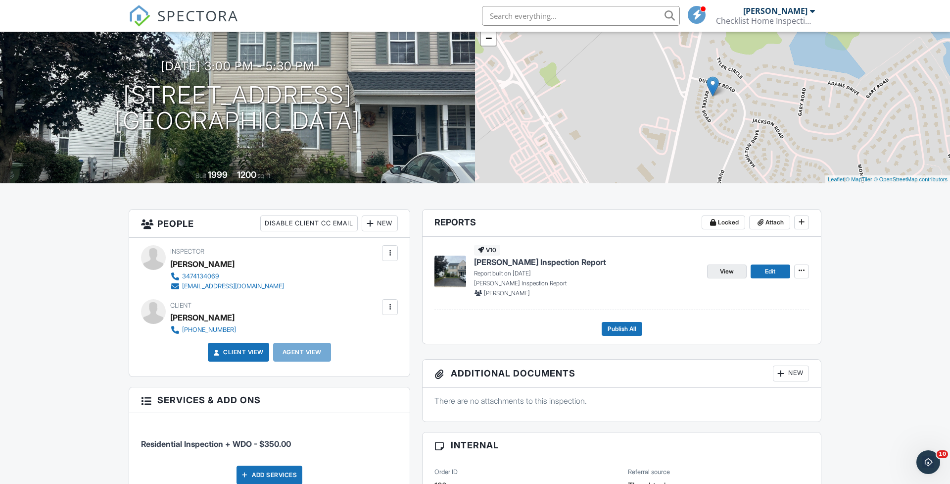
click at [721, 273] on span "View" at bounding box center [727, 271] width 14 height 10
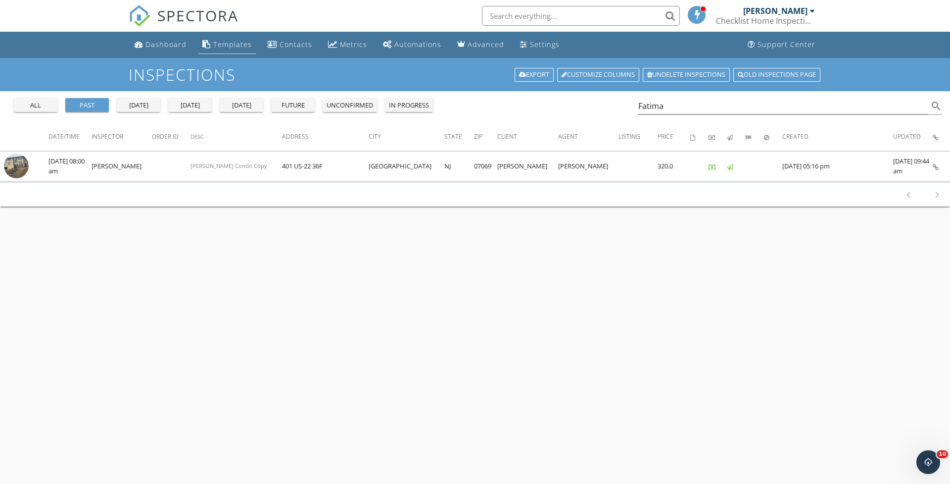
click at [236, 49] on link "Templates" at bounding box center [226, 45] width 57 height 18
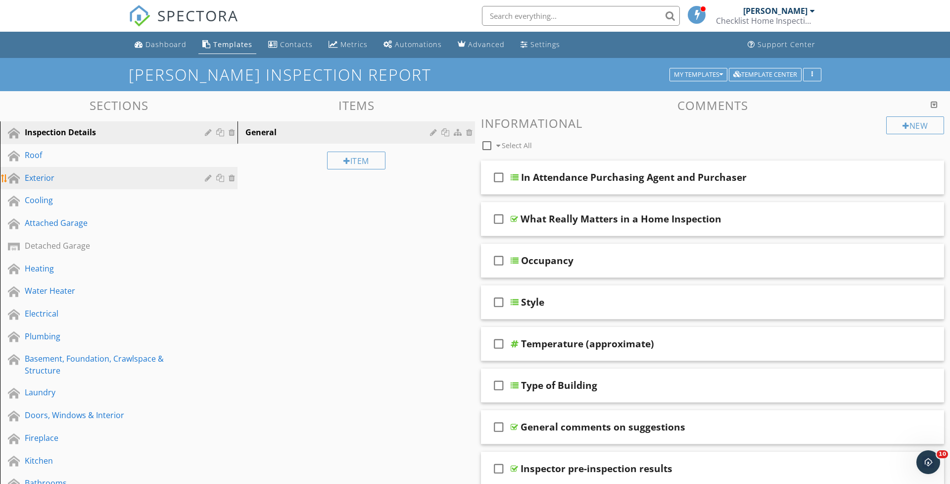
click at [48, 175] on div "Exterior" at bounding box center [108, 178] width 166 height 12
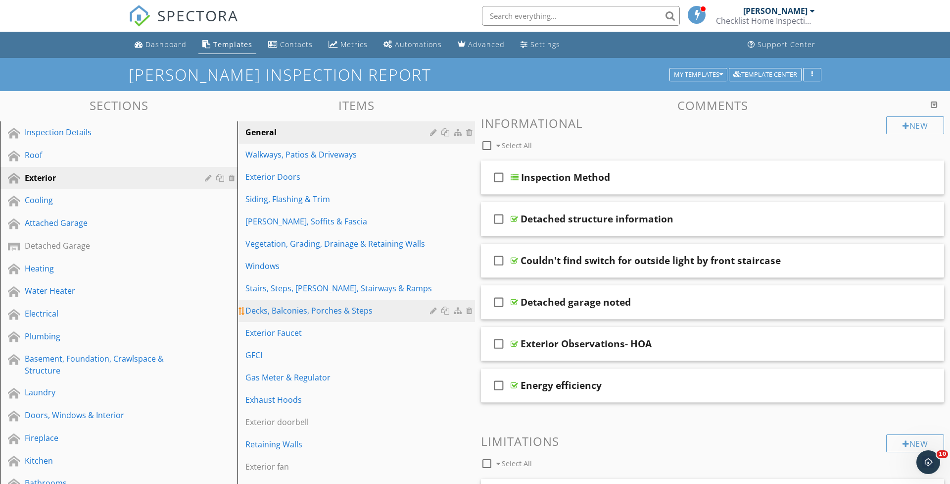
click at [283, 308] on div "Decks, Balconies, Porches & Steps" at bounding box center [340, 310] width 188 height 12
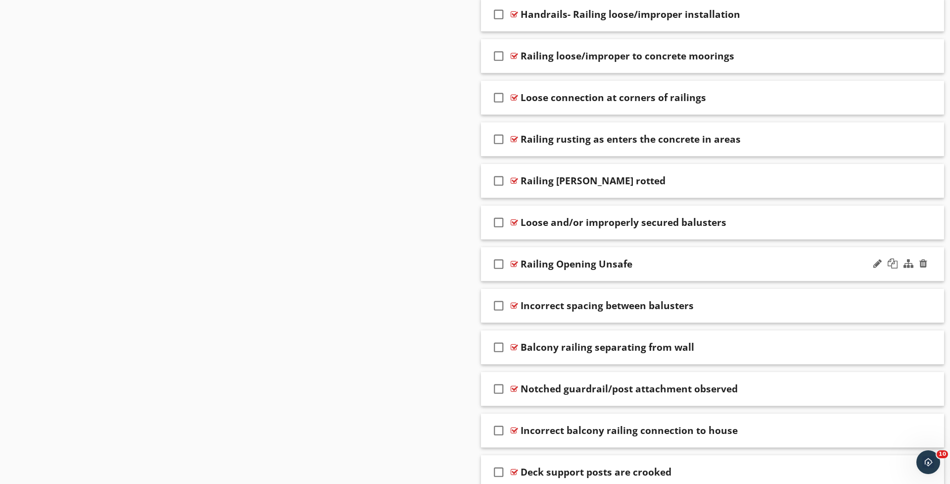
scroll to position [1146, 0]
click at [516, 277] on div "check_box_outline_blank Railing Opening Unsafe" at bounding box center [712, 265] width 463 height 34
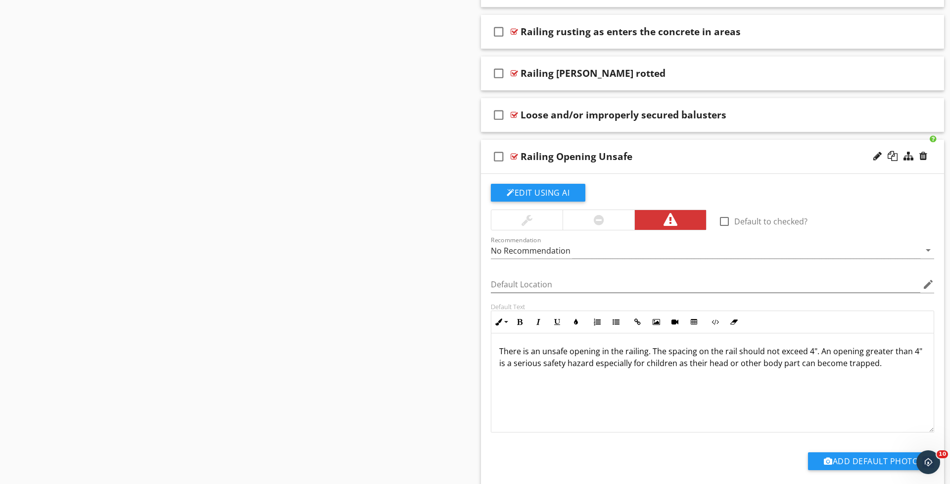
scroll to position [1259, 0]
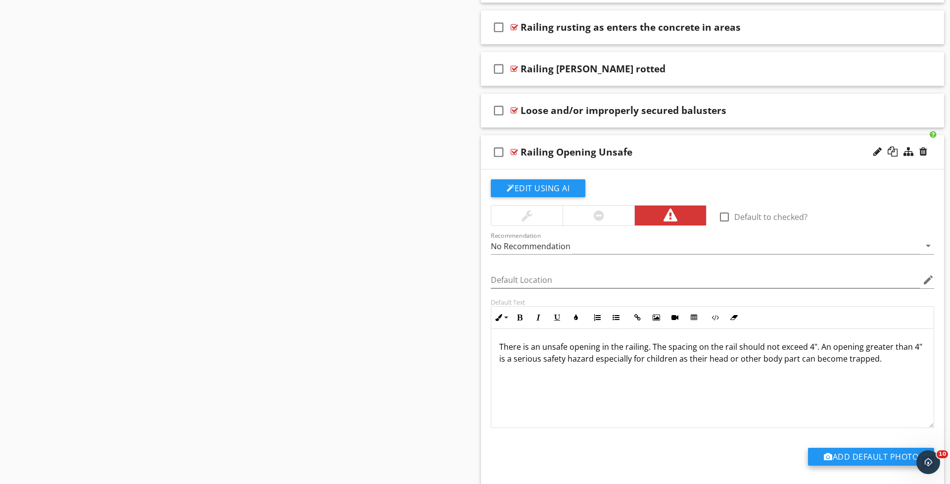
click at [827, 452] on div at bounding box center [828, 456] width 9 height 8
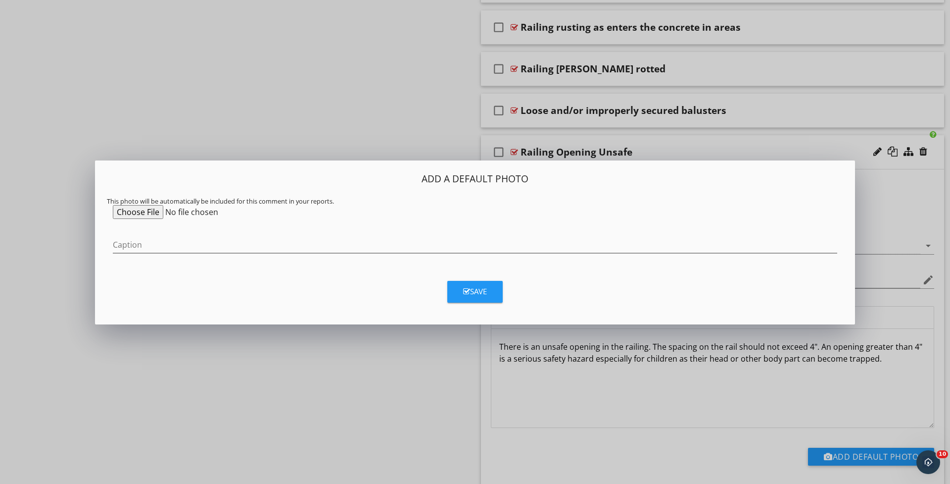
click at [139, 210] on input "file" at bounding box center [188, 212] width 151 height 14
type input "C:\fakepath\Deck openings.png"
click at [469, 293] on icon "button" at bounding box center [466, 291] width 7 height 7
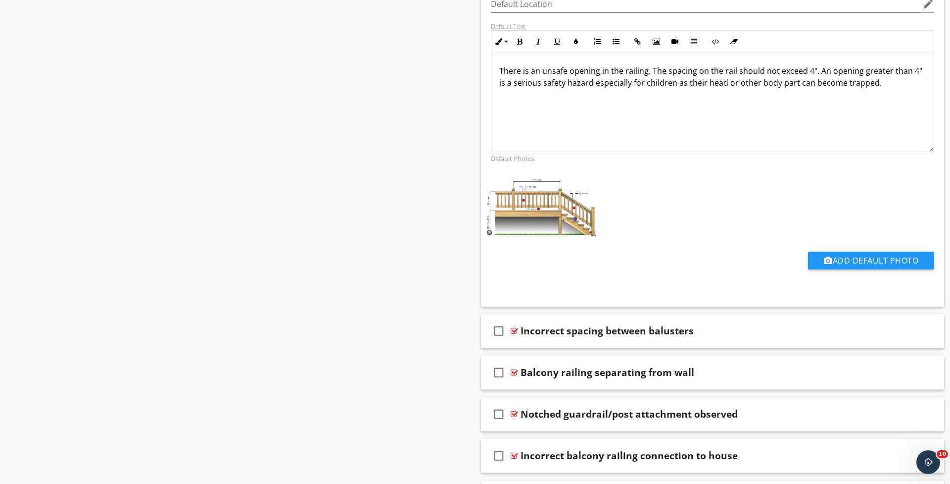
scroll to position [1613, 0]
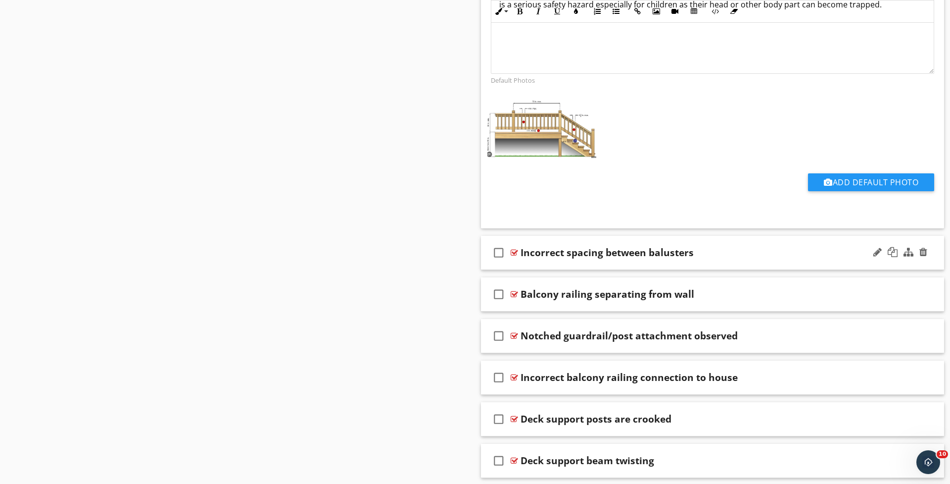
click at [503, 265] on div "check_box_outline_blank Incorrect spacing between balusters" at bounding box center [712, 253] width 463 height 34
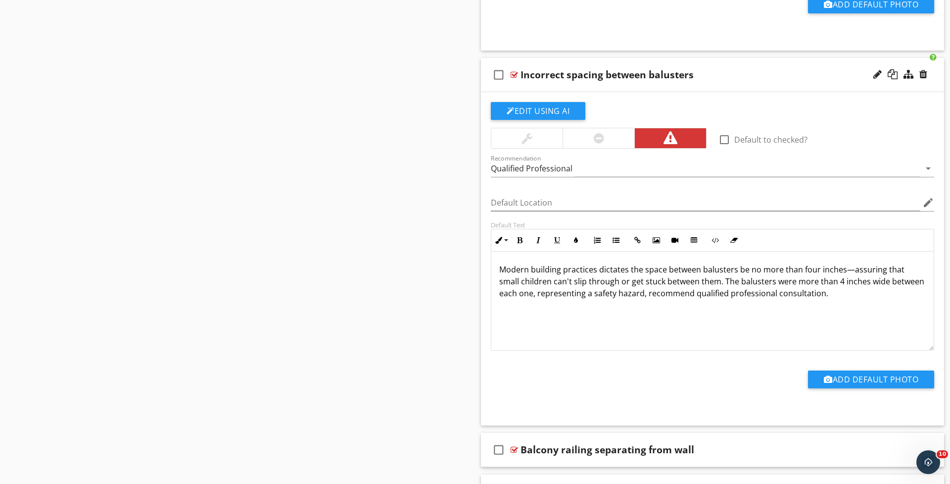
scroll to position [1808, 0]
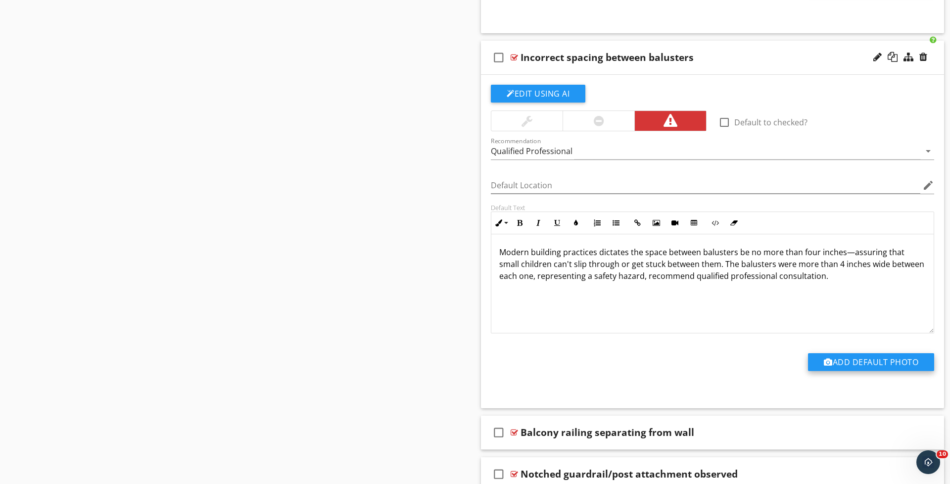
click at [835, 363] on button "Add Default Photo" at bounding box center [871, 362] width 126 height 18
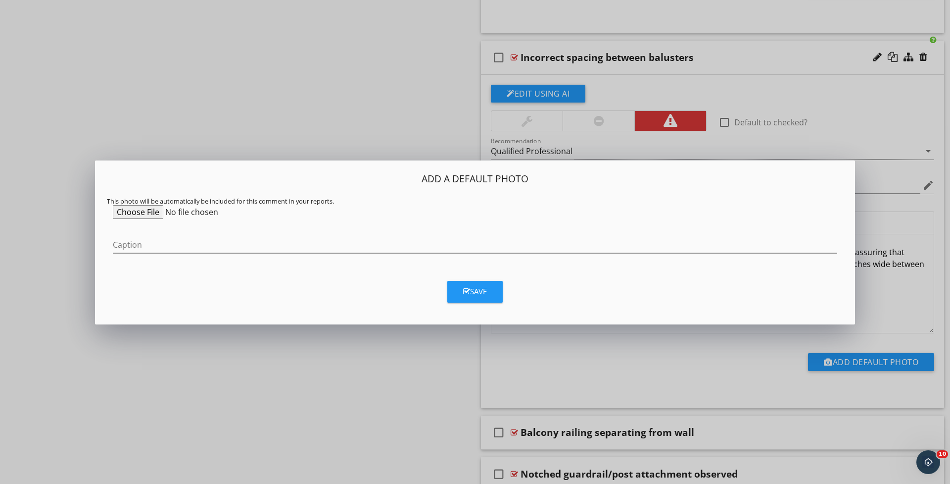
click at [130, 212] on input "file" at bounding box center [188, 212] width 151 height 14
type input "C:\fakepath\Deck openings.png"
click at [465, 288] on icon "button" at bounding box center [466, 291] width 7 height 7
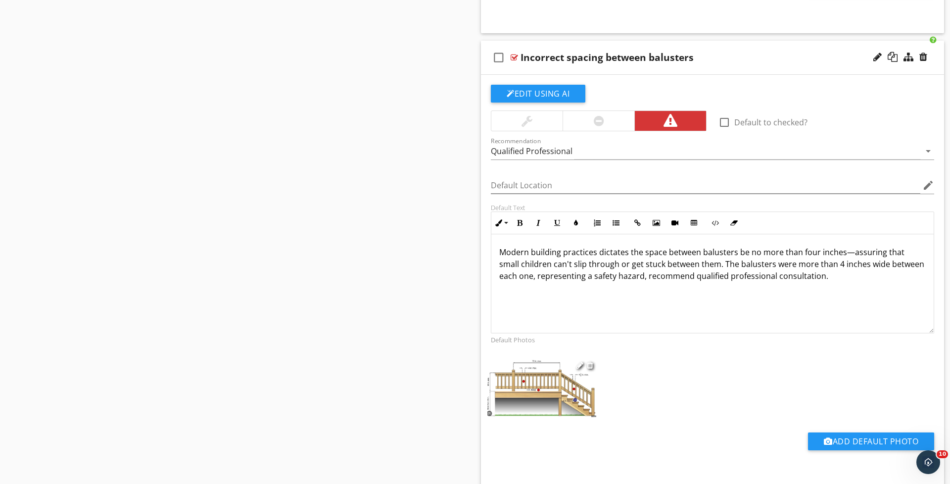
click at [522, 377] on img at bounding box center [542, 386] width 109 height 59
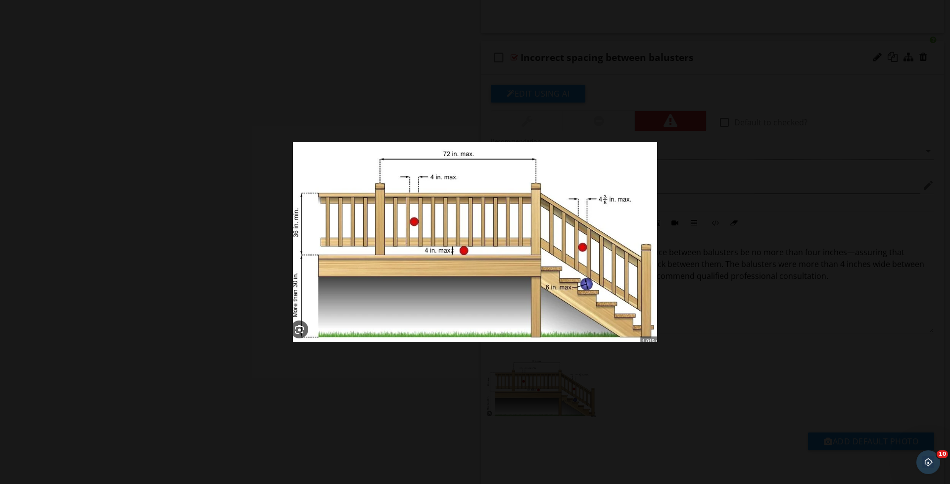
click at [812, 386] on div at bounding box center [475, 242] width 950 height 484
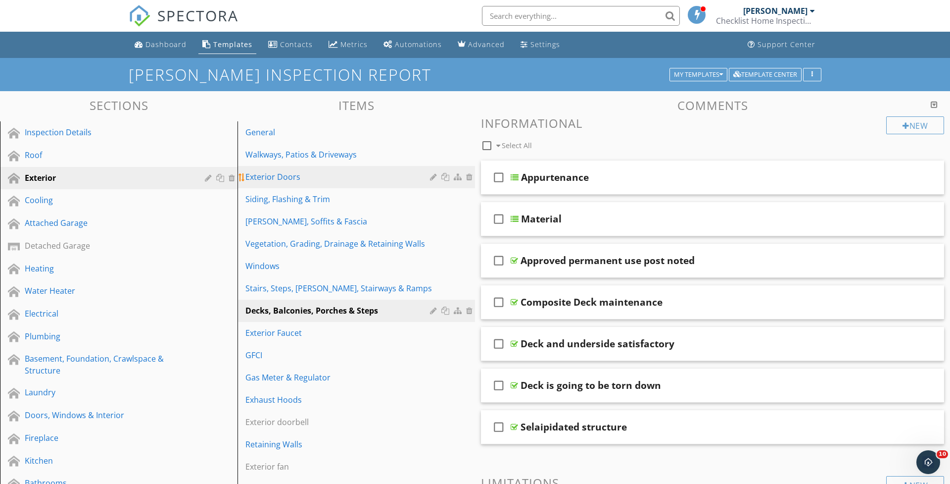
scroll to position [0, 0]
click at [274, 178] on div "Exterior Doors" at bounding box center [340, 177] width 188 height 12
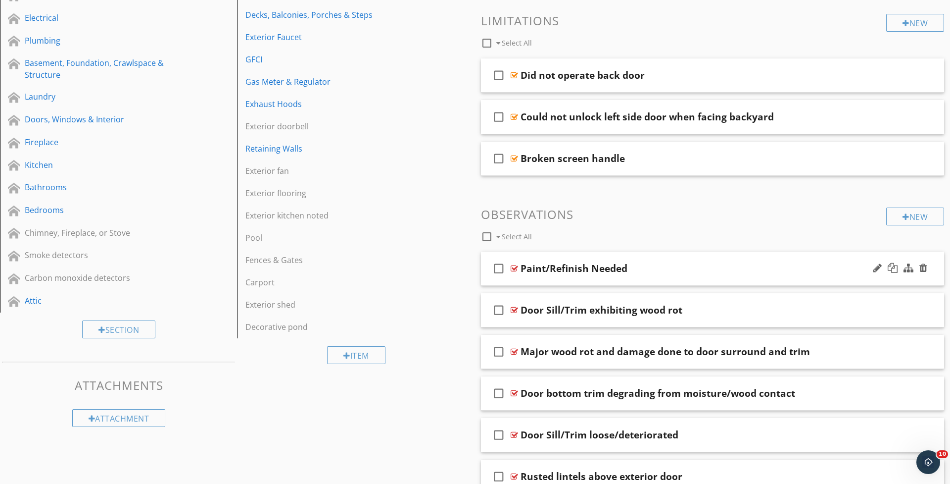
scroll to position [304, 0]
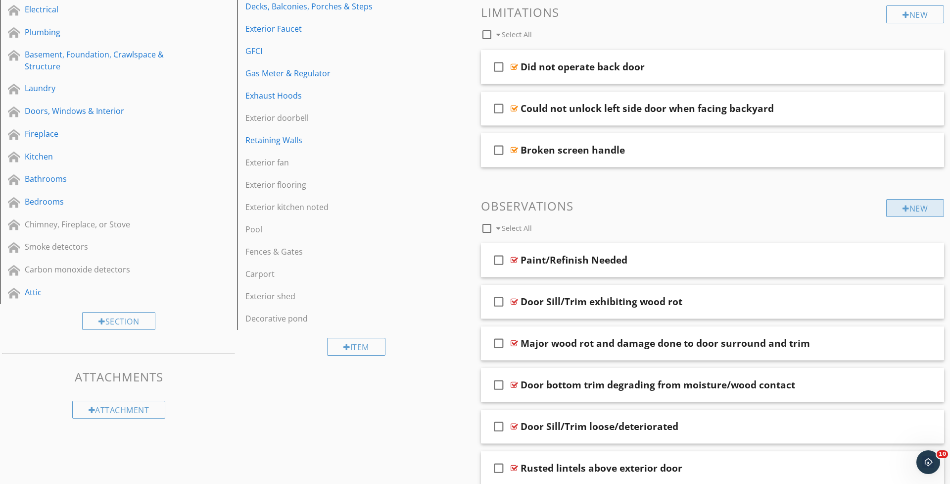
click at [892, 208] on div "New" at bounding box center [915, 208] width 58 height 18
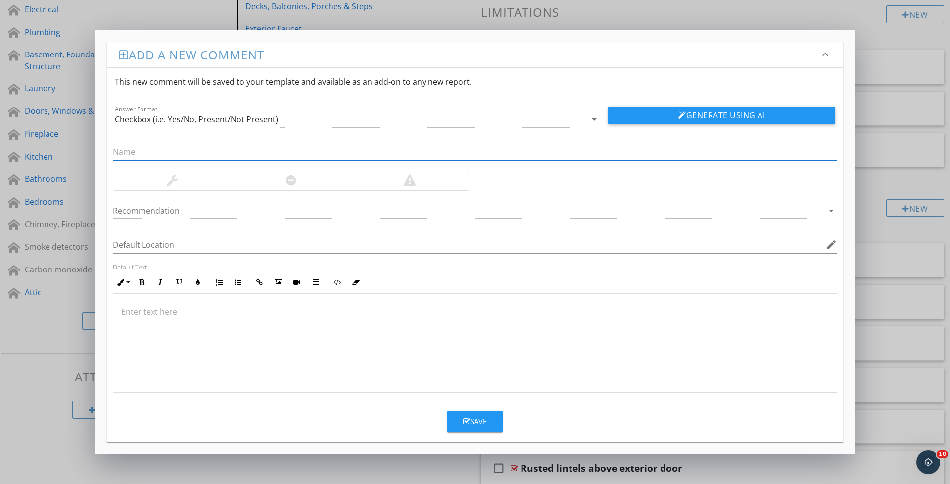
type input "D"
type input "Storm door missing handle extension in inside"
click at [293, 180] on div at bounding box center [291, 180] width 10 height 12
click at [695, 113] on button "Generate Using AI" at bounding box center [721, 115] width 227 height 18
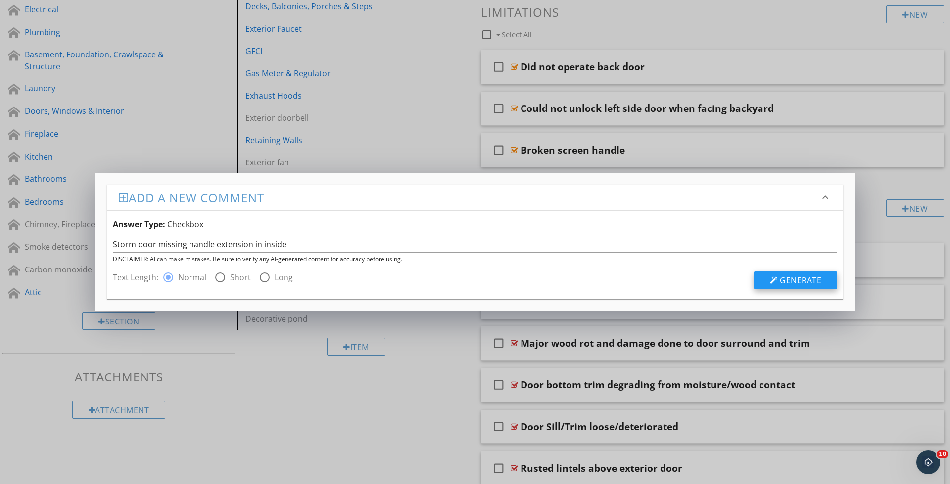
click at [769, 286] on button "Generate" at bounding box center [795, 280] width 83 height 18
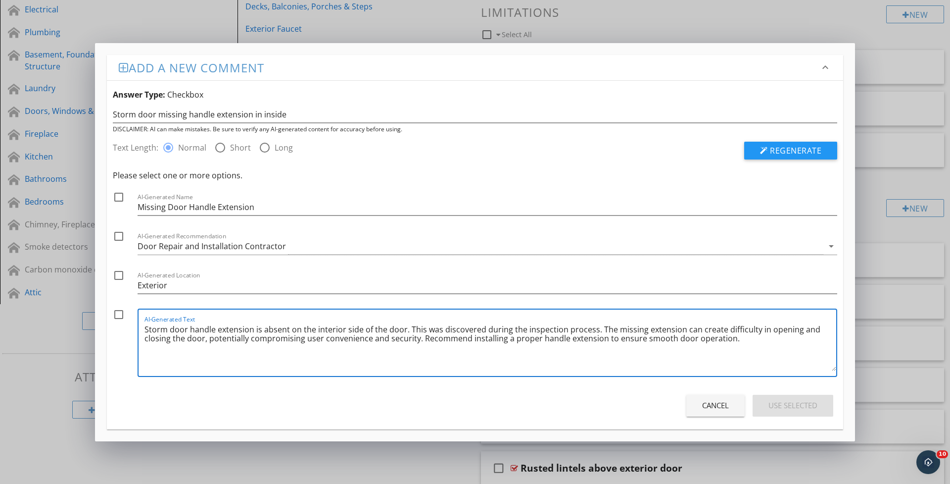
drag, startPoint x: 596, startPoint y: 329, endPoint x: 736, endPoint y: 348, distance: 140.8
click at [736, 348] on textarea "Storm door handle extension is absent on the interior side of the door. This wa…" at bounding box center [491, 345] width 692 height 49
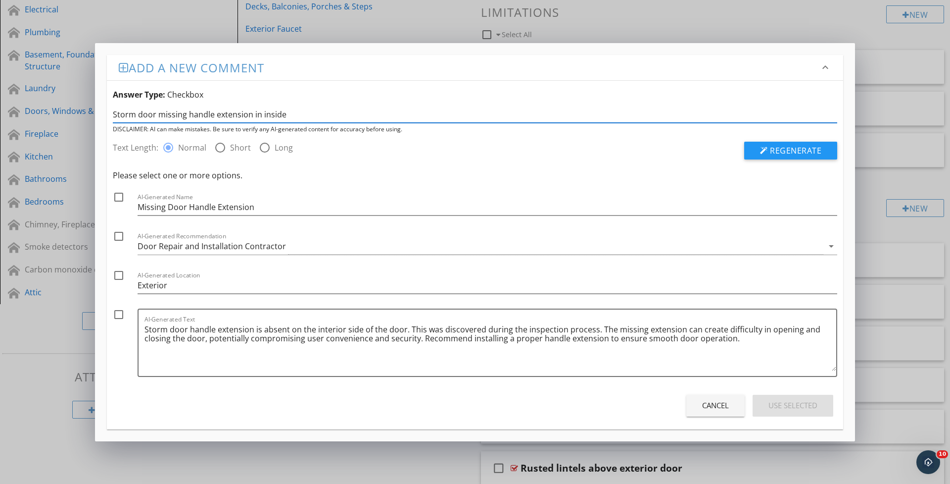
click at [661, 109] on input "Storm door missing handle extension in inside" at bounding box center [475, 114] width 725 height 16
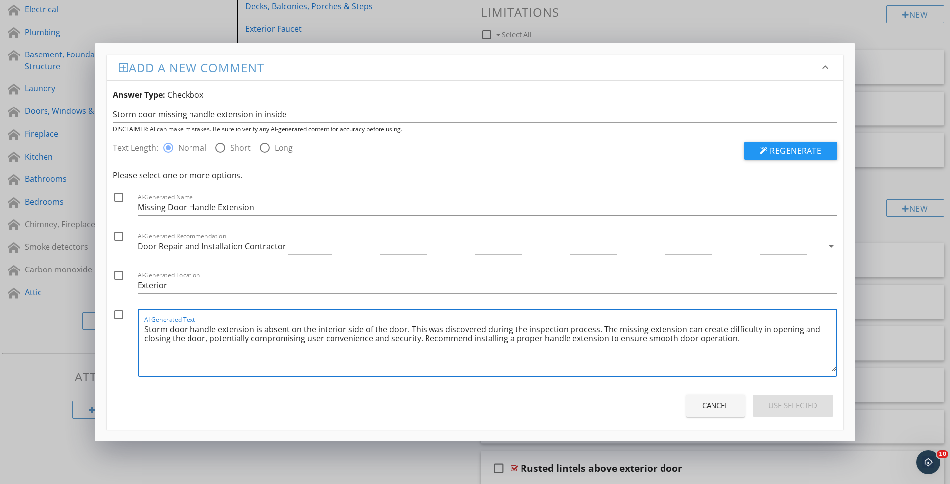
drag, startPoint x: 408, startPoint y: 329, endPoint x: 594, endPoint y: 325, distance: 186.7
click at [594, 325] on textarea "Storm door handle extension is absent on the interior side of the door. This wa…" at bounding box center [491, 345] width 692 height 49
type textarea "Storm door handle extension is absent on the interior side of the door. \ The m…"
click at [267, 210] on input "Missing Door Handle Extension" at bounding box center [488, 207] width 700 height 16
drag, startPoint x: 119, startPoint y: 194, endPoint x: 121, endPoint y: 205, distance: 12.1
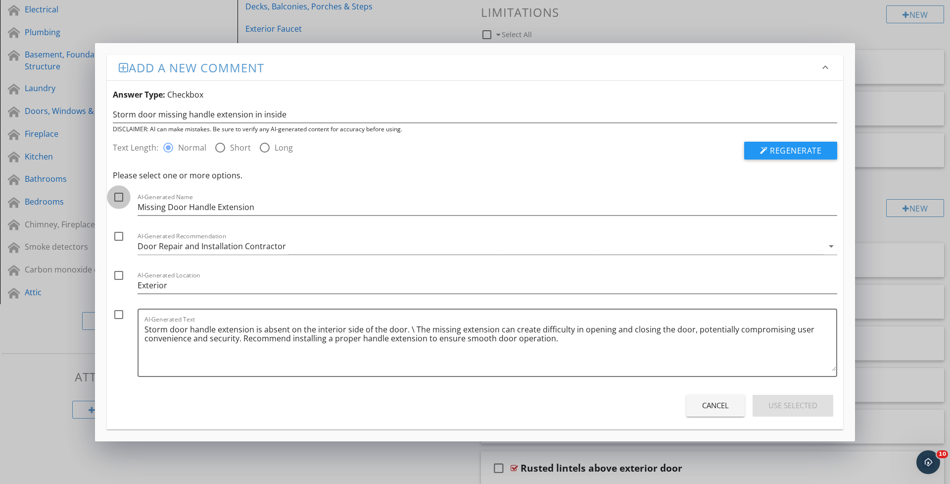
click at [119, 194] on div at bounding box center [118, 197] width 17 height 17
checkbox input "true"
click at [115, 237] on div at bounding box center [118, 236] width 17 height 17
checkbox input "true"
click at [125, 313] on div at bounding box center [118, 314] width 17 height 17
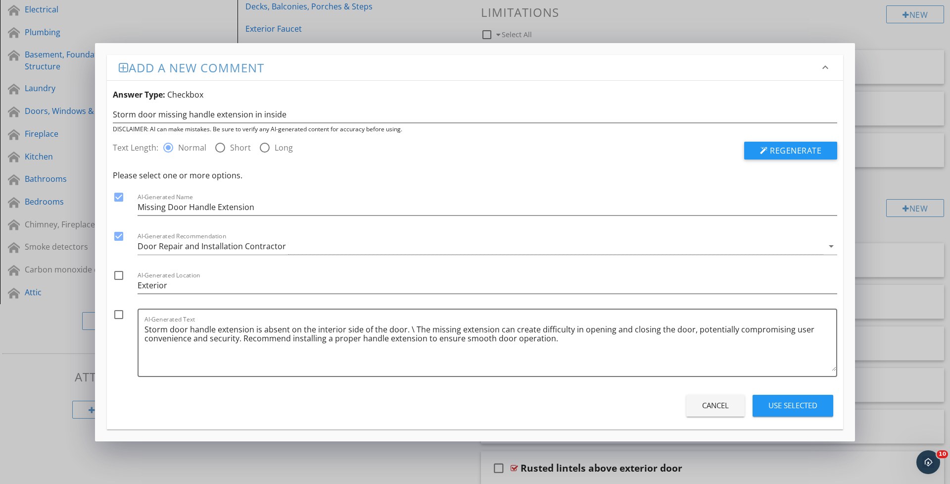
checkbox input "true"
click at [779, 406] on div "Use Selected" at bounding box center [793, 404] width 49 height 11
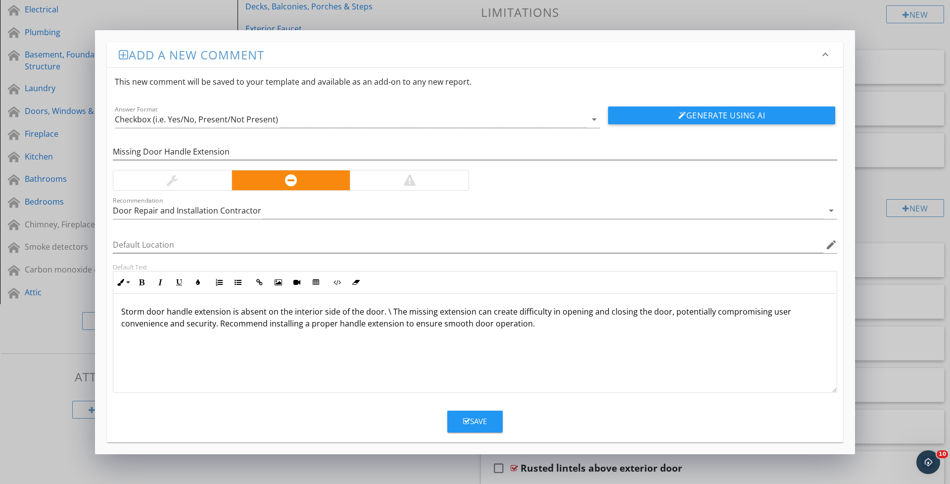
click at [482, 417] on div "Save" at bounding box center [475, 420] width 24 height 11
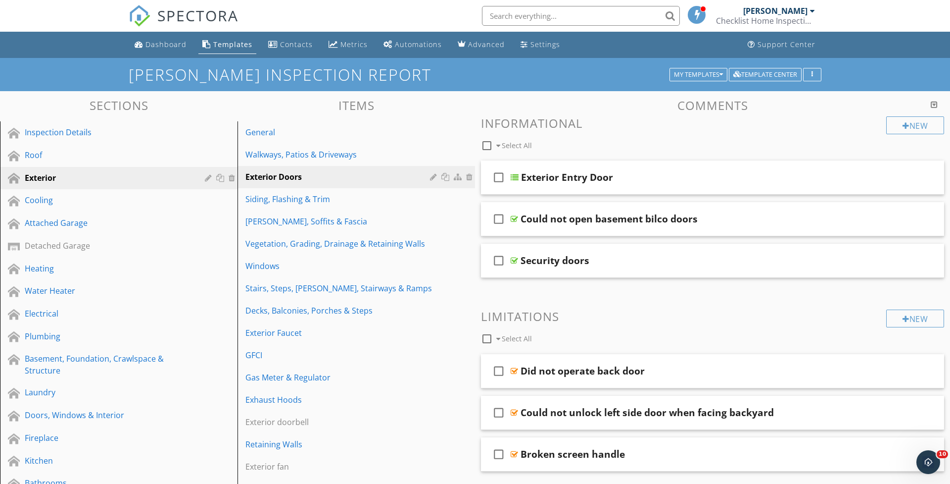
scroll to position [0, 0]
drag, startPoint x: 320, startPoint y: 245, endPoint x: 311, endPoint y: 243, distance: 9.5
click at [320, 245] on div "Vegetation, Grading, Drainage & Retaining Walls" at bounding box center [340, 244] width 188 height 12
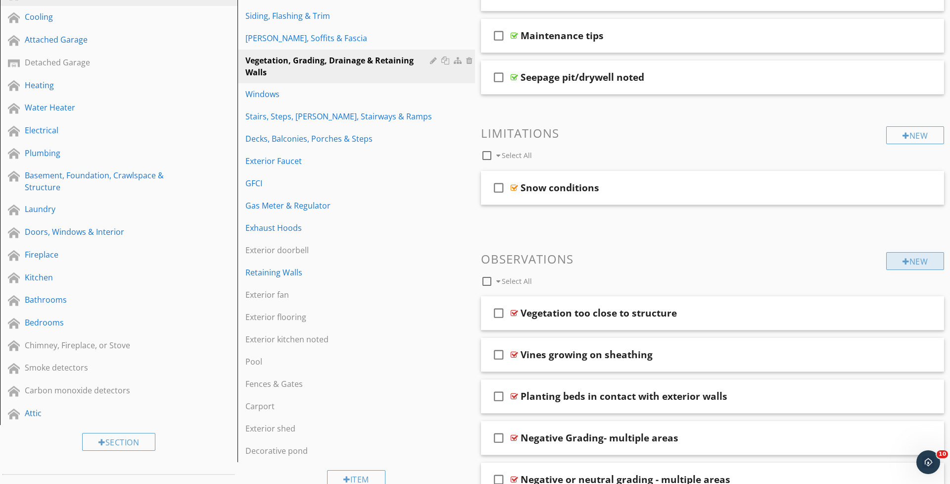
scroll to position [185, 0]
click at [903, 256] on div at bounding box center [906, 260] width 7 height 8
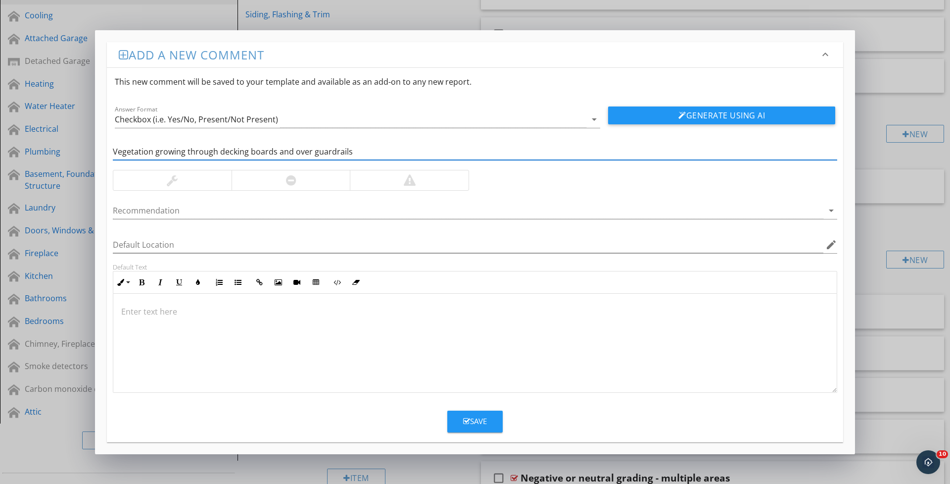
click at [291, 152] on input "Vegetation growing through decking boards and over guardrails" at bounding box center [475, 152] width 725 height 16
click at [416, 160] on div "Vegetation growing through decking boards and overgrown over guardrails" at bounding box center [475, 152] width 725 height 16
click at [418, 153] on input "Vegetation growing through decking boards and overgrown over guardrails" at bounding box center [475, 152] width 725 height 16
type input "Vegetation growing through decking boards and overgrown over guardrails causing…"
click at [259, 183] on div at bounding box center [291, 180] width 119 height 20
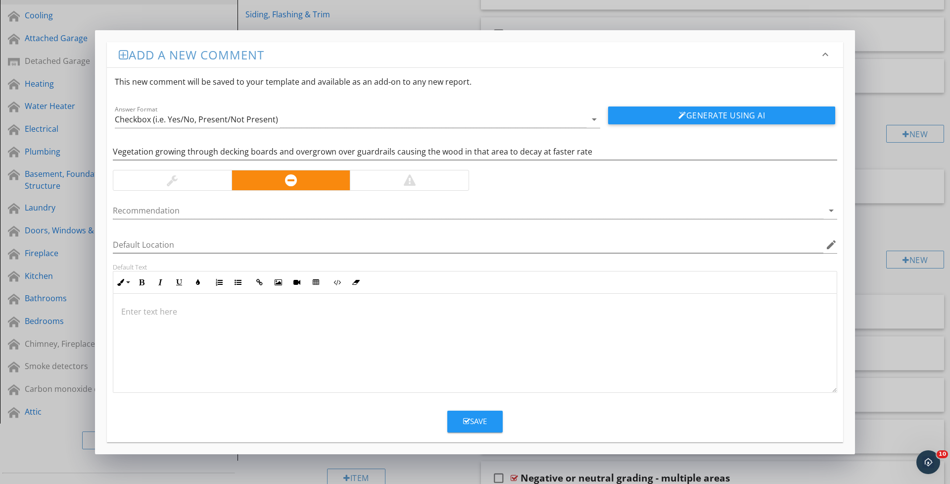
click at [677, 111] on button "Generate Using AI" at bounding box center [721, 115] width 227 height 18
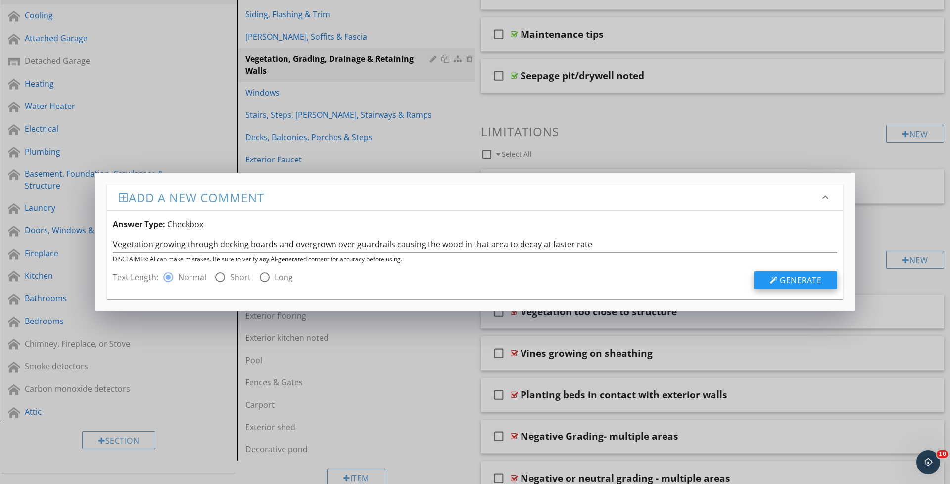
click at [775, 280] on div at bounding box center [774, 280] width 8 height 8
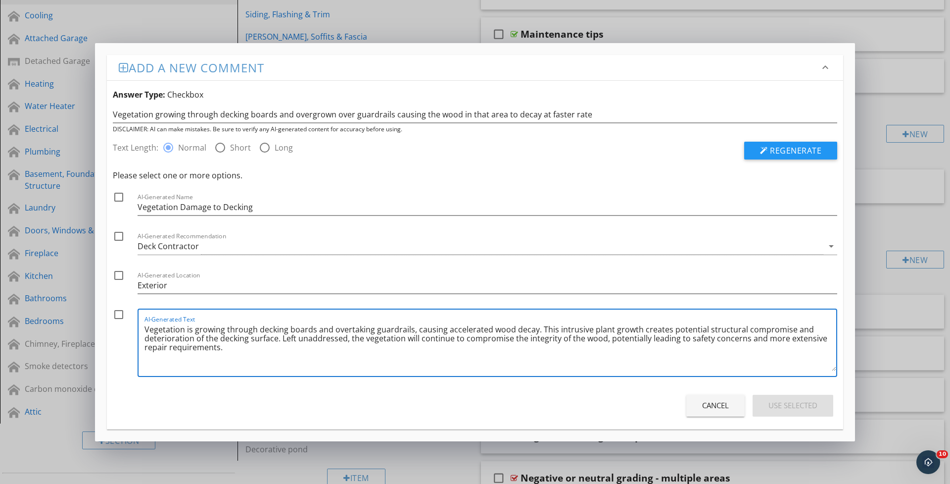
drag, startPoint x: 233, startPoint y: 348, endPoint x: 140, endPoint y: 325, distance: 95.4
click at [140, 325] on div "AI-Generated Text Vegetation is growing through decking boards and overtaking g…" at bounding box center [488, 342] width 700 height 68
paste textarea "including tripping hazards and individual not being able to grasp guardrails in…"
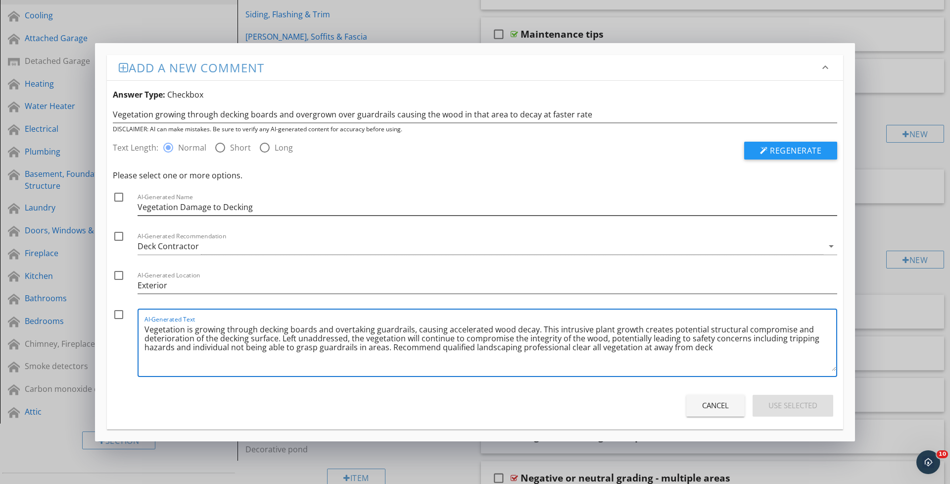
type textarea "Vegetation is growing through decking boards and overtaking guardrails, causing…"
drag, startPoint x: 258, startPoint y: 206, endPoint x: 178, endPoint y: 203, distance: 80.2
click at [178, 203] on input "Vegetation Damage to Decking" at bounding box center [488, 207] width 700 height 16
type input "Vegetation overgrowing on to deck"
click at [119, 200] on div at bounding box center [118, 197] width 17 height 17
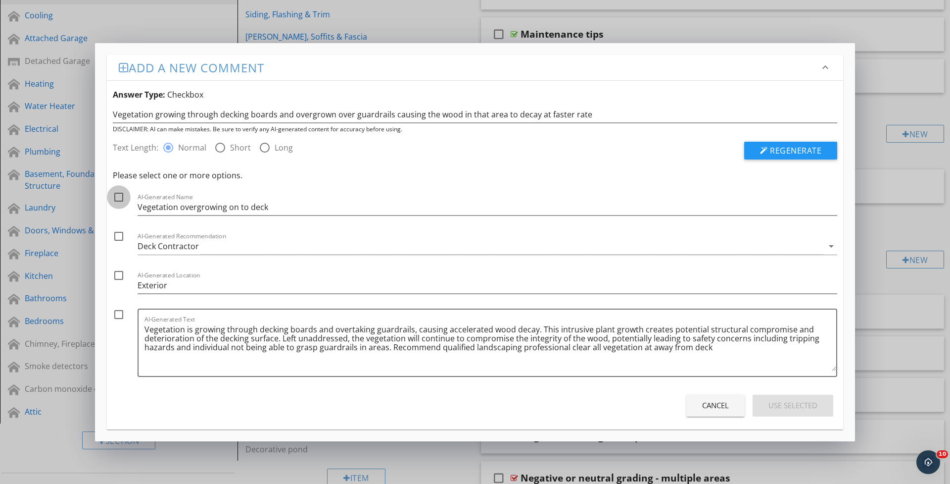
checkbox input "true"
click at [202, 246] on div "Deck Contractor" at bounding box center [481, 246] width 686 height 16
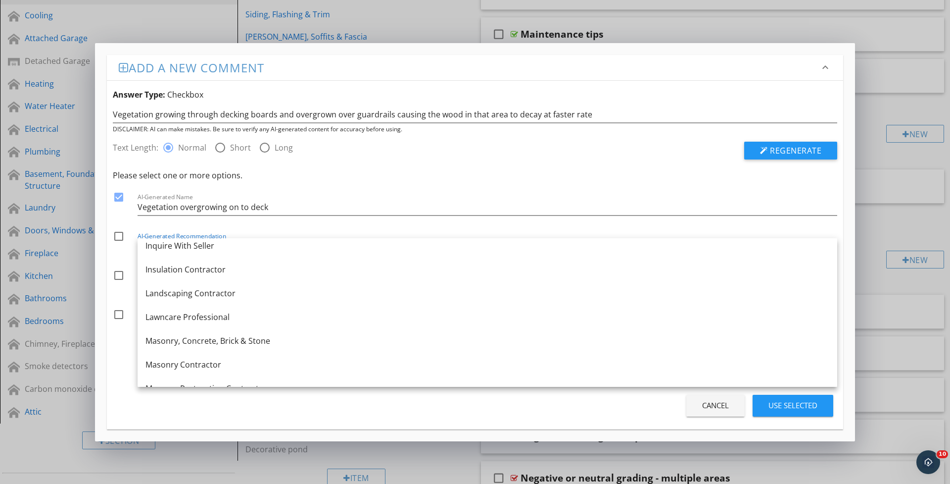
scroll to position [790, 0]
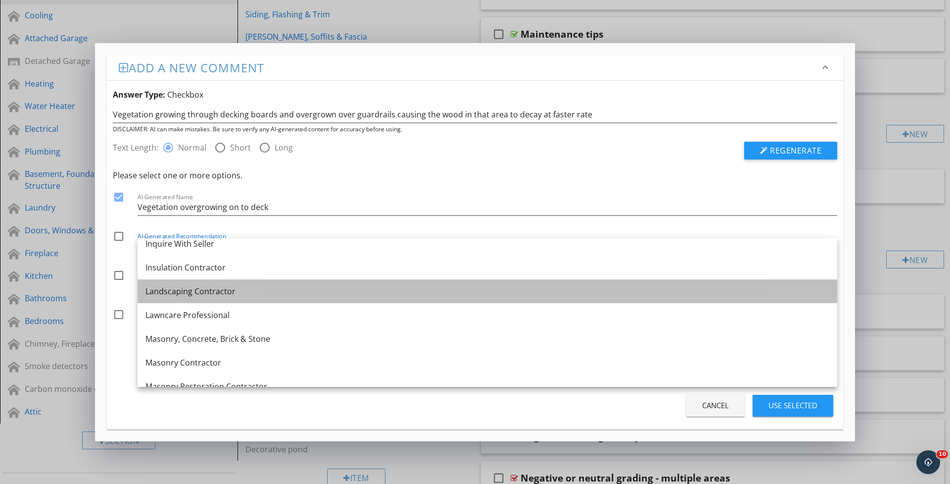
click at [200, 295] on div "Landscaping Contractor" at bounding box center [488, 291] width 684 height 12
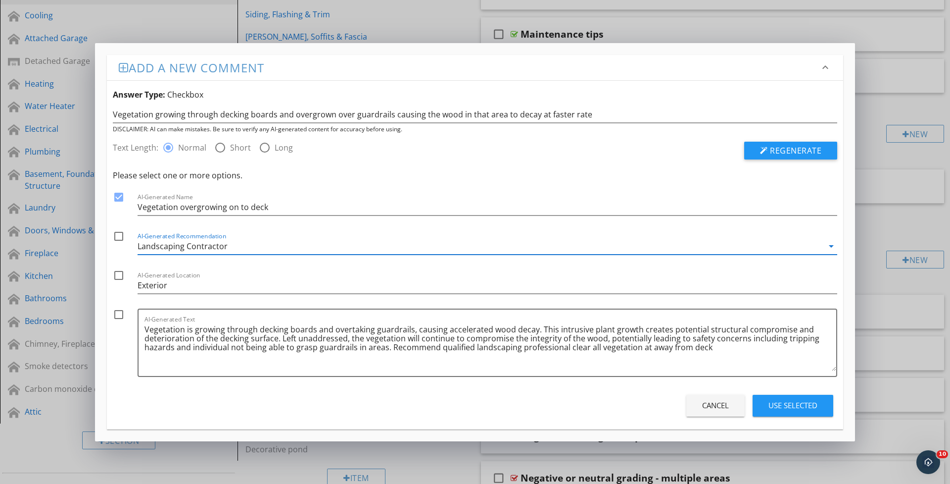
click at [121, 240] on div at bounding box center [118, 236] width 17 height 17
checkbox input "true"
click at [119, 316] on div at bounding box center [118, 314] width 17 height 17
checkbox input "true"
click at [771, 406] on div "Use Selected" at bounding box center [793, 404] width 49 height 11
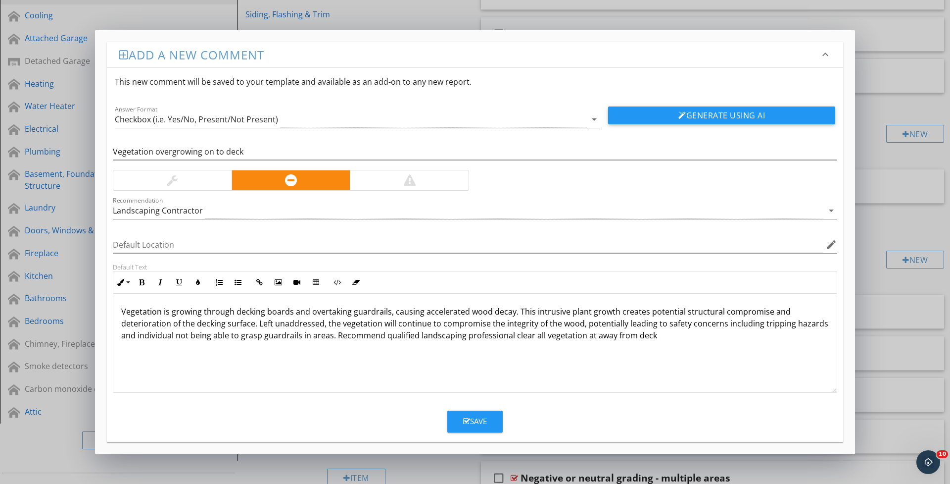
click at [483, 411] on button "Save" at bounding box center [474, 421] width 55 height 22
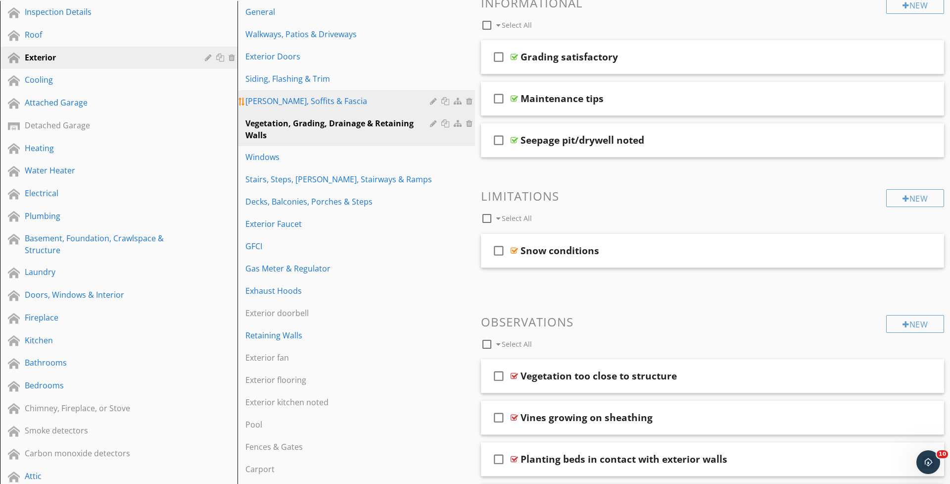
scroll to position [122, 0]
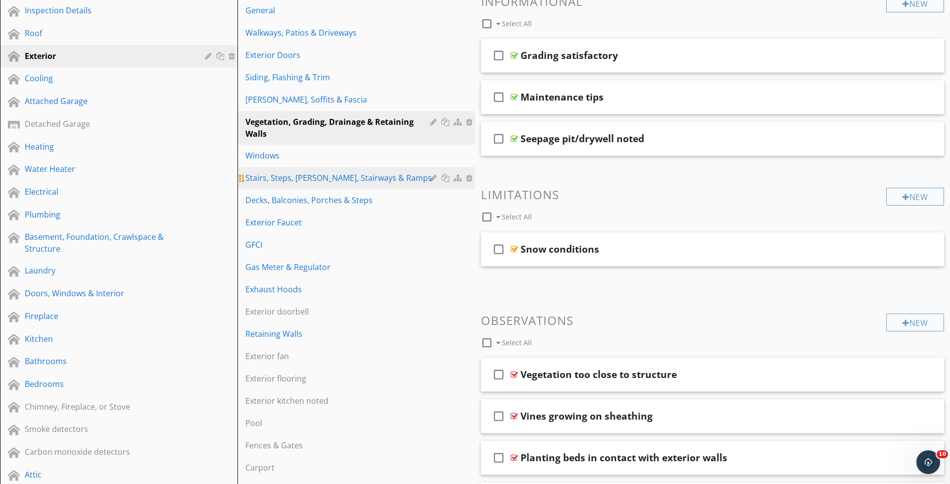
click at [299, 185] on link "Stairs, Steps, [PERSON_NAME], Stairways & Ramps" at bounding box center [358, 178] width 235 height 22
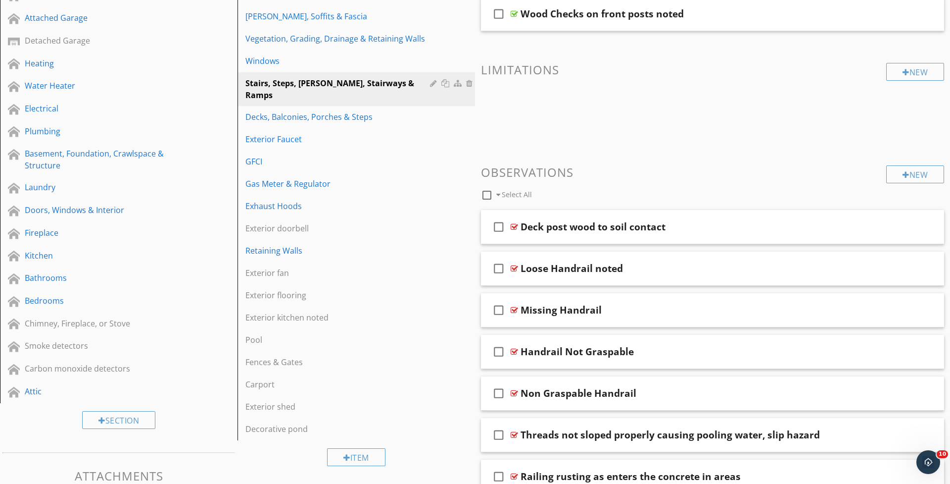
scroll to position [205, 0]
click at [912, 170] on div "New" at bounding box center [915, 174] width 58 height 18
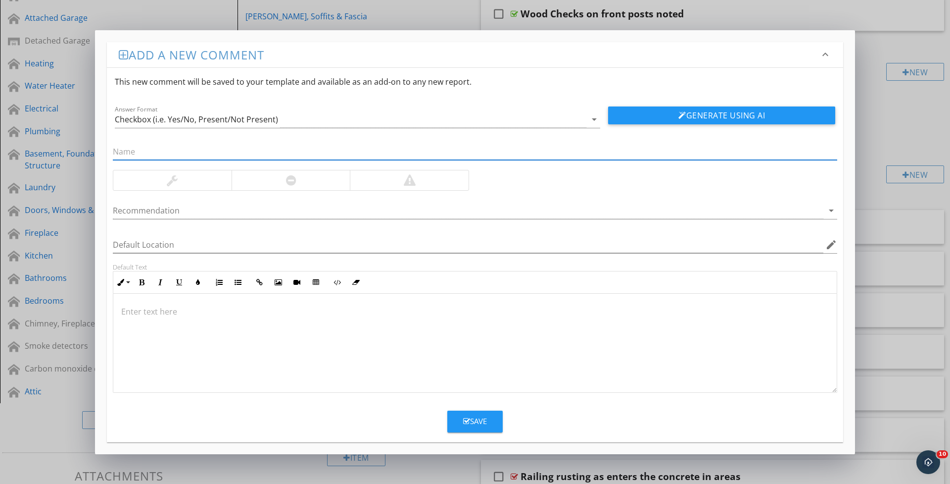
click at [872, 235] on div "Add a new comment keyboard_arrow_down This new comment will be saved to your te…" at bounding box center [475, 242] width 950 height 484
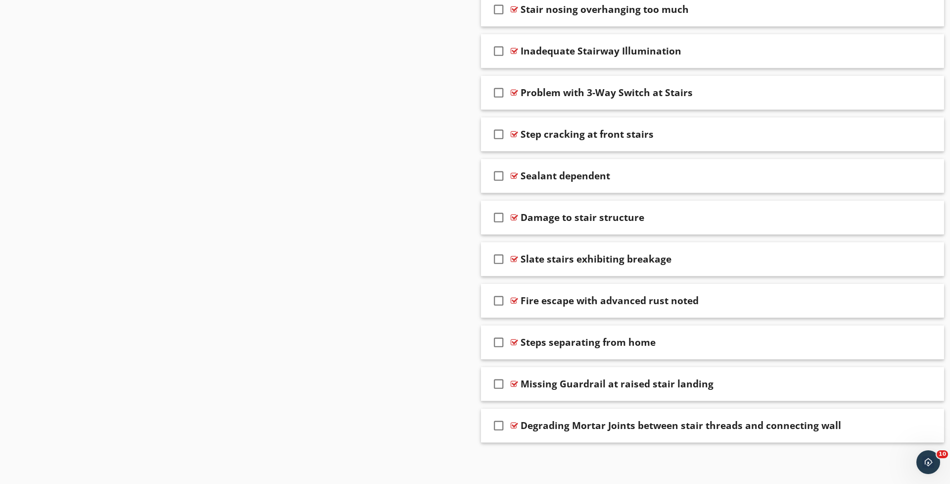
scroll to position [2584, 0]
click at [556, 356] on div "check_box_outline_blank Steps separating from home" at bounding box center [712, 343] width 463 height 34
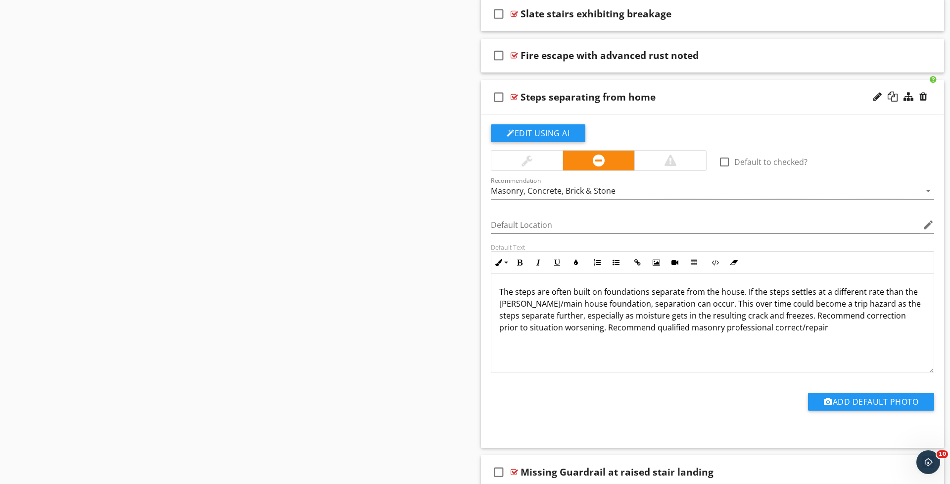
scroll to position [2830, 0]
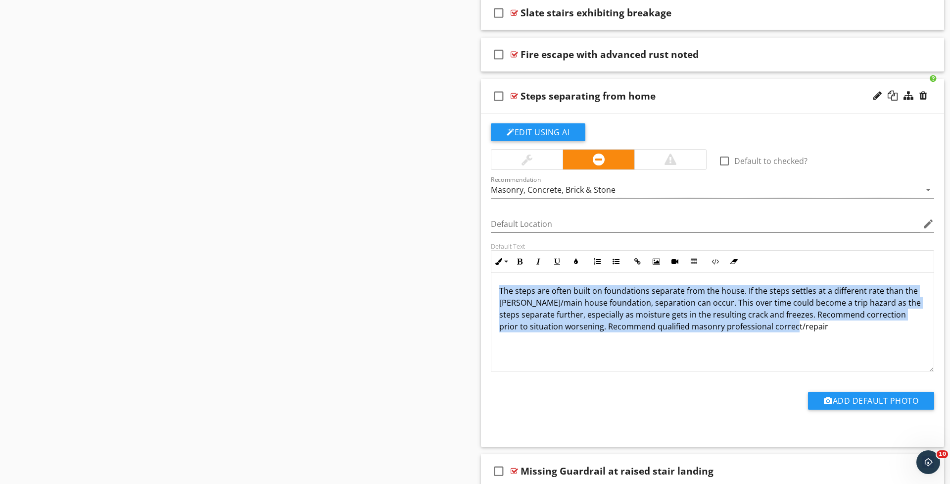
drag, startPoint x: 803, startPoint y: 323, endPoint x: 489, endPoint y: 292, distance: 315.8
click at [489, 292] on div "Default Text Inline Style XLarge Large Normal Small Light Small/Light Bold Ital…" at bounding box center [712, 307] width 455 height 130
copy p "The steps are often built on foundations separate from the house. If the steps …"
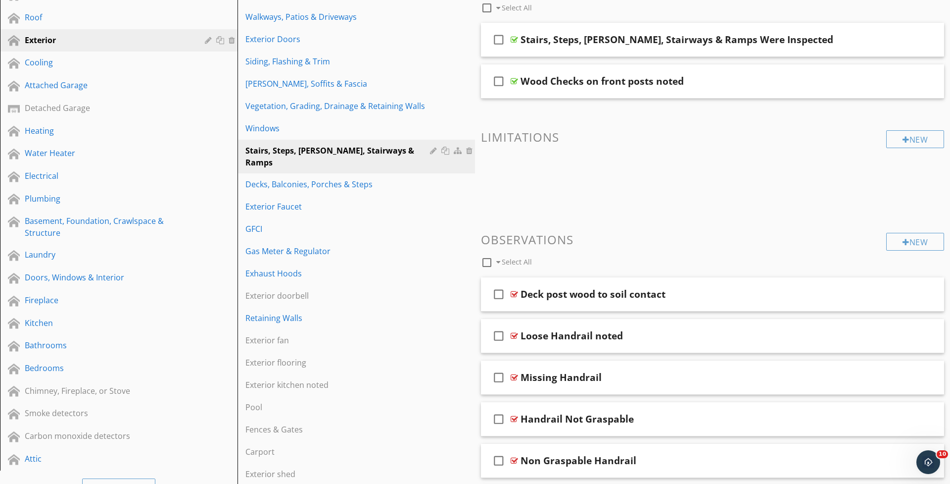
scroll to position [143, 0]
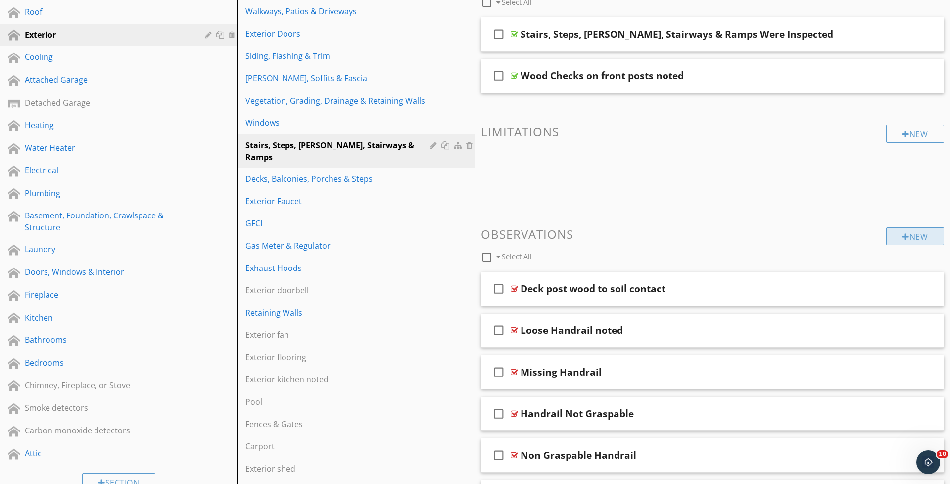
click at [913, 227] on div "New" at bounding box center [915, 236] width 58 height 18
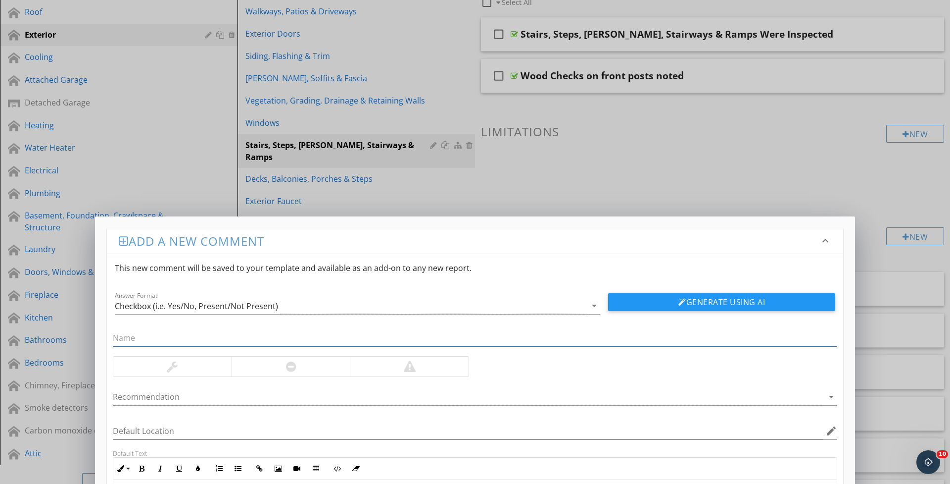
scroll to position [0, 0]
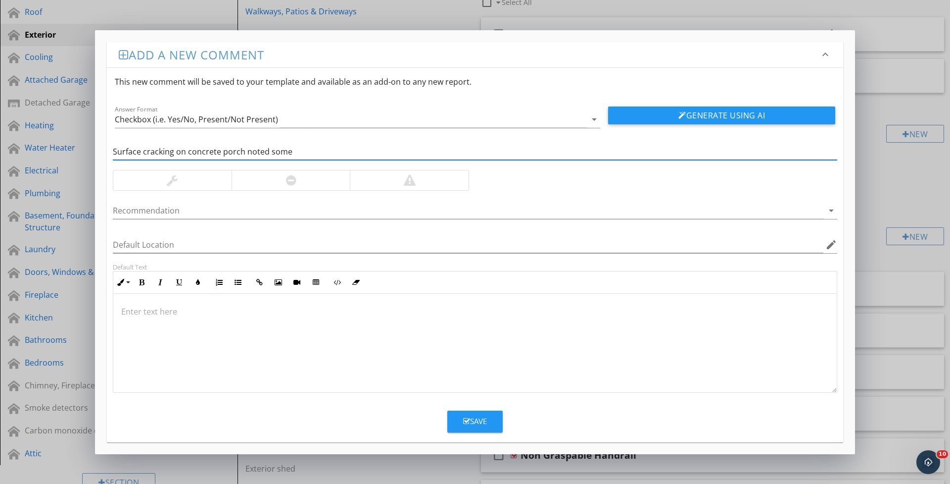
click at [257, 306] on p at bounding box center [475, 311] width 708 height 12
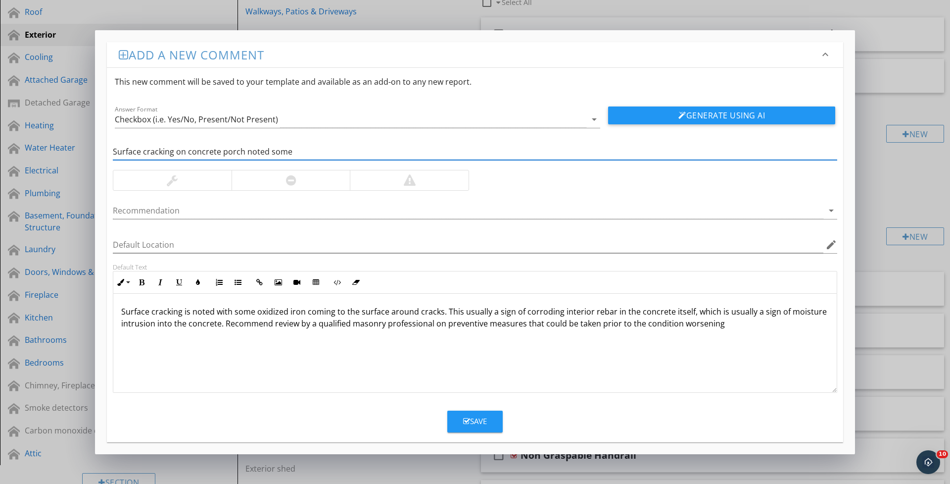
click at [300, 151] on input "Surface cracking on concrete porch noted some" at bounding box center [475, 152] width 725 height 16
type input "Surface cracking on concrete porch noted some oxidized iron coming to surface a…"
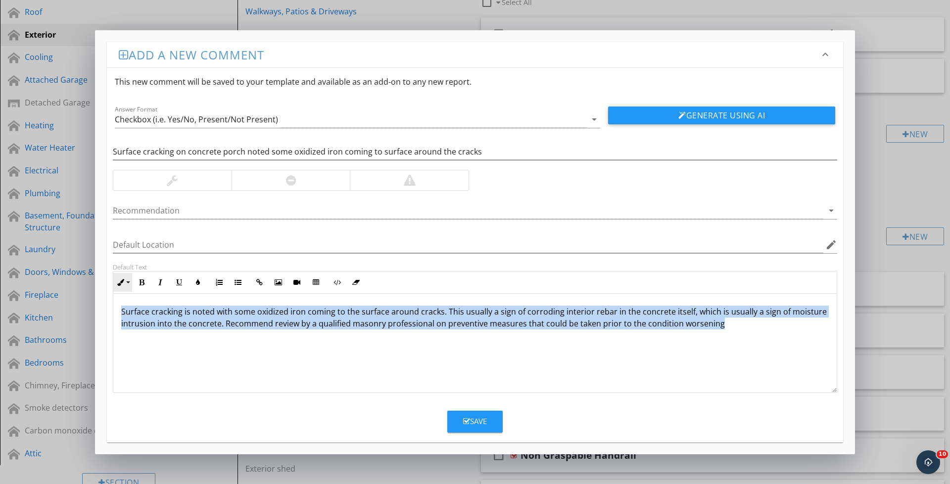
drag, startPoint x: 736, startPoint y: 326, endPoint x: 123, endPoint y: 290, distance: 613.8
click at [120, 294] on div "Surface cracking is noted with some oxidized iron coming to the surface around …" at bounding box center [475, 343] width 724 height 99
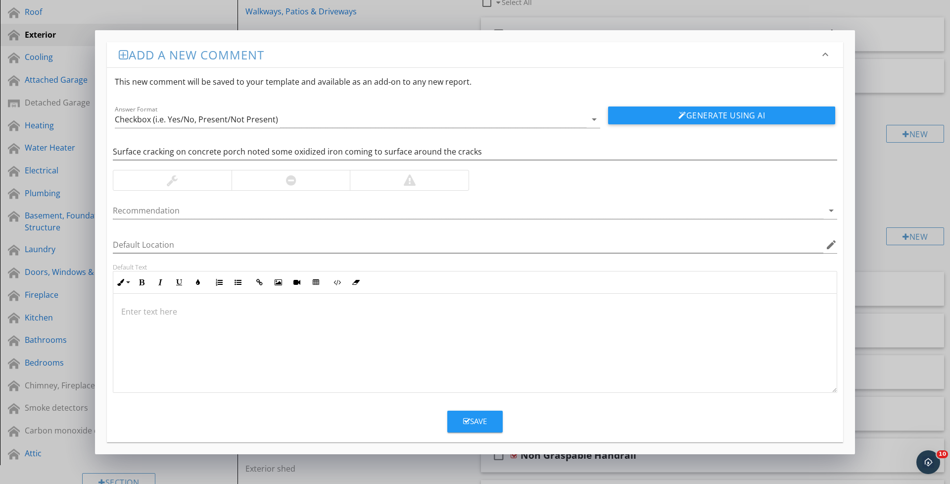
drag, startPoint x: 651, startPoint y: 110, endPoint x: 638, endPoint y: 122, distance: 18.2
click at [651, 110] on button "Generate Using AI" at bounding box center [721, 115] width 227 height 18
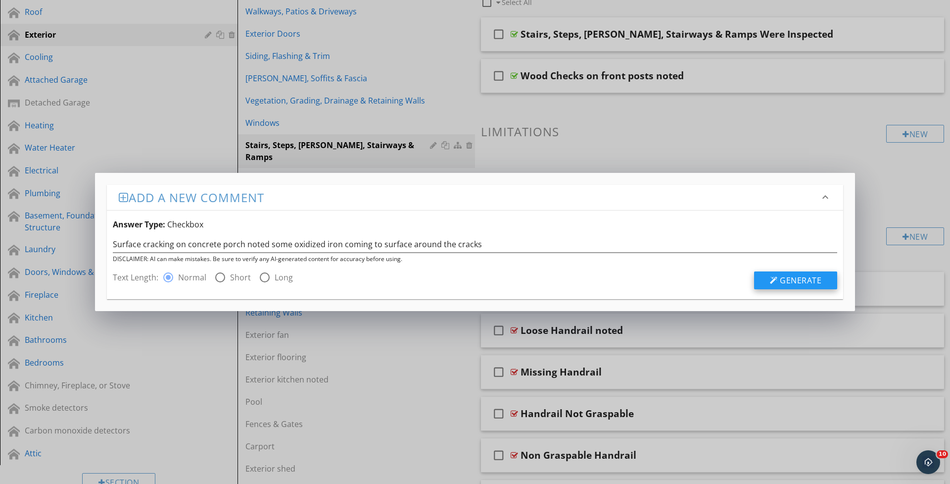
click at [794, 284] on span "Generate" at bounding box center [801, 280] width 42 height 11
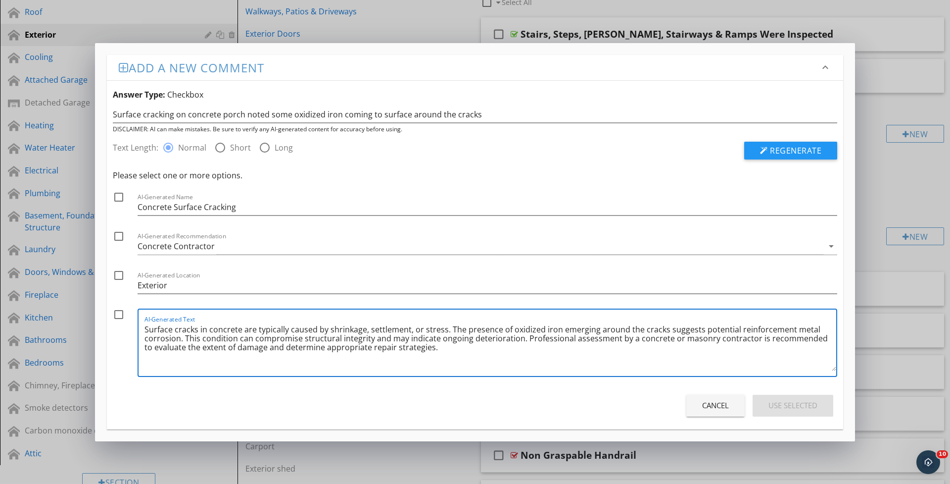
drag, startPoint x: 186, startPoint y: 341, endPoint x: 518, endPoint y: 339, distance: 332.6
click at [518, 339] on textarea "Surface cracks in concrete are typically caused by shrinkage, settlement, or st…" at bounding box center [491, 345] width 692 height 49
drag, startPoint x: 454, startPoint y: 351, endPoint x: 90, endPoint y: 312, distance: 365.9
click at [87, 317] on div "Add a new comment keyboard_arrow_down Answer Type: Checkbox Surface cracking on…" at bounding box center [475, 242] width 950 height 484
paste textarea "ing is noted with some oxidized iron coming to the surface around cracks. This …"
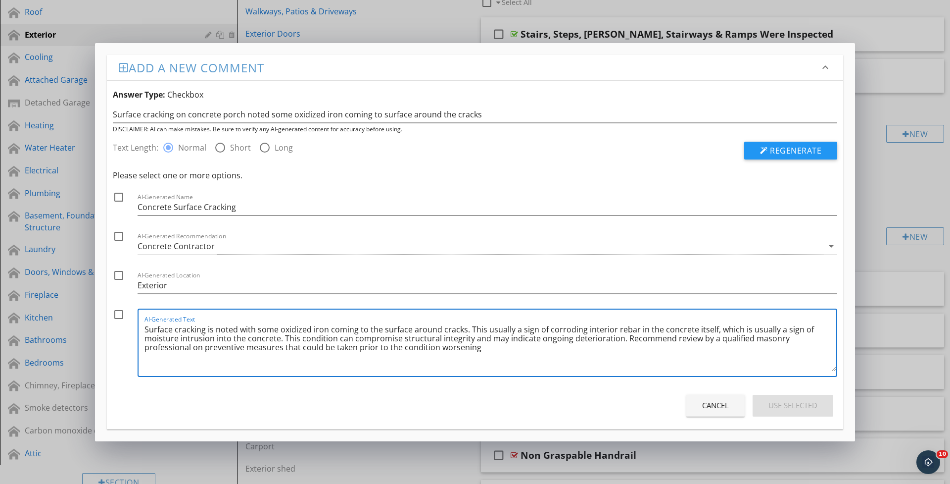
type textarea "Surface cracking is noted with some oxidized iron coming to the surface around …"
click at [122, 234] on div at bounding box center [118, 236] width 17 height 17
checkbox input "true"
click at [118, 193] on div at bounding box center [118, 197] width 17 height 17
checkbox input "true"
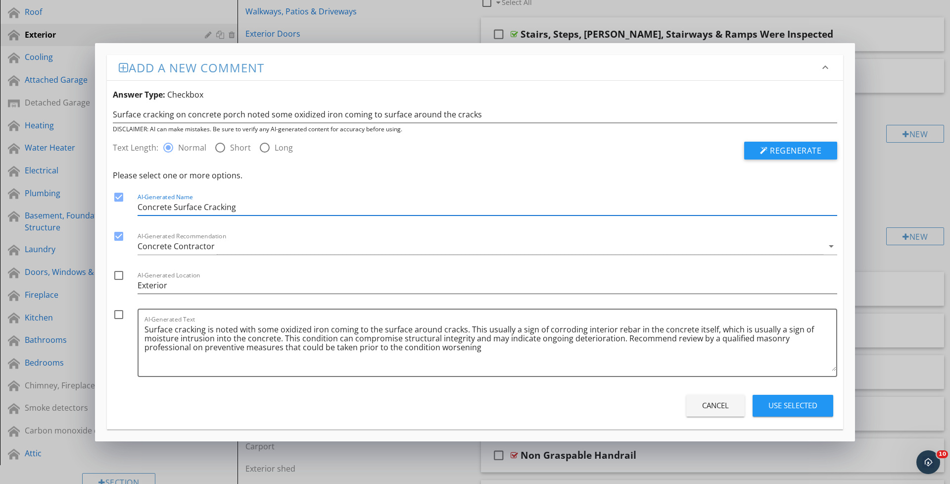
click at [245, 208] on input "Concrete Surface Cracking" at bounding box center [488, 207] width 700 height 16
type input "Concrete Surface Cracking wit oxidized iron coming to surface around cracks"
click at [112, 314] on div at bounding box center [118, 314] width 17 height 17
checkbox input "true"
click at [788, 401] on div "Use Selected" at bounding box center [793, 404] width 49 height 11
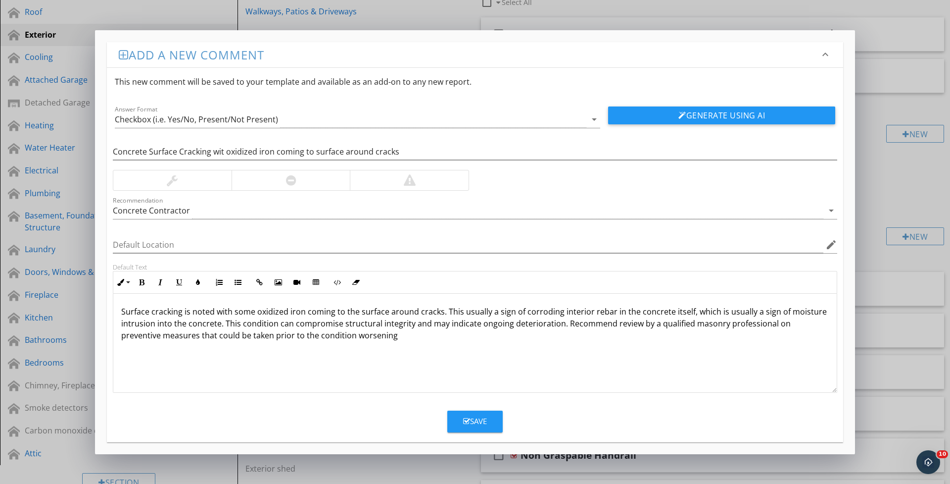
click at [480, 418] on div "Save" at bounding box center [475, 420] width 24 height 11
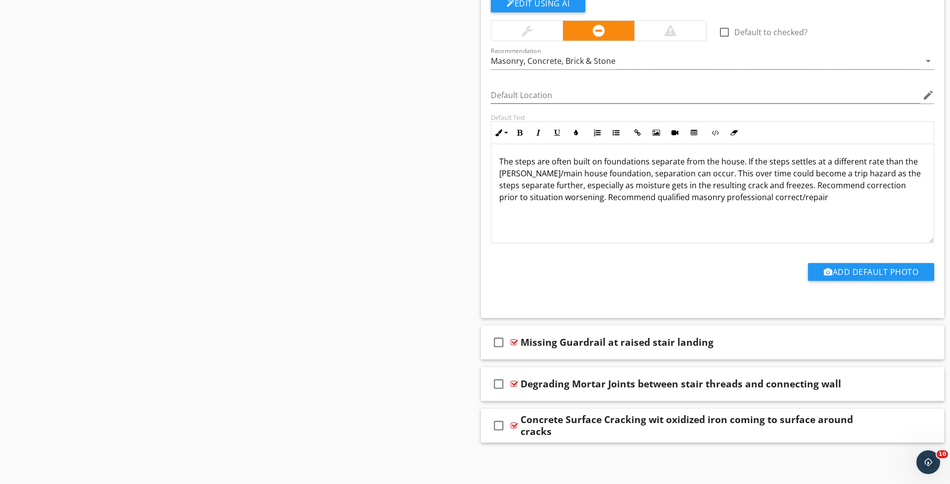
scroll to position [2958, 0]
click at [876, 421] on div at bounding box center [878, 425] width 8 height 10
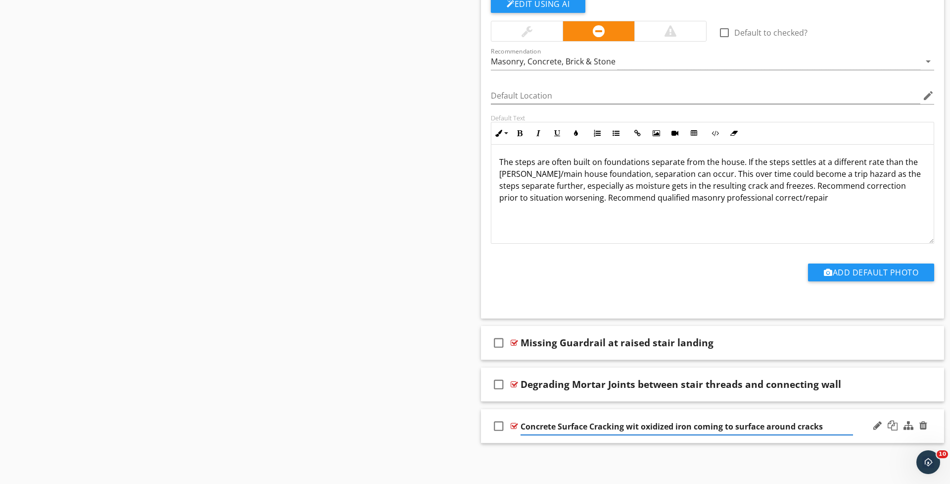
drag, startPoint x: 640, startPoint y: 425, endPoint x: 650, endPoint y: 425, distance: 10.4
click at [640, 425] on input "Concrete Surface Cracking wit oxidized iron coming to surface around cracks" at bounding box center [687, 426] width 333 height 16
type input "Concrete Surface Cracking with oxidized iron coming to surface around cracks"
drag, startPoint x: 842, startPoint y: 425, endPoint x: 852, endPoint y: 426, distance: 9.9
click at [842, 425] on input "Concrete Surface Cracking with oxidized iron coming to surface around cracks" at bounding box center [687, 426] width 333 height 16
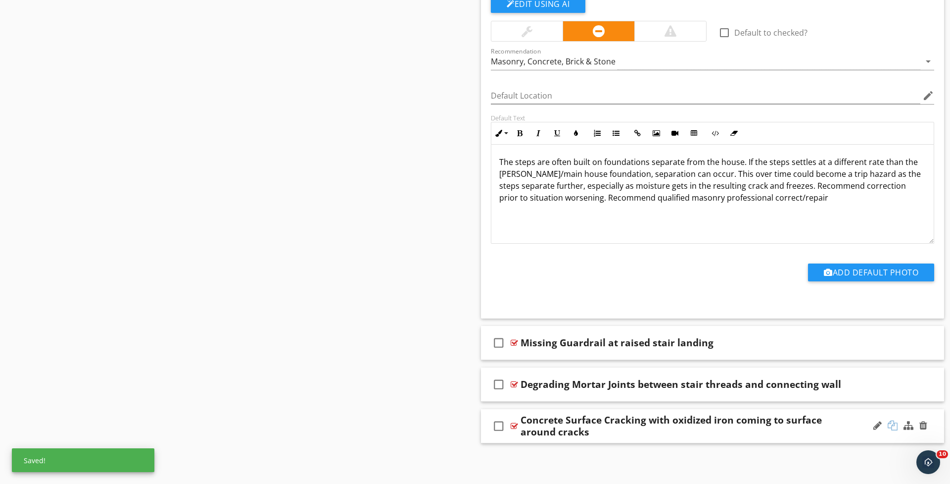
click at [894, 425] on div at bounding box center [893, 425] width 10 height 10
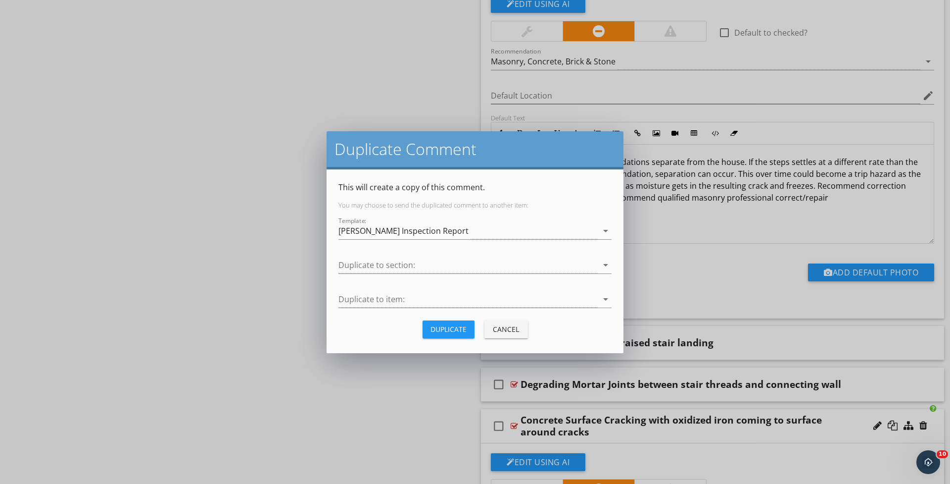
drag, startPoint x: 585, startPoint y: 268, endPoint x: 571, endPoint y: 267, distance: 13.9
click at [585, 268] on div at bounding box center [468, 265] width 259 height 16
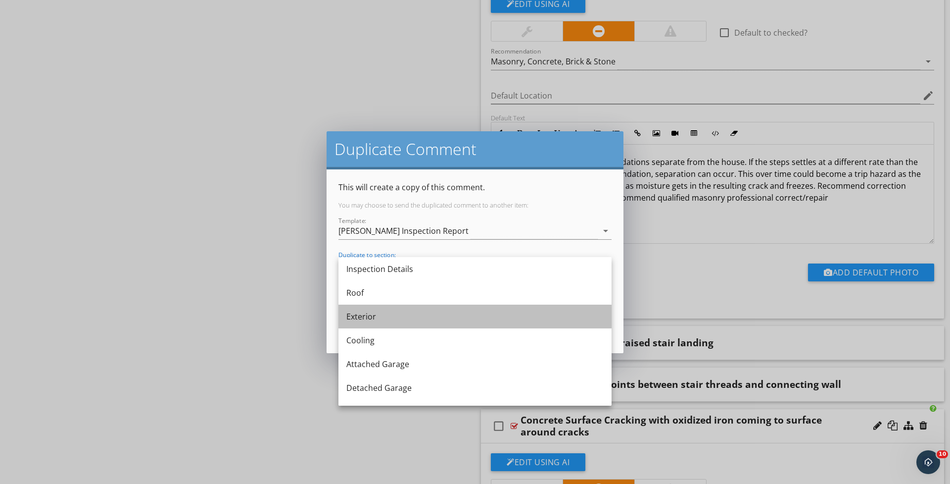
click at [367, 310] on div "Exterior" at bounding box center [474, 316] width 257 height 24
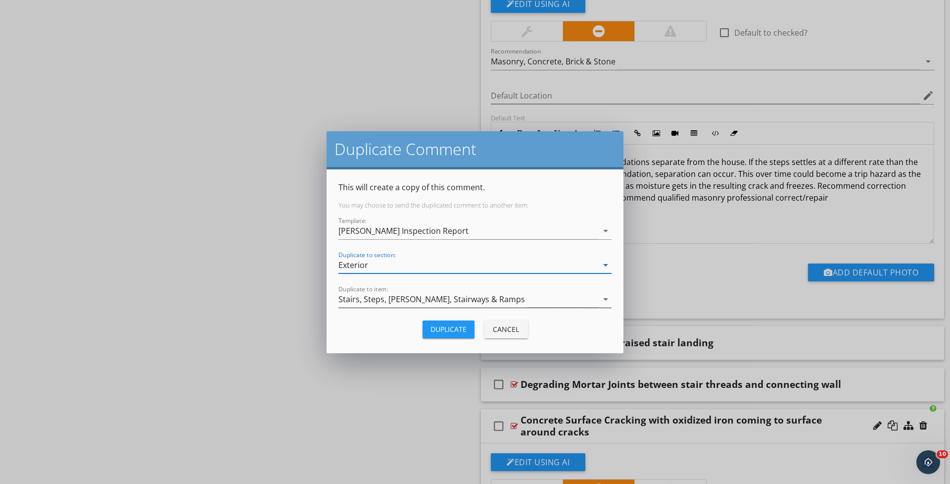
click at [585, 296] on div "Stairs, Steps, [PERSON_NAME], Stairways & Ramps" at bounding box center [468, 299] width 259 height 16
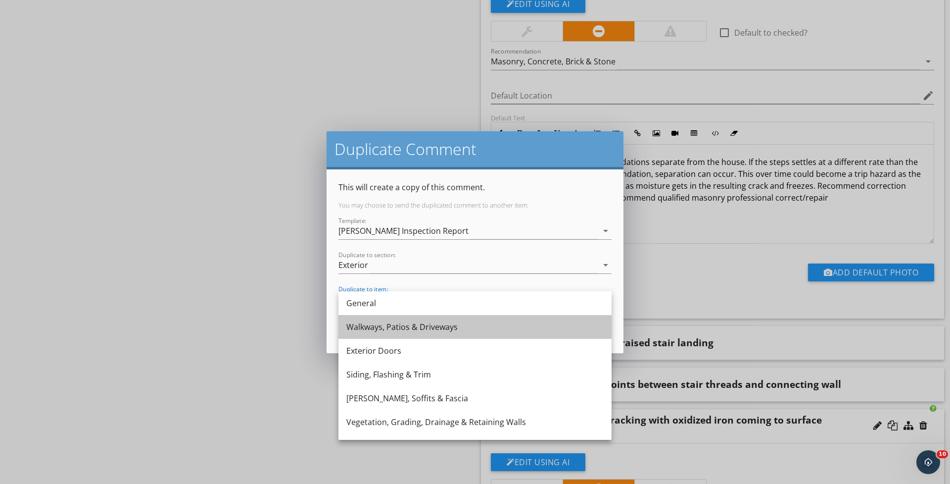
click at [397, 329] on div "Walkways, Patios & Driveways" at bounding box center [474, 327] width 257 height 12
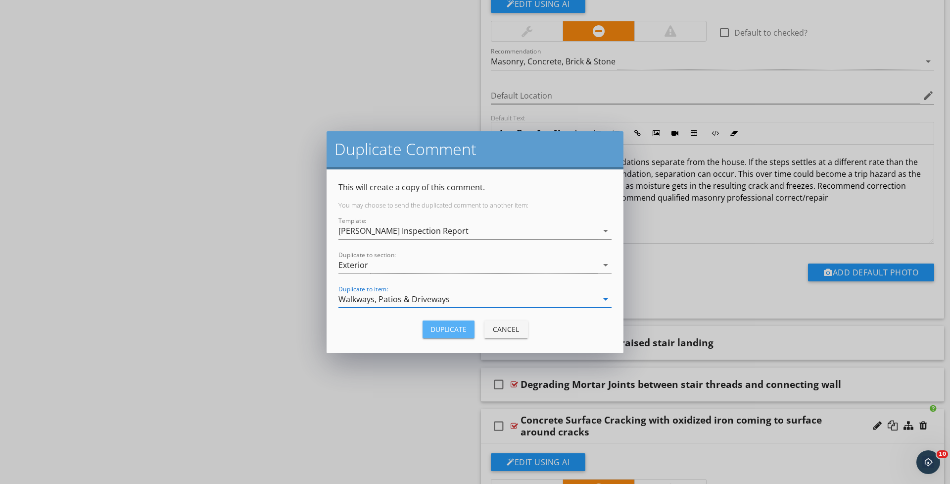
click at [439, 331] on div "Duplicate" at bounding box center [449, 329] width 36 height 10
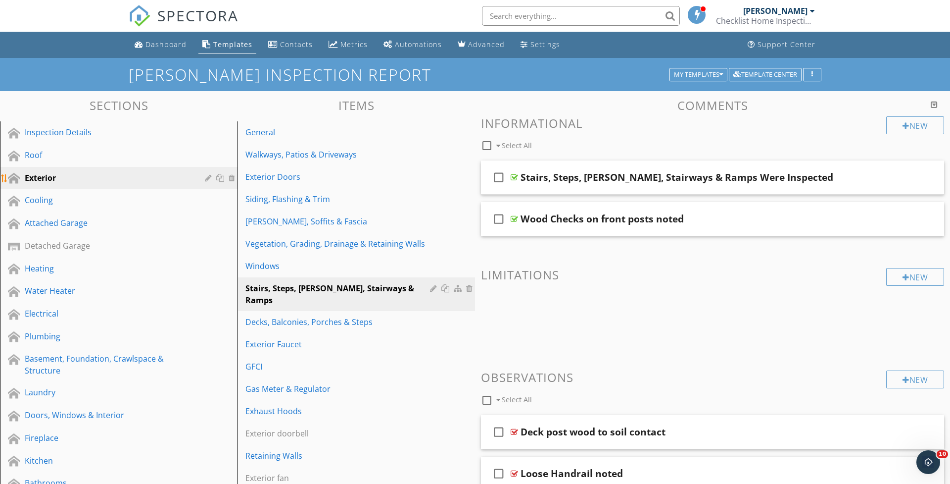
scroll to position [0, 0]
click at [29, 201] on div "Cooling" at bounding box center [108, 200] width 166 height 12
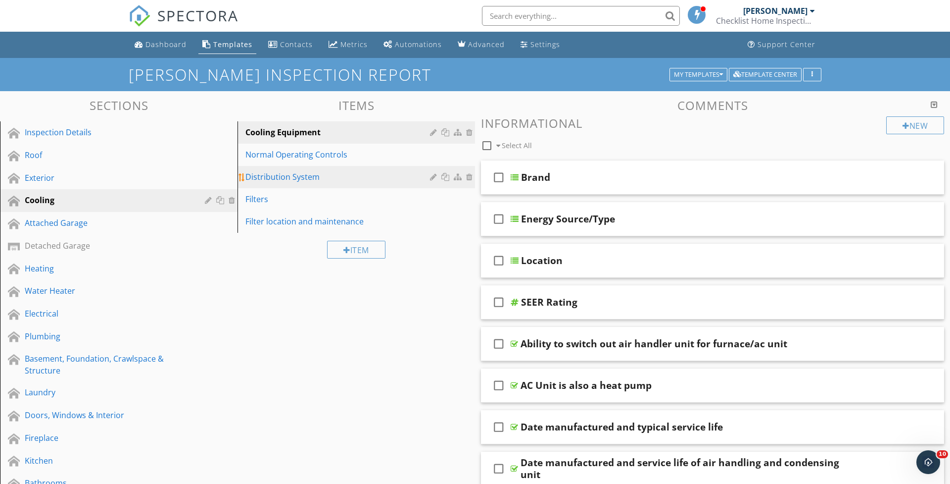
click at [249, 179] on div "Distribution System" at bounding box center [340, 177] width 188 height 12
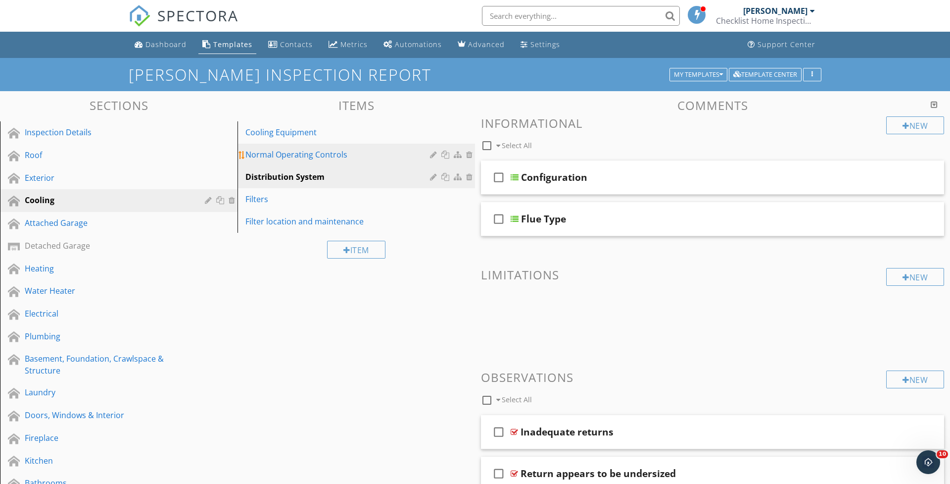
click at [280, 157] on div "Normal Operating Controls" at bounding box center [340, 154] width 188 height 12
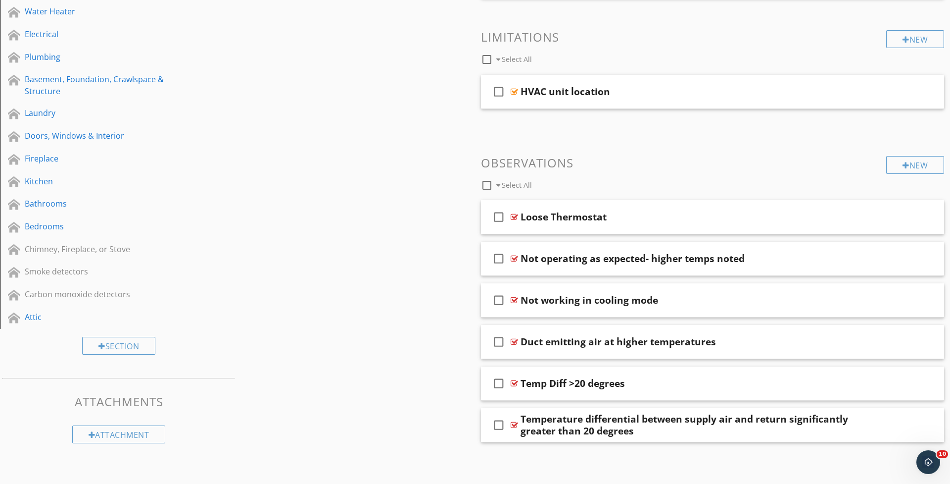
scroll to position [278, 0]
click at [877, 424] on div at bounding box center [878, 425] width 8 height 10
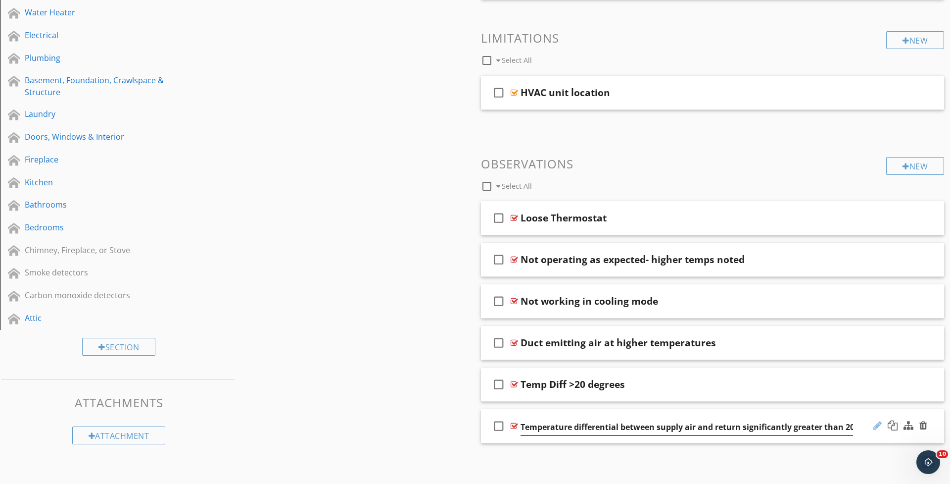
click at [880, 424] on div at bounding box center [878, 425] width 8 height 10
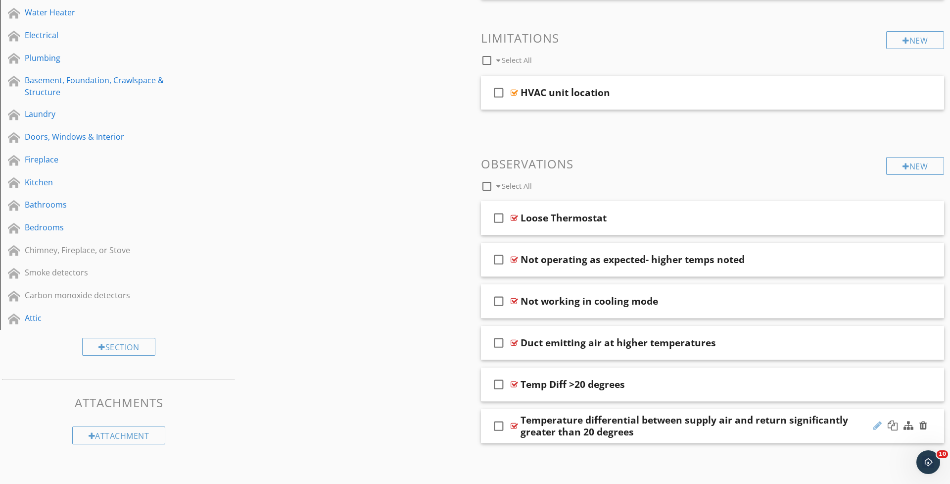
click at [878, 422] on div at bounding box center [878, 425] width 8 height 10
click at [875, 423] on div at bounding box center [878, 425] width 8 height 10
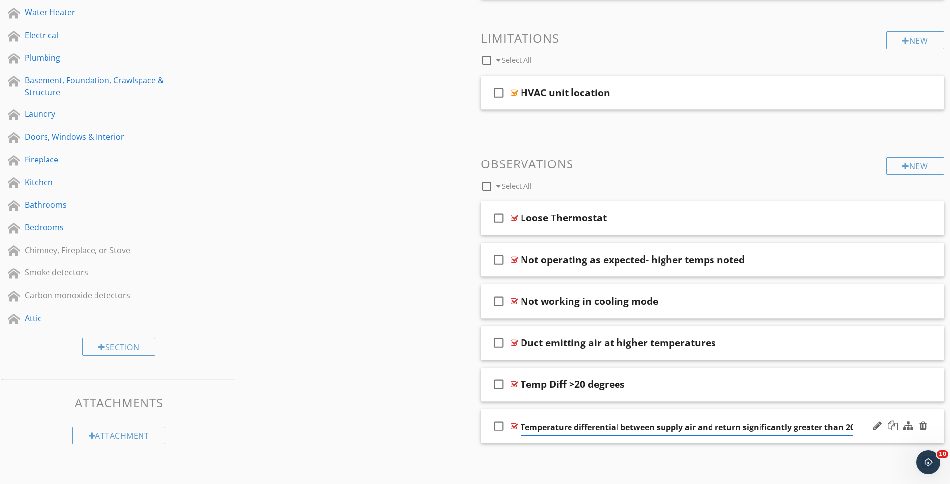
drag, startPoint x: 850, startPoint y: 424, endPoint x: 507, endPoint y: 418, distance: 343.1
click at [507, 418] on div "check_box_outline_blank Temperature differential between supply air and return …" at bounding box center [712, 426] width 463 height 34
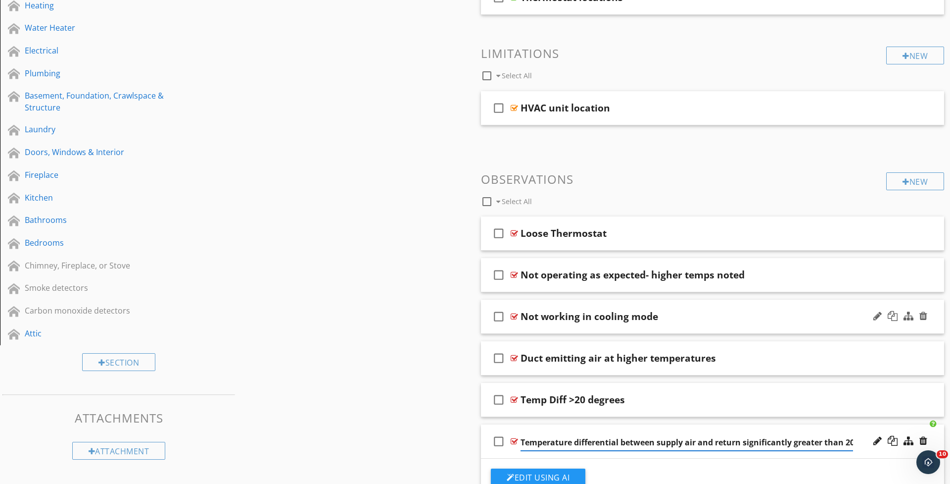
scroll to position [263, 0]
click at [694, 326] on div "check_box_outline_blank Not working in cooling mode" at bounding box center [712, 316] width 463 height 34
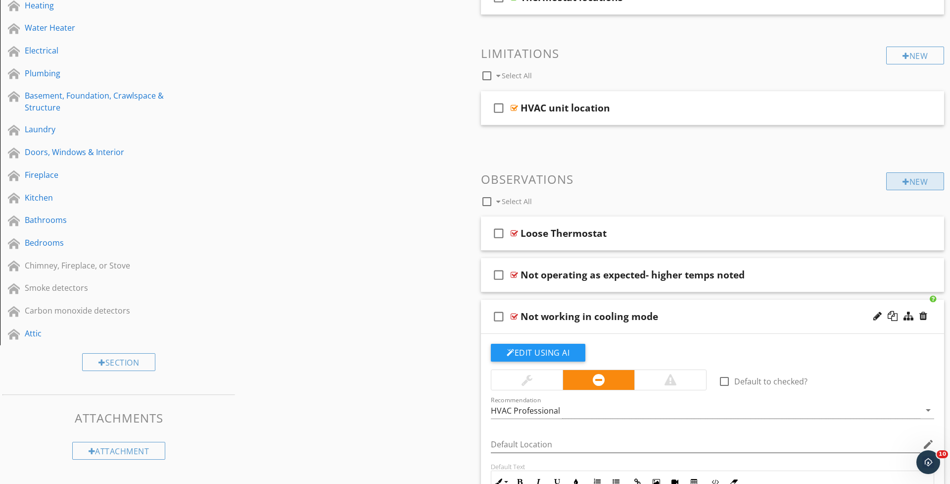
click at [908, 181] on div "New" at bounding box center [915, 181] width 58 height 18
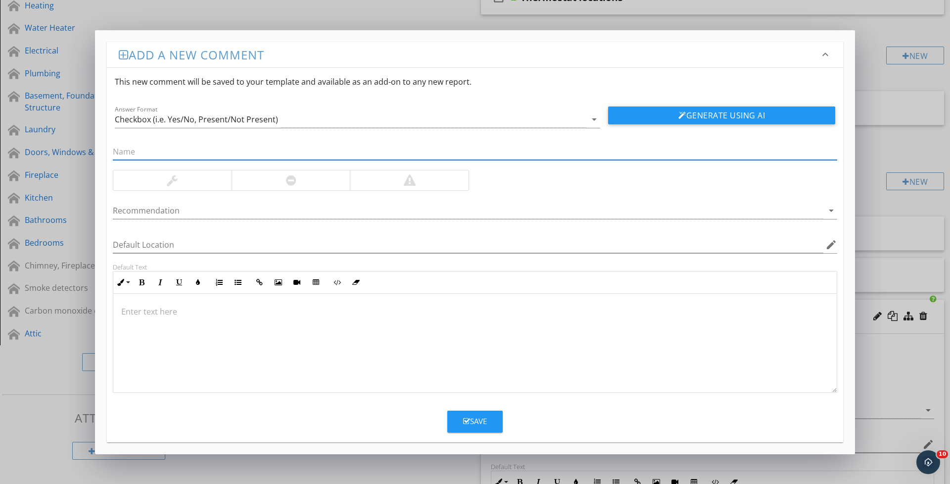
paste input "Temperature differential between supply air and return significantly greater th…"
drag, startPoint x: 319, startPoint y: 150, endPoint x: 470, endPoint y: 153, distance: 151.0
click at [470, 153] on input "Temperature differential between supply air and return significantly greater th…" at bounding box center [475, 152] width 725 height 16
type input "Temperature differential between supply air and return less than 15 degrees"
click at [292, 180] on div at bounding box center [291, 180] width 10 height 12
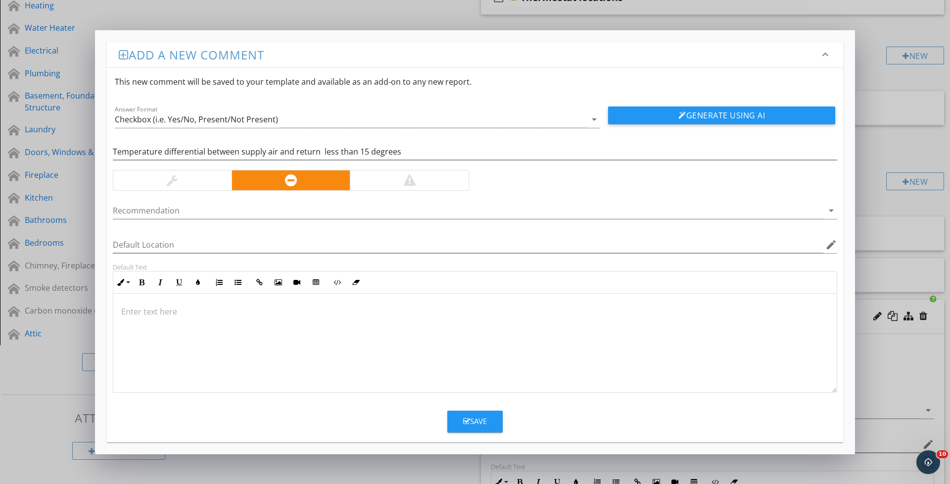
drag, startPoint x: 827, startPoint y: 216, endPoint x: 807, endPoint y: 215, distance: 19.8
click at [827, 216] on icon "arrow_drop_down" at bounding box center [832, 210] width 12 height 12
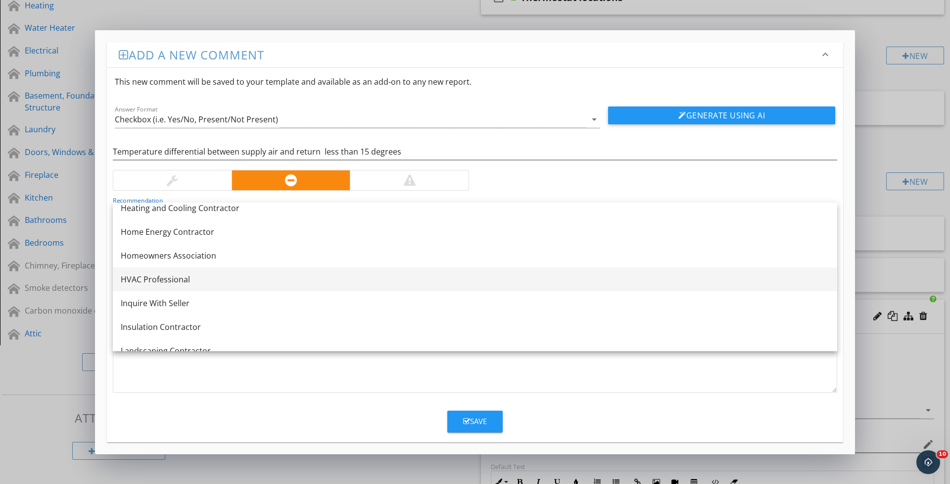
scroll to position [697, 0]
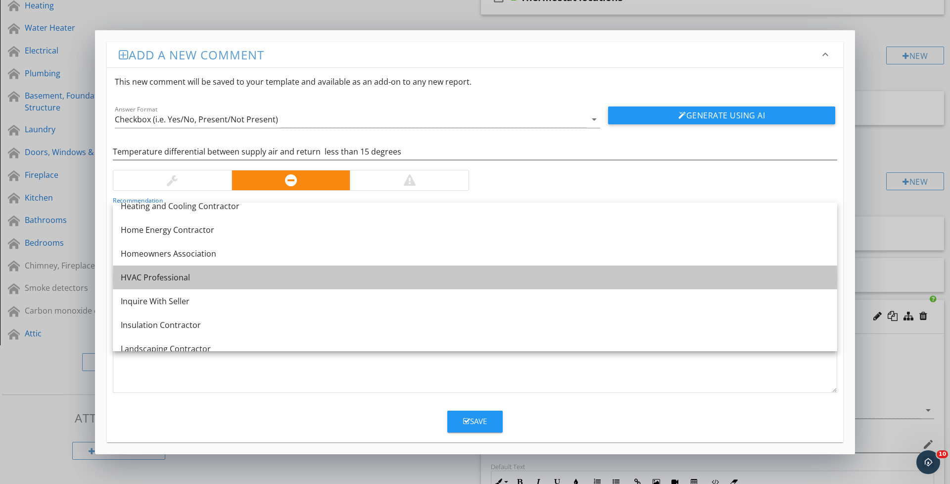
click at [192, 277] on div "HVAC Professional" at bounding box center [475, 277] width 709 height 12
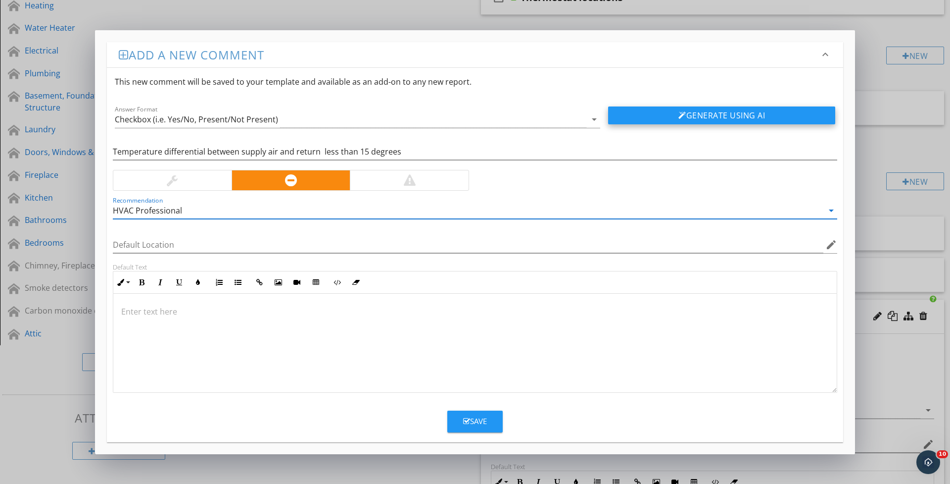
click at [672, 125] on div "Generate Using AI" at bounding box center [721, 115] width 243 height 24
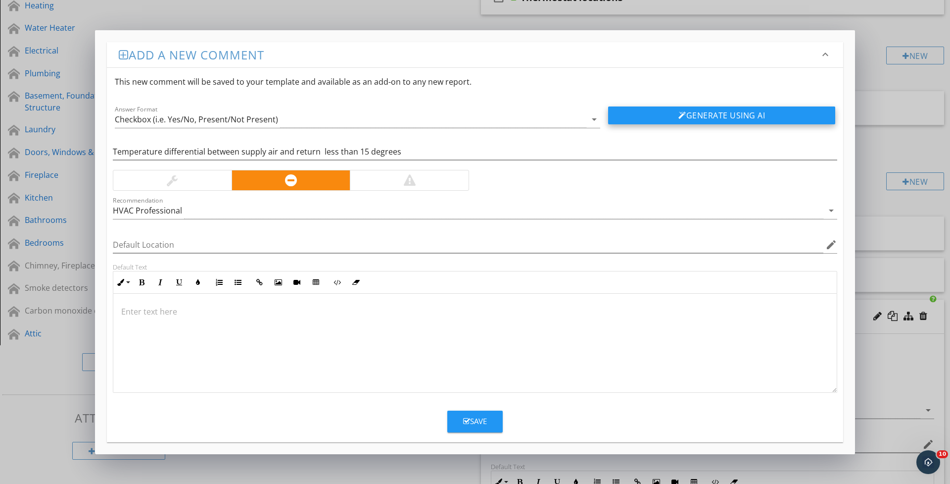
click at [672, 119] on button "Generate Using AI" at bounding box center [721, 115] width 227 height 18
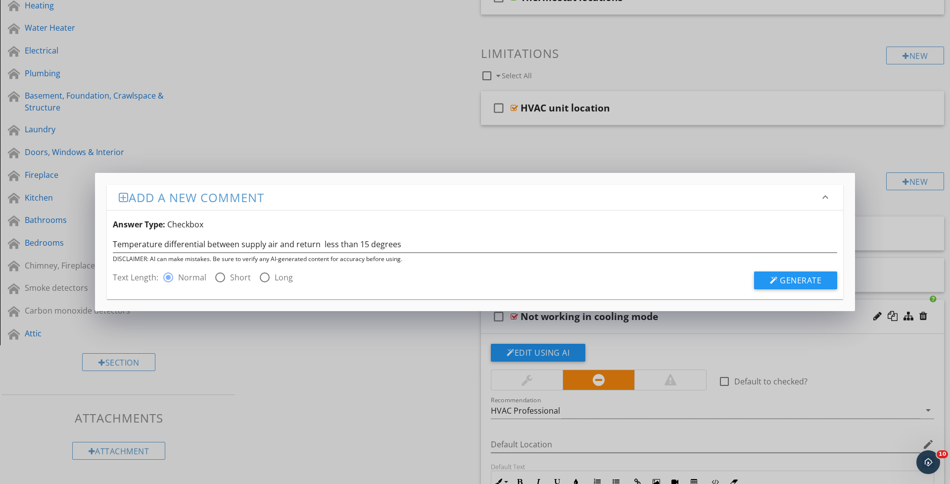
click at [260, 278] on div at bounding box center [264, 277] width 17 height 17
radio input "false"
radio input "true"
click at [794, 284] on span "Generate" at bounding box center [801, 280] width 42 height 11
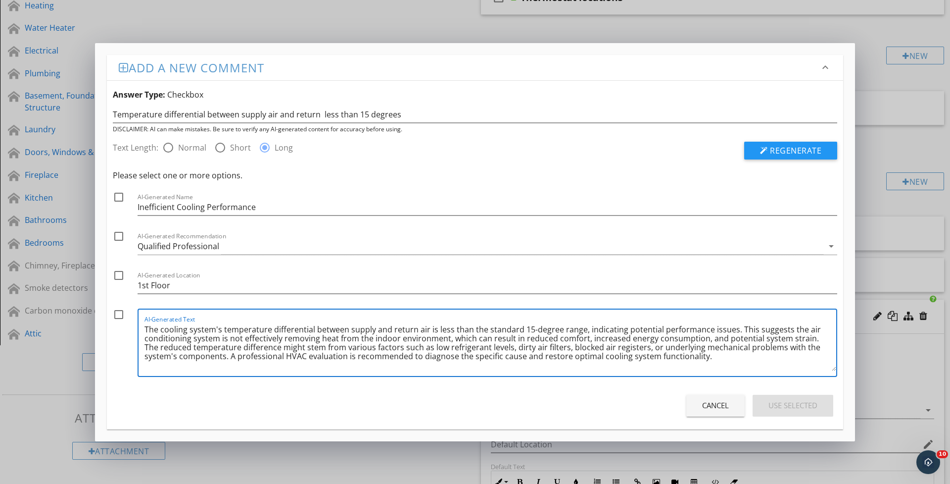
drag, startPoint x: 702, startPoint y: 357, endPoint x: 188, endPoint y: 315, distance: 516.5
click at [188, 316] on div "AI-Generated Text The cooling system's temperature differential between supply …" at bounding box center [491, 342] width 692 height 66
click at [115, 192] on div at bounding box center [118, 197] width 17 height 17
checkbox input "true"
click at [272, 208] on input "Inefficient Cooling Performance" at bounding box center [488, 207] width 700 height 16
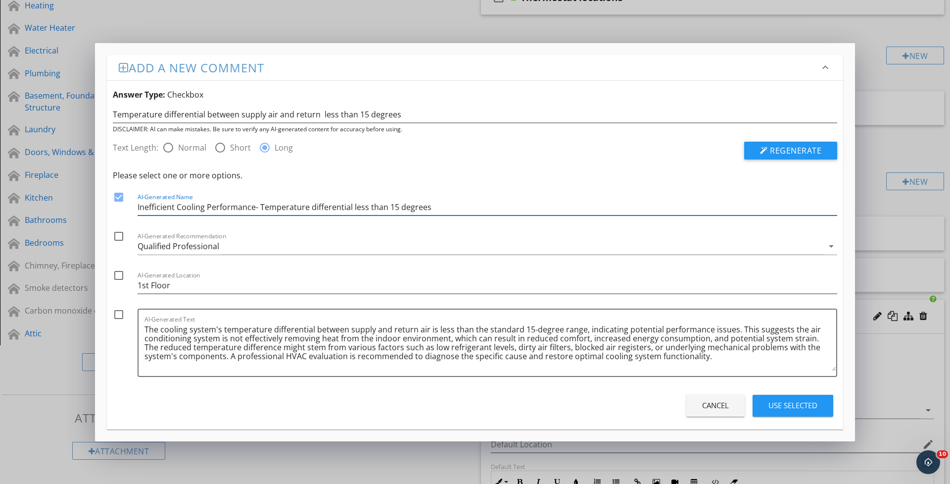
type input "Inefficient Cooling Performance- Temperature differential less than 15 degrees"
click at [182, 246] on div "Qualified Professional" at bounding box center [179, 246] width 82 height 9
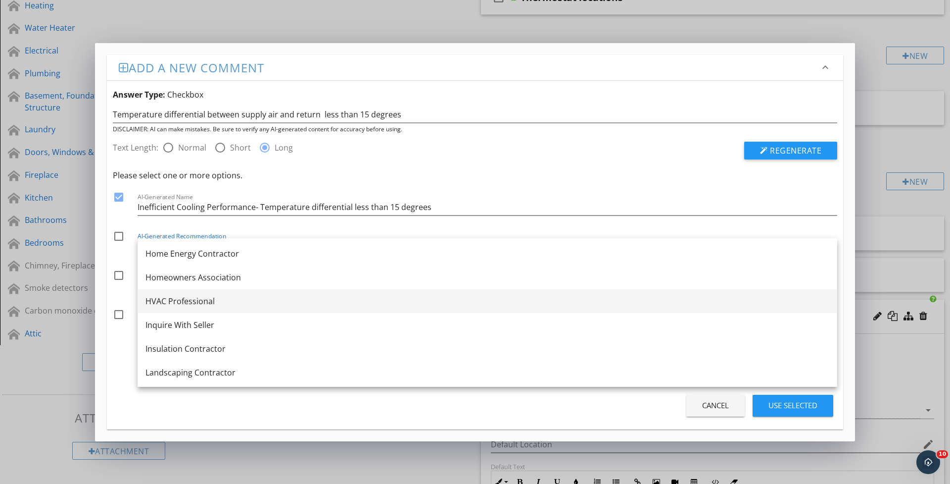
scroll to position [711, 0]
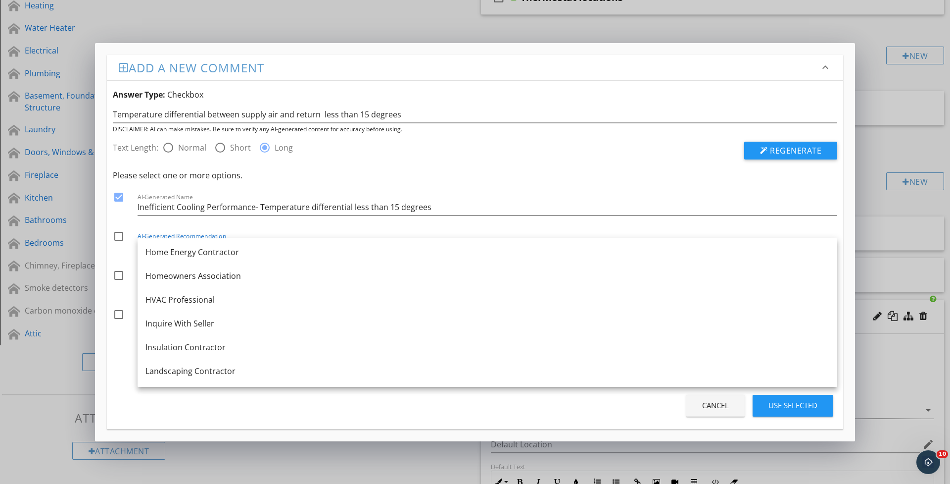
drag, startPoint x: 168, startPoint y: 302, endPoint x: 136, endPoint y: 290, distance: 34.8
click at [168, 302] on div "HVAC Professional" at bounding box center [488, 300] width 684 height 12
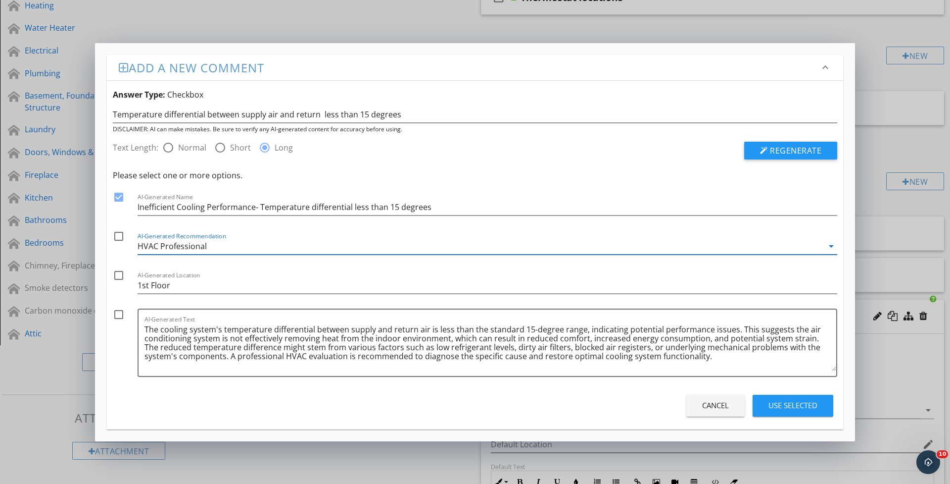
drag, startPoint x: 119, startPoint y: 232, endPoint x: 124, endPoint y: 246, distance: 15.2
click at [119, 232] on div at bounding box center [118, 236] width 17 height 17
checkbox input "true"
click at [119, 313] on div at bounding box center [118, 314] width 17 height 17
checkbox input "true"
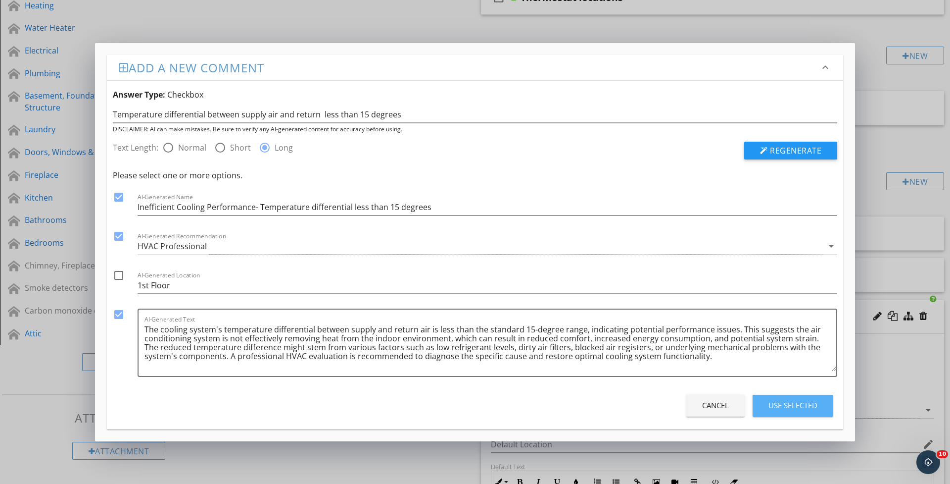
click at [770, 402] on div "Use Selected" at bounding box center [793, 404] width 49 height 11
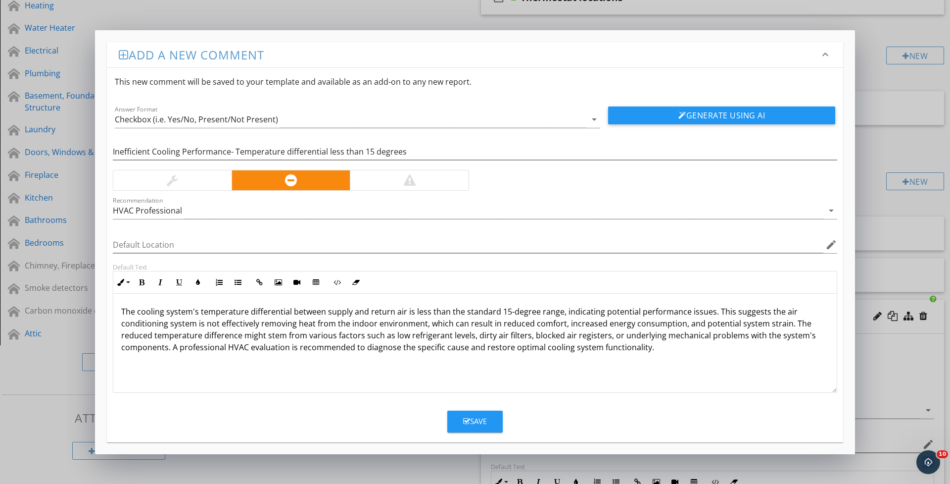
click at [490, 430] on button "Save" at bounding box center [474, 421] width 55 height 22
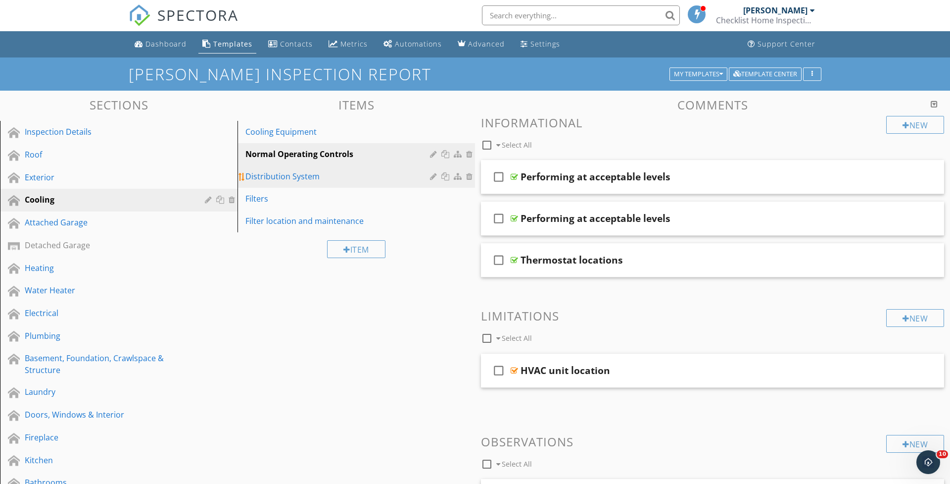
scroll to position [0, 0]
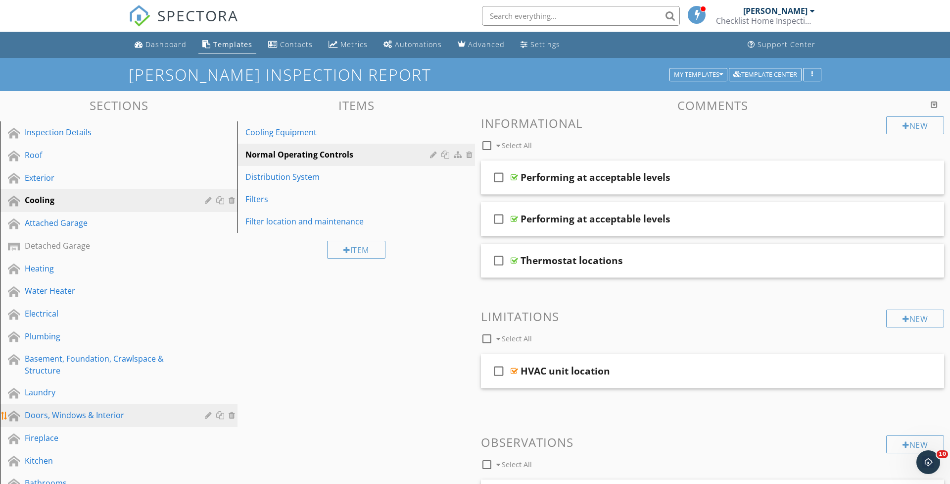
click at [106, 412] on div "Doors, Windows & Interior" at bounding box center [108, 415] width 166 height 12
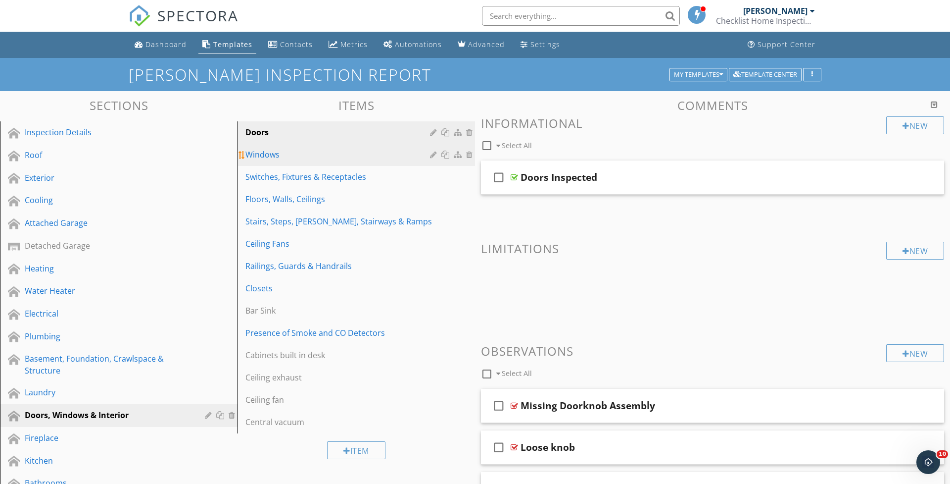
click at [273, 158] on div "Windows" at bounding box center [340, 154] width 188 height 12
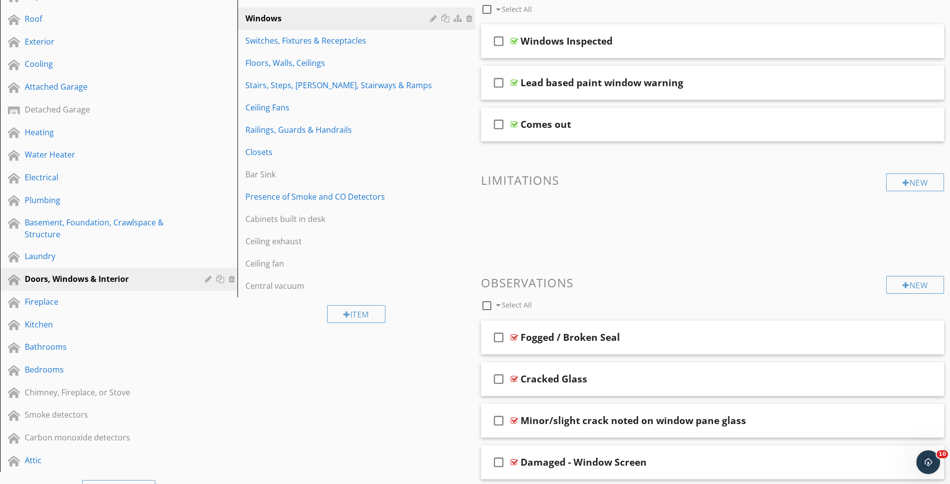
scroll to position [155, 0]
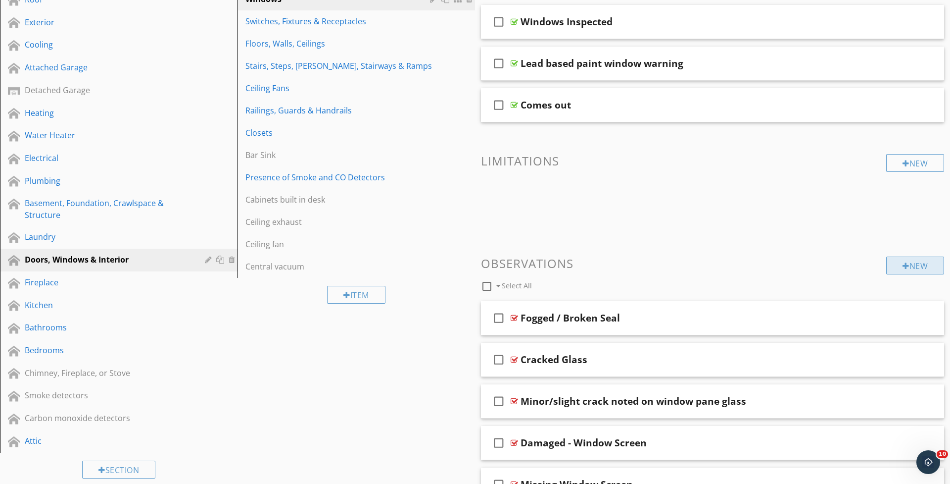
click at [897, 266] on div "New" at bounding box center [915, 265] width 58 height 18
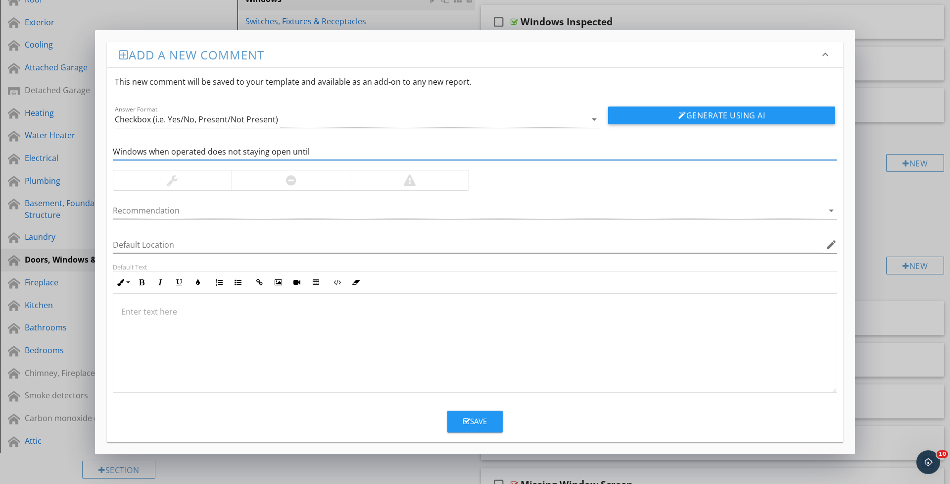
drag, startPoint x: 225, startPoint y: 150, endPoint x: 207, endPoint y: 150, distance: 18.3
click at [207, 150] on input "Windows when operated does not staying open until" at bounding box center [475, 152] width 725 height 16
click at [303, 155] on input "Windows when operated not staying open until" at bounding box center [475, 152] width 725 height 16
type input "Windows when operated not staying open until it reaches halfway"
click at [266, 175] on div at bounding box center [291, 180] width 119 height 20
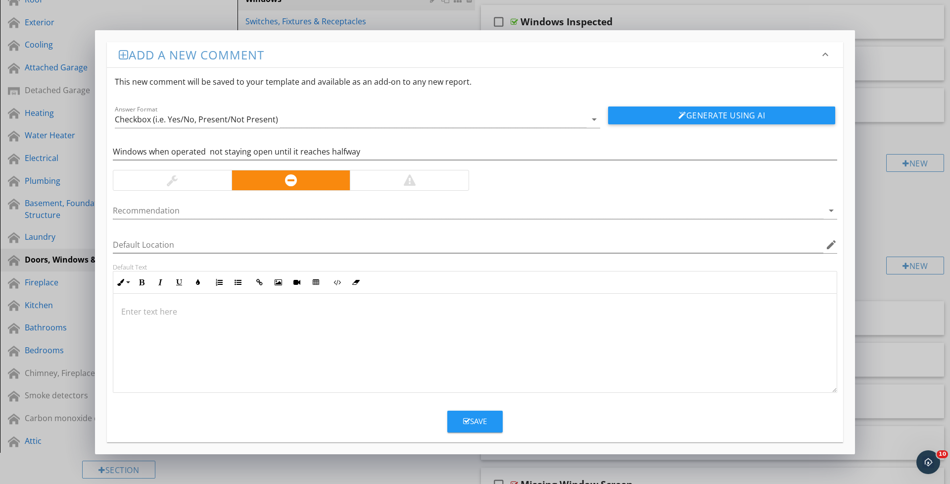
drag, startPoint x: 830, startPoint y: 212, endPoint x: 788, endPoint y: 205, distance: 42.6
click at [830, 212] on icon "arrow_drop_down" at bounding box center [832, 210] width 12 height 12
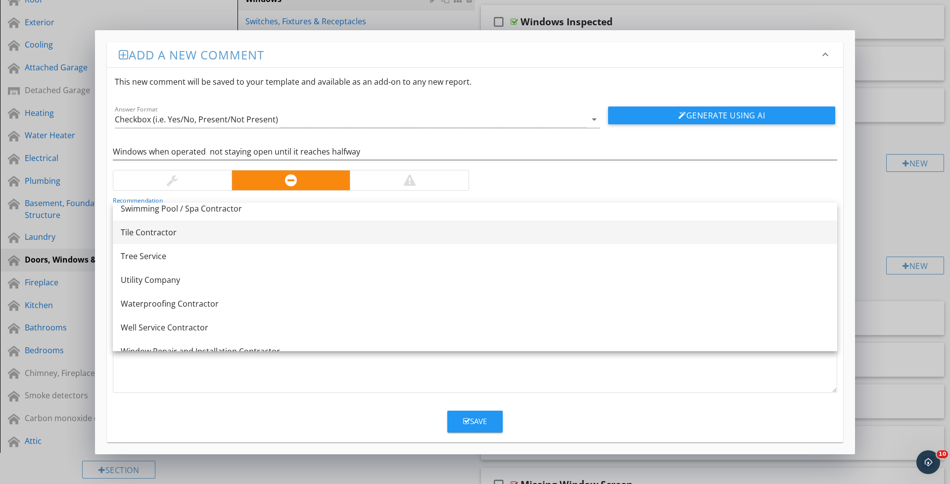
scroll to position [1372, 0]
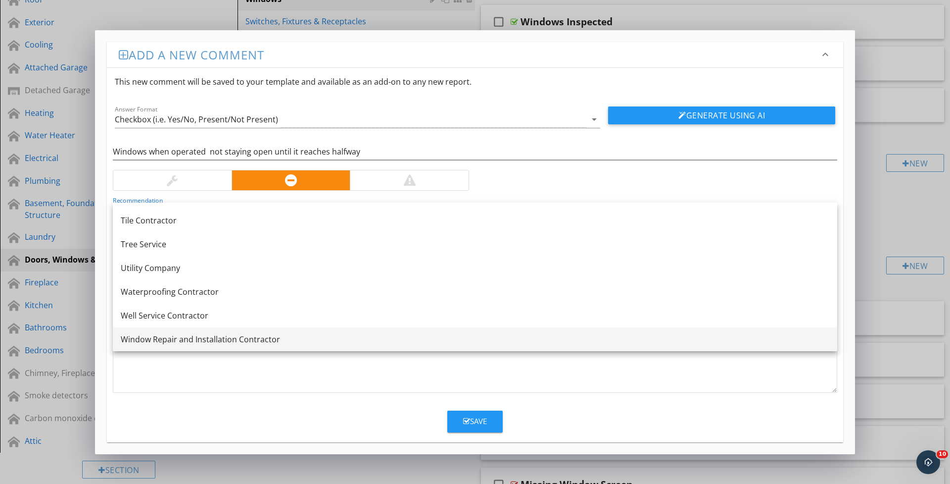
click at [269, 344] on div "Window Repair and Installation Contractor" at bounding box center [475, 339] width 709 height 12
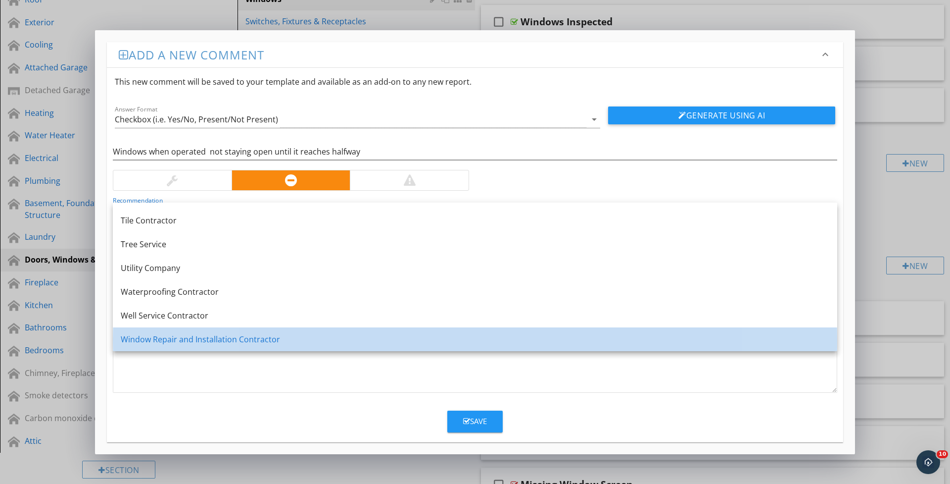
scroll to position [0, 0]
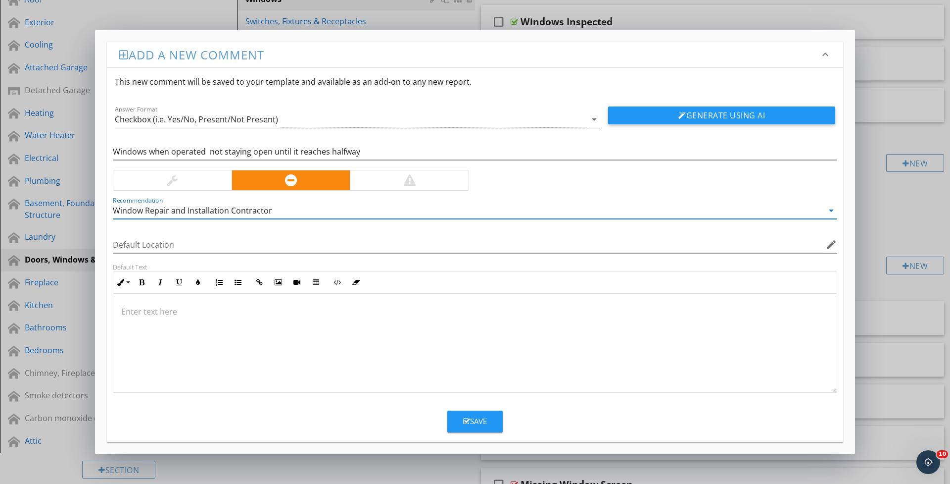
click at [668, 120] on button "Generate Using AI" at bounding box center [721, 115] width 227 height 18
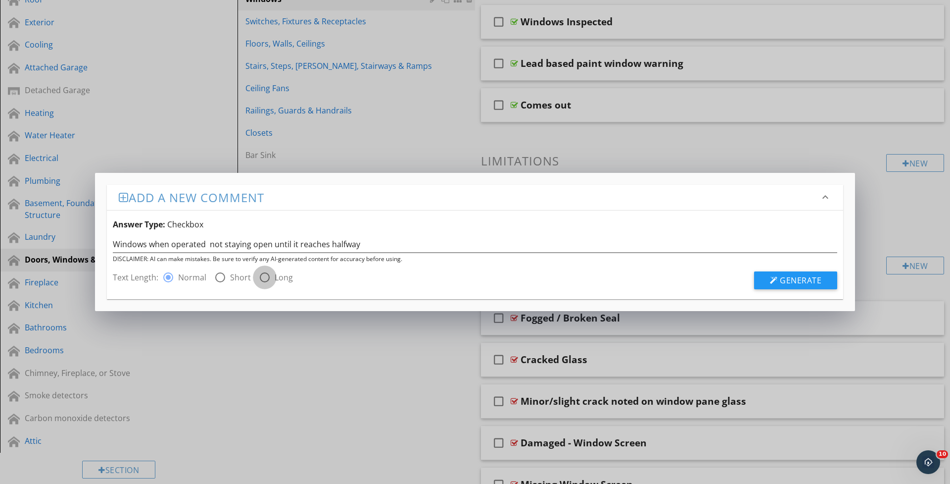
click at [264, 276] on div at bounding box center [264, 277] width 17 height 17
radio input "false"
radio input "true"
click at [793, 281] on span "Generate" at bounding box center [801, 280] width 42 height 11
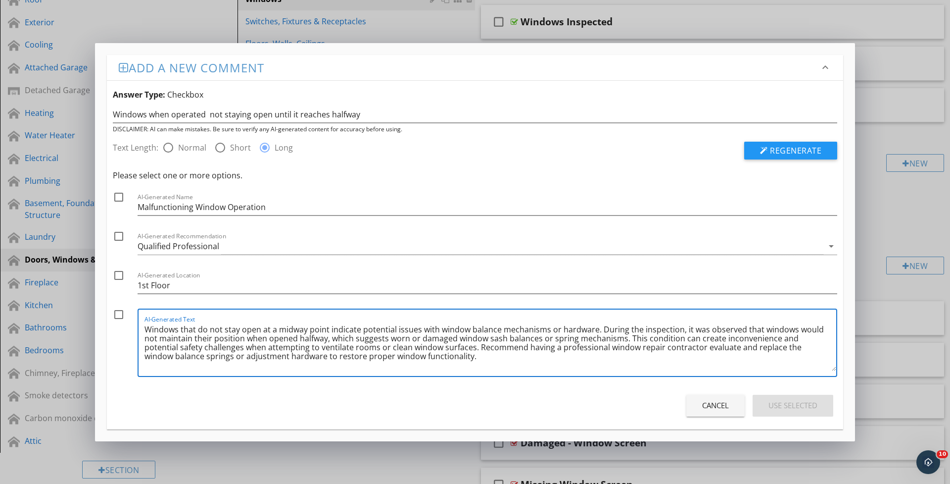
drag, startPoint x: 422, startPoint y: 357, endPoint x: 244, endPoint y: 338, distance: 179.2
click at [244, 338] on textarea "Windows that do not stay open at a midway point indicate potential issues with …" at bounding box center [491, 345] width 692 height 49
drag, startPoint x: 188, startPoint y: 323, endPoint x: 154, endPoint y: 320, distance: 33.3
click at [155, 320] on div "AI-Generated Text Windows that do not stay open at a midway point indicate pote…" at bounding box center [491, 342] width 692 height 66
click at [146, 329] on textarea "Windows that do not stay open at a midway point indicate potential issues with …" at bounding box center [491, 345] width 692 height 49
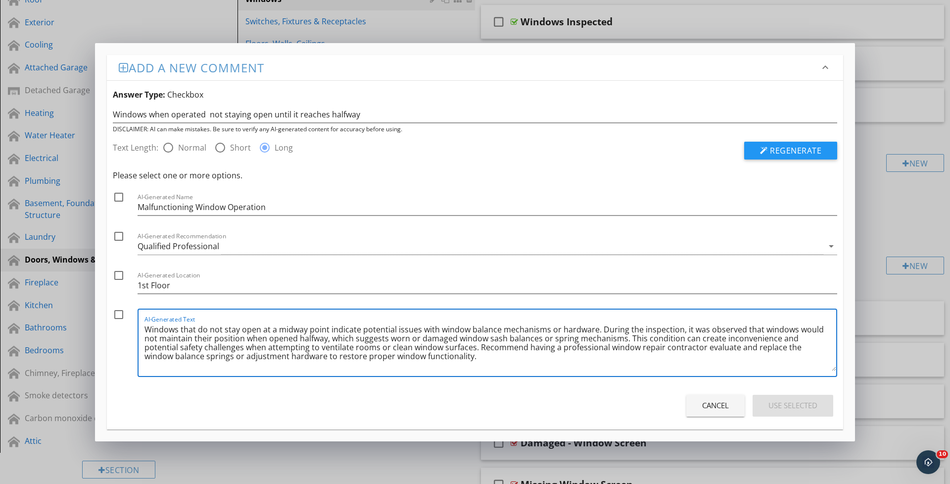
drag, startPoint x: 146, startPoint y: 329, endPoint x: 110, endPoint y: 249, distance: 86.6
click at [146, 329] on textarea "Windows that do not stay open at a midway point indicate potential issues with …" at bounding box center [491, 345] width 692 height 49
drag, startPoint x: 114, startPoint y: 193, endPoint x: 122, endPoint y: 205, distance: 14.3
click at [114, 193] on div at bounding box center [118, 197] width 17 height 17
checkbox input "true"
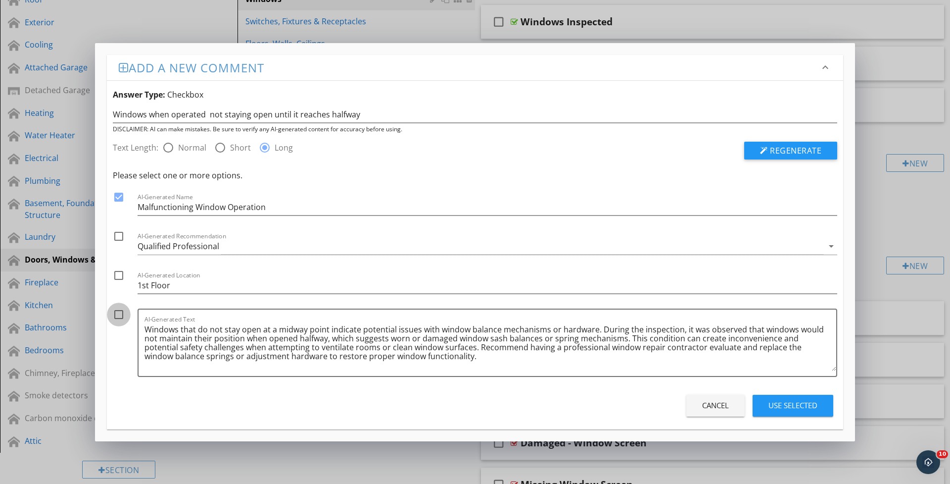
drag, startPoint x: 119, startPoint y: 316, endPoint x: 114, endPoint y: 264, distance: 52.2
click at [118, 316] on div at bounding box center [118, 314] width 17 height 17
checkbox input "true"
drag, startPoint x: 144, startPoint y: 327, endPoint x: 444, endPoint y: 364, distance: 303.2
click at [444, 364] on div "AI-Generated Text Windows that do not stay open at a midway point indicate pote…" at bounding box center [488, 342] width 700 height 68
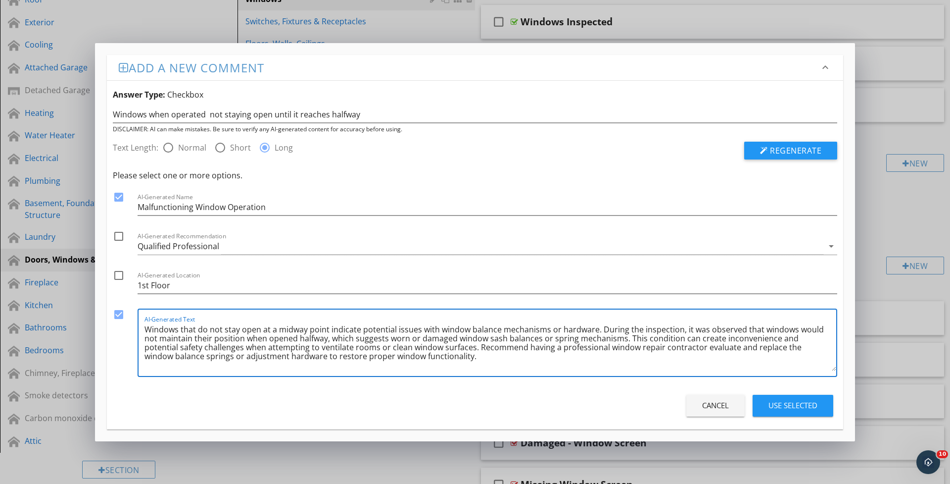
drag, startPoint x: 436, startPoint y: 363, endPoint x: 133, endPoint y: 316, distance: 307.0
click at [133, 316] on div "check_box AI-Generated Text Windows that do not stay open at a midway point ind…" at bounding box center [475, 344] width 725 height 73
